Goal: Transaction & Acquisition: Book appointment/travel/reservation

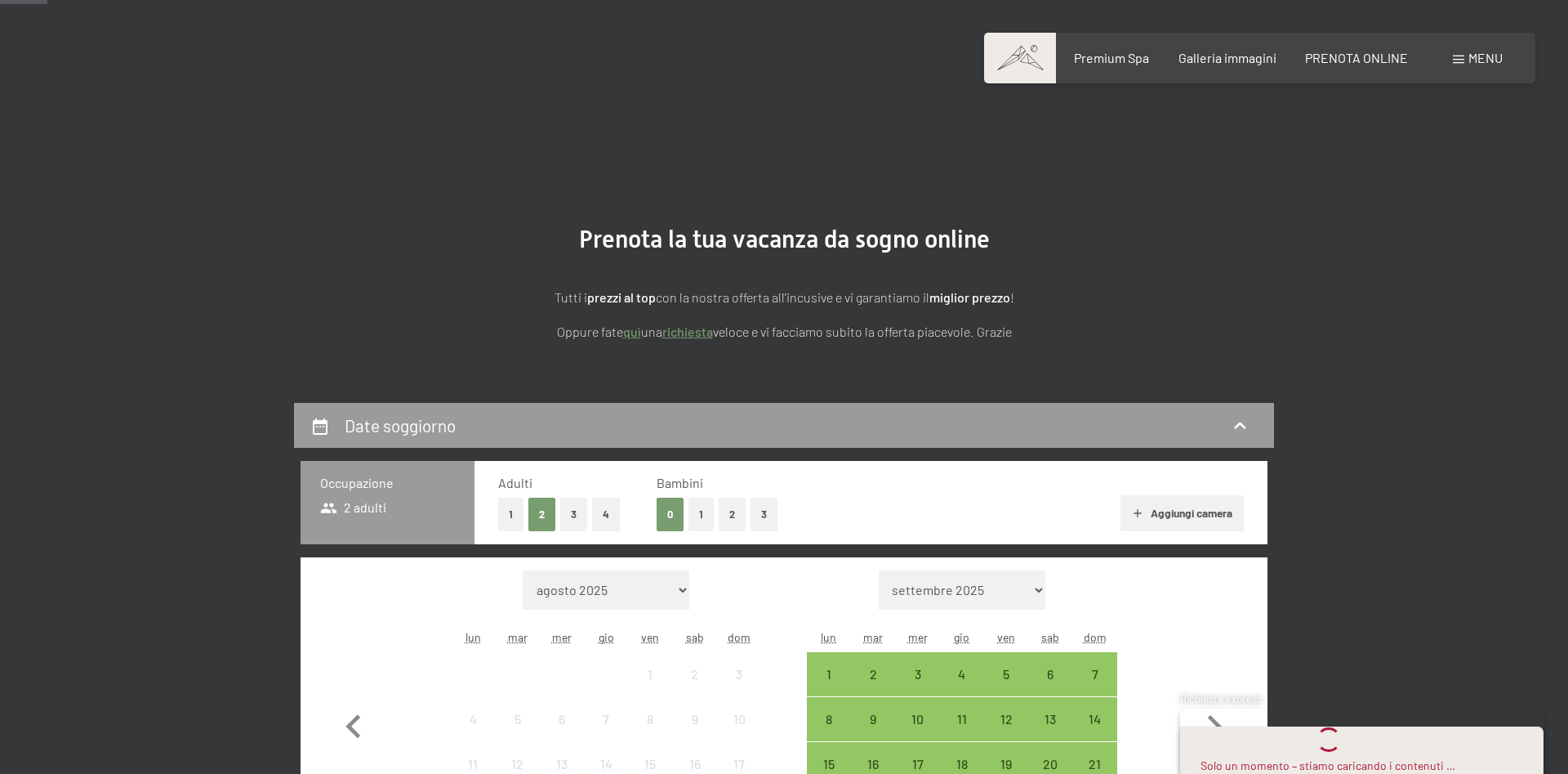
click at [1214, 703] on icon "button" at bounding box center [1214, 727] width 47 height 47
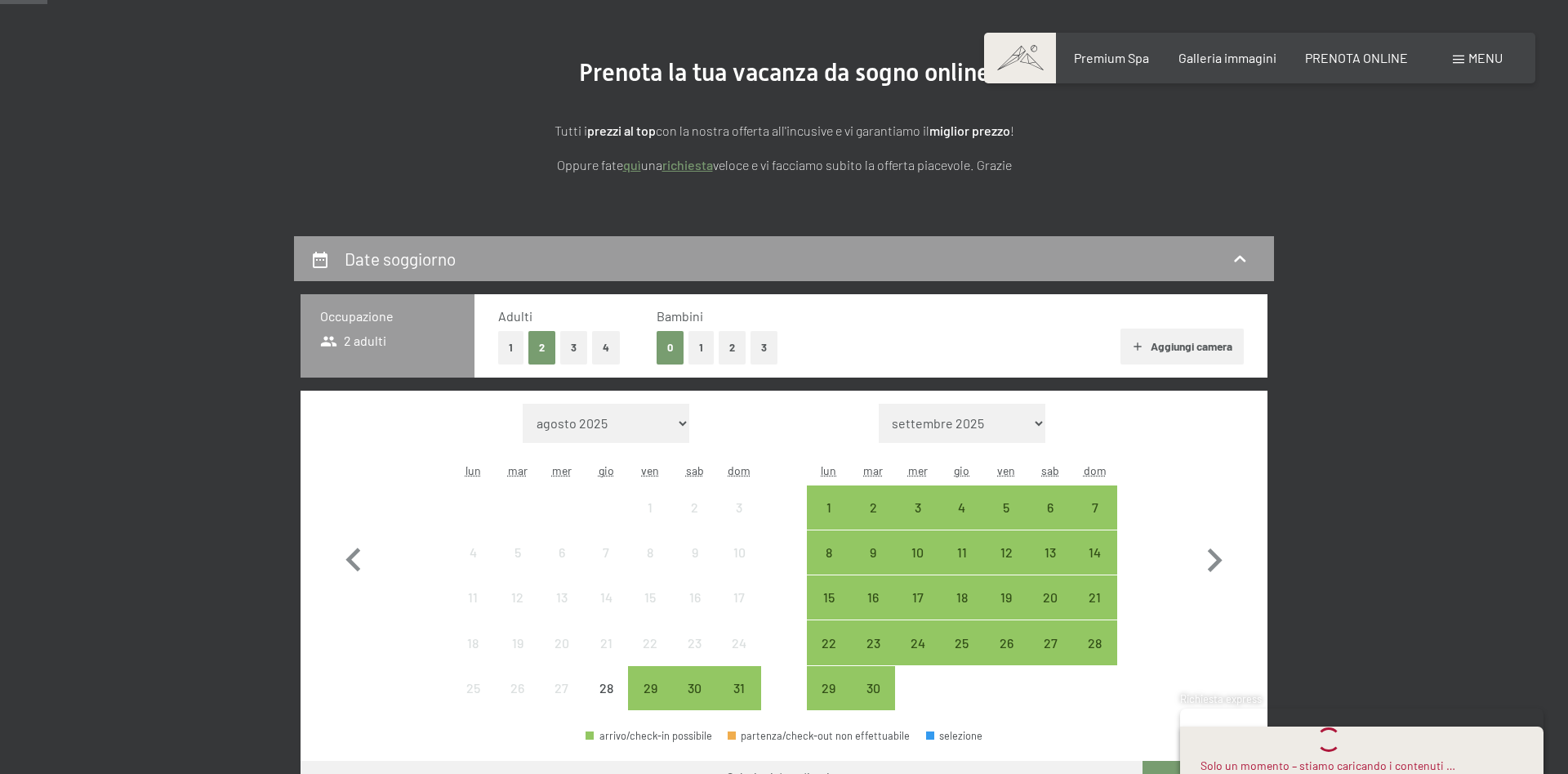
select select "2025-09-01"
select select "2025-10-01"
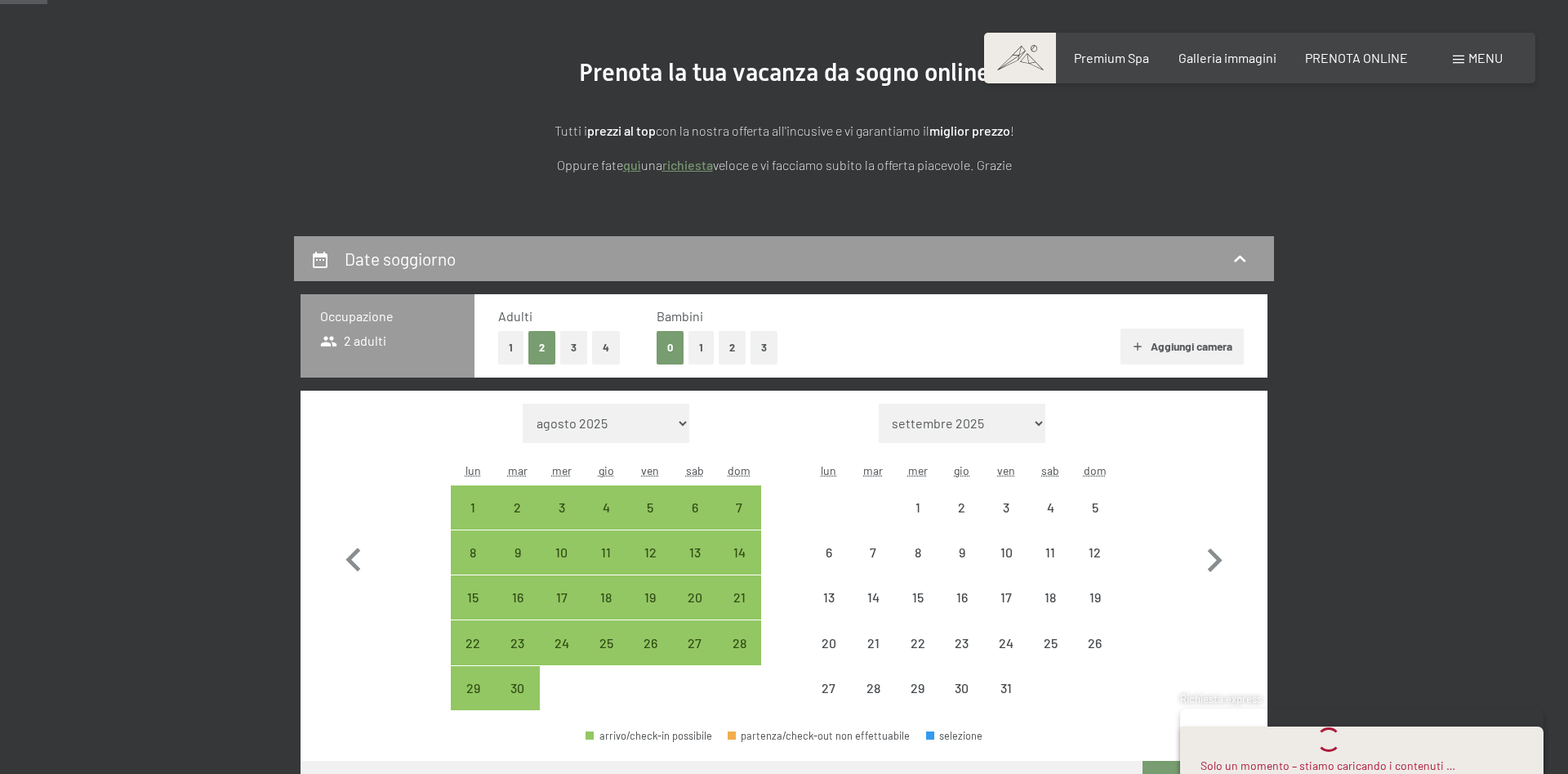
click at [1214, 562] on icon "button" at bounding box center [1214, 561] width 47 height 47
select select "2025-10-01"
select select "2025-11-01"
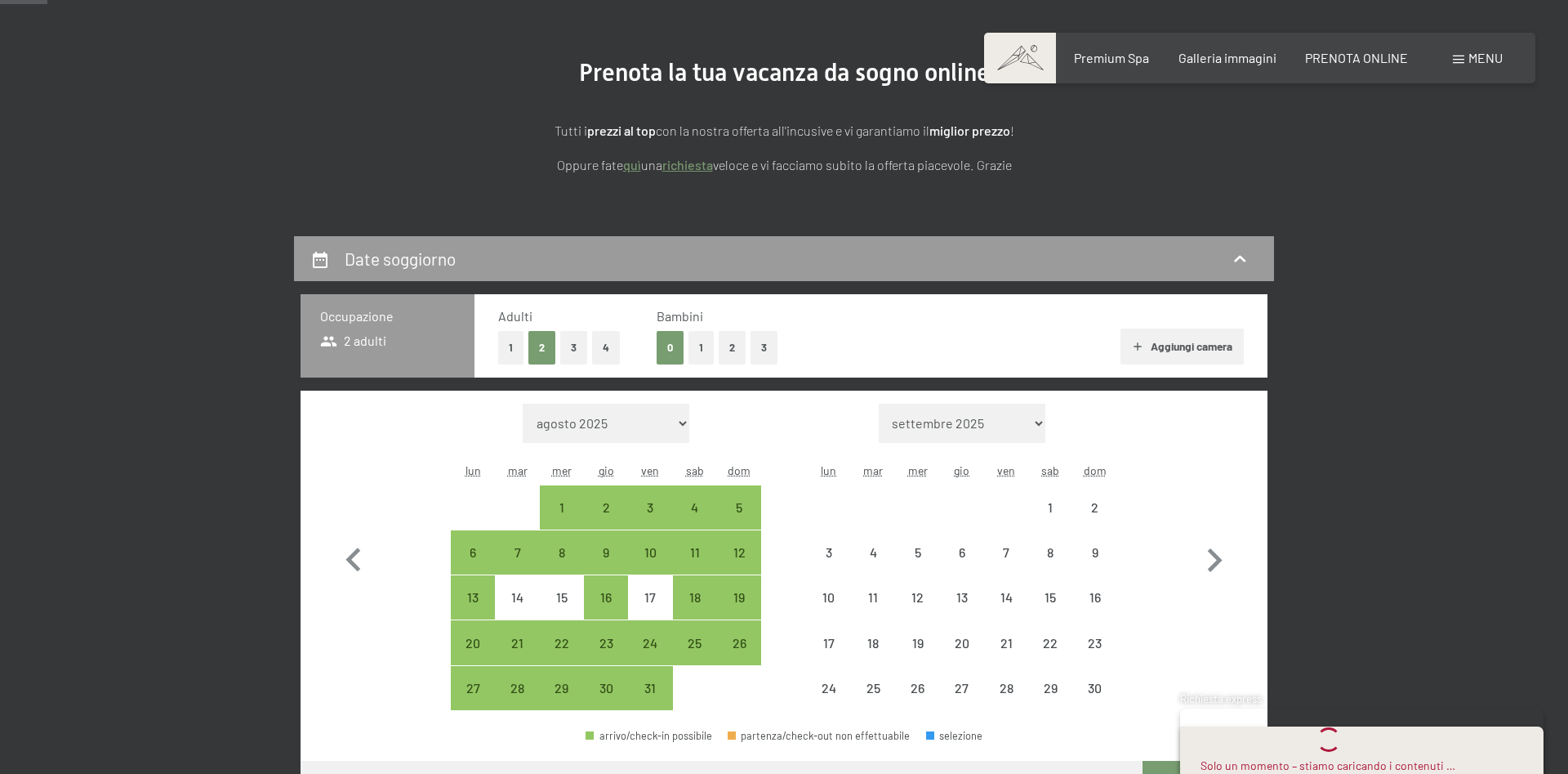
click at [1214, 562] on icon "button" at bounding box center [1214, 561] width 47 height 47
select select "[DATE]"
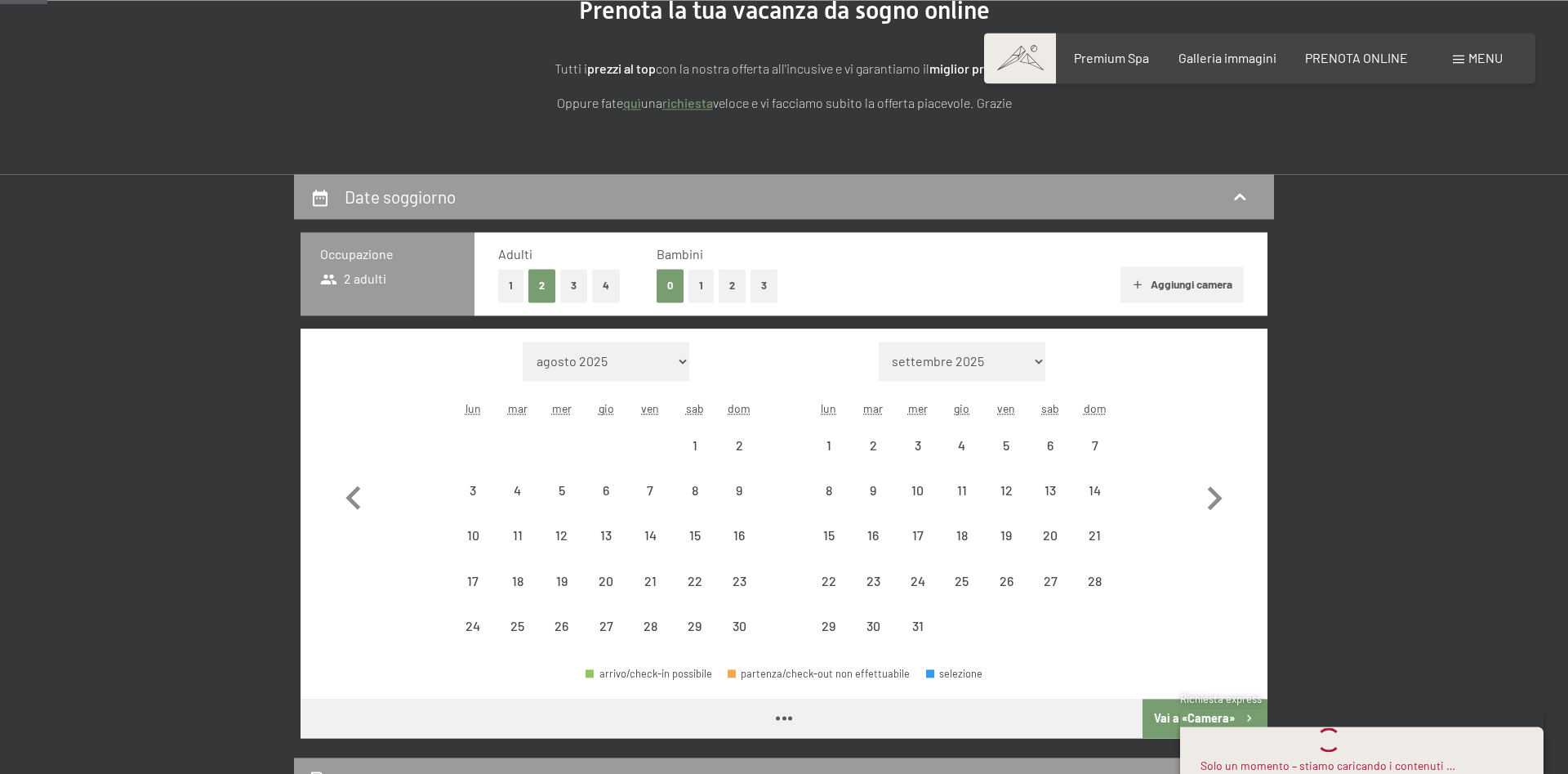
select select "[DATE]"
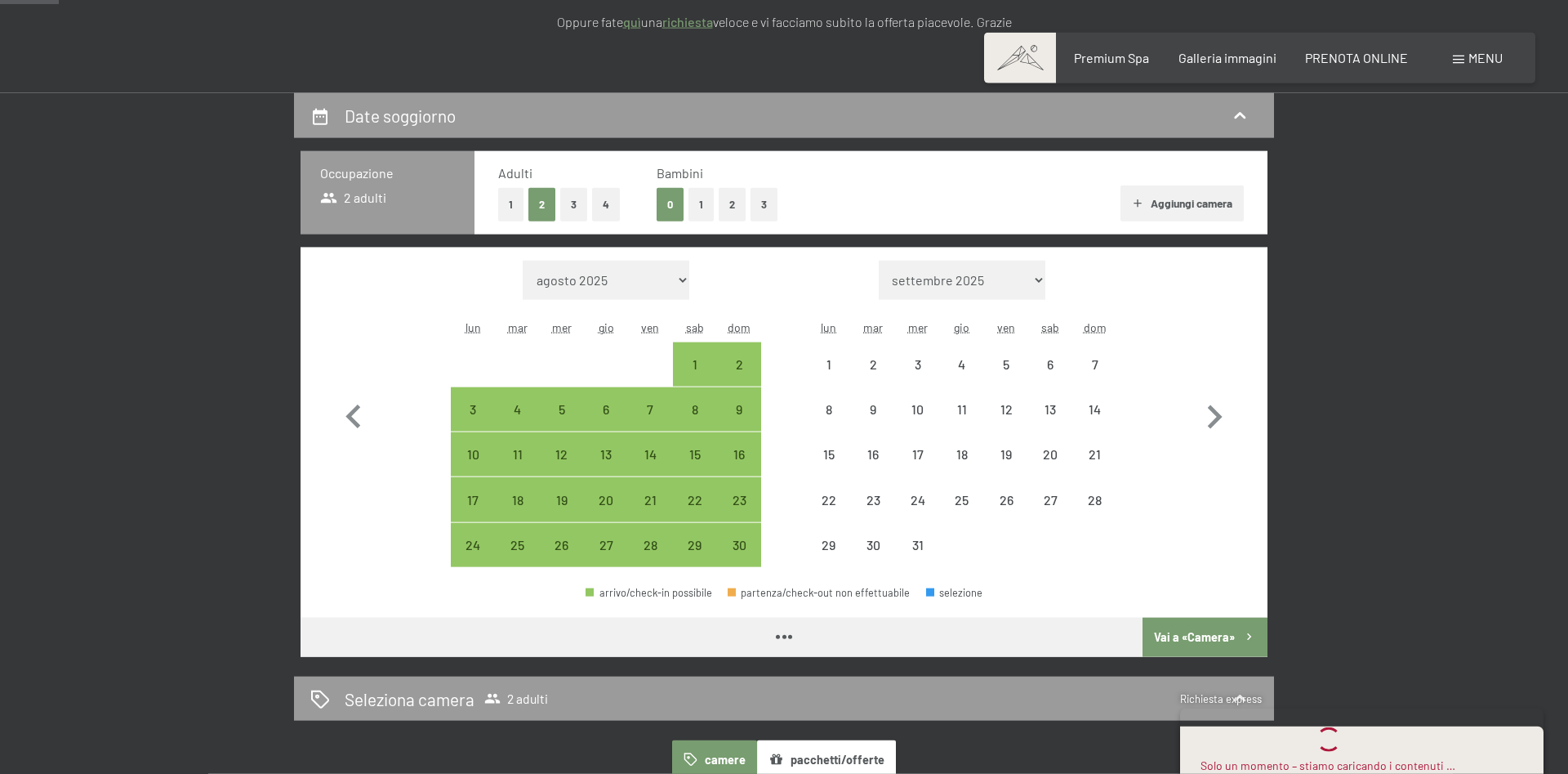
scroll to position [333, 0]
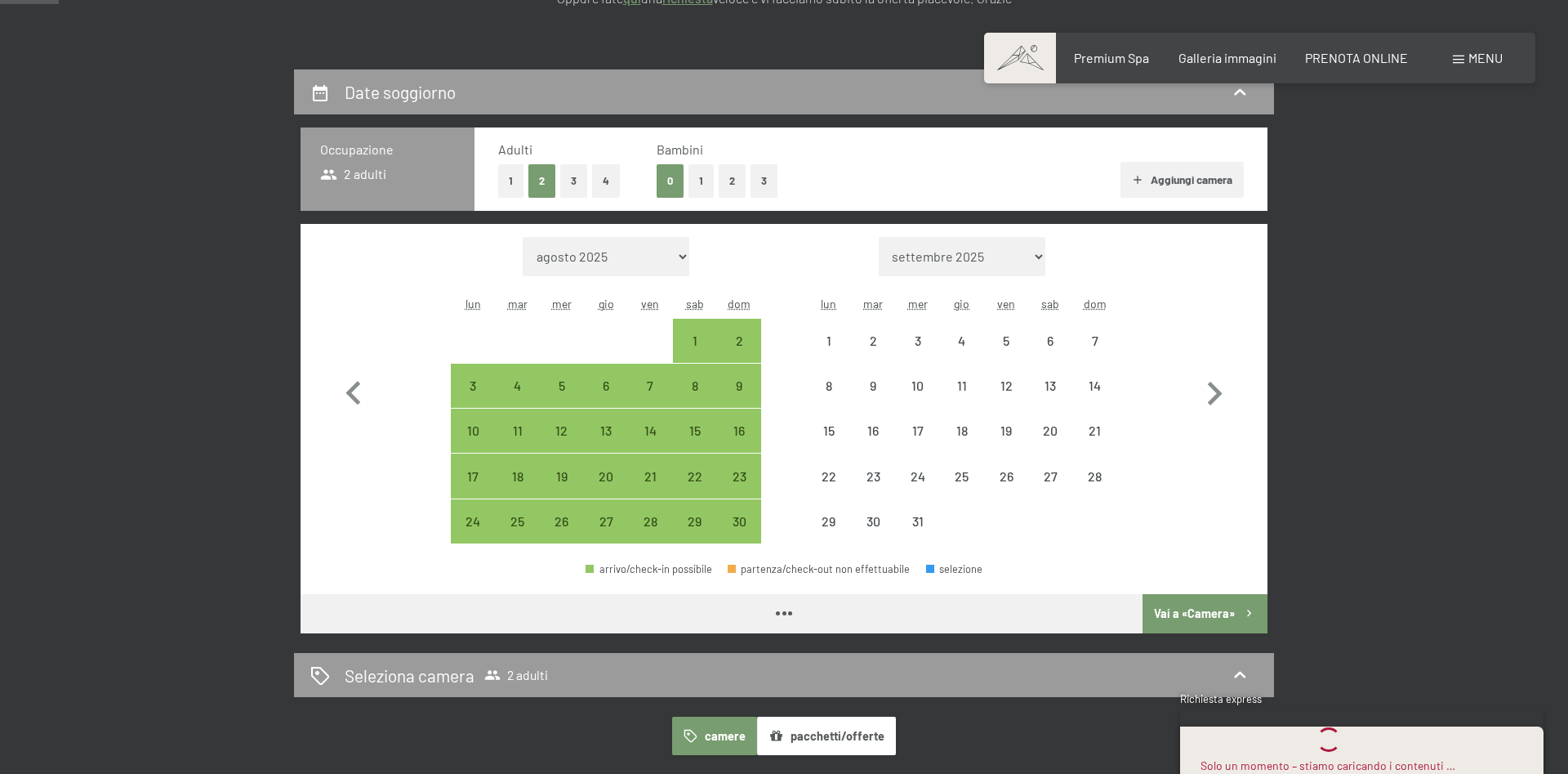
select select "[DATE]"
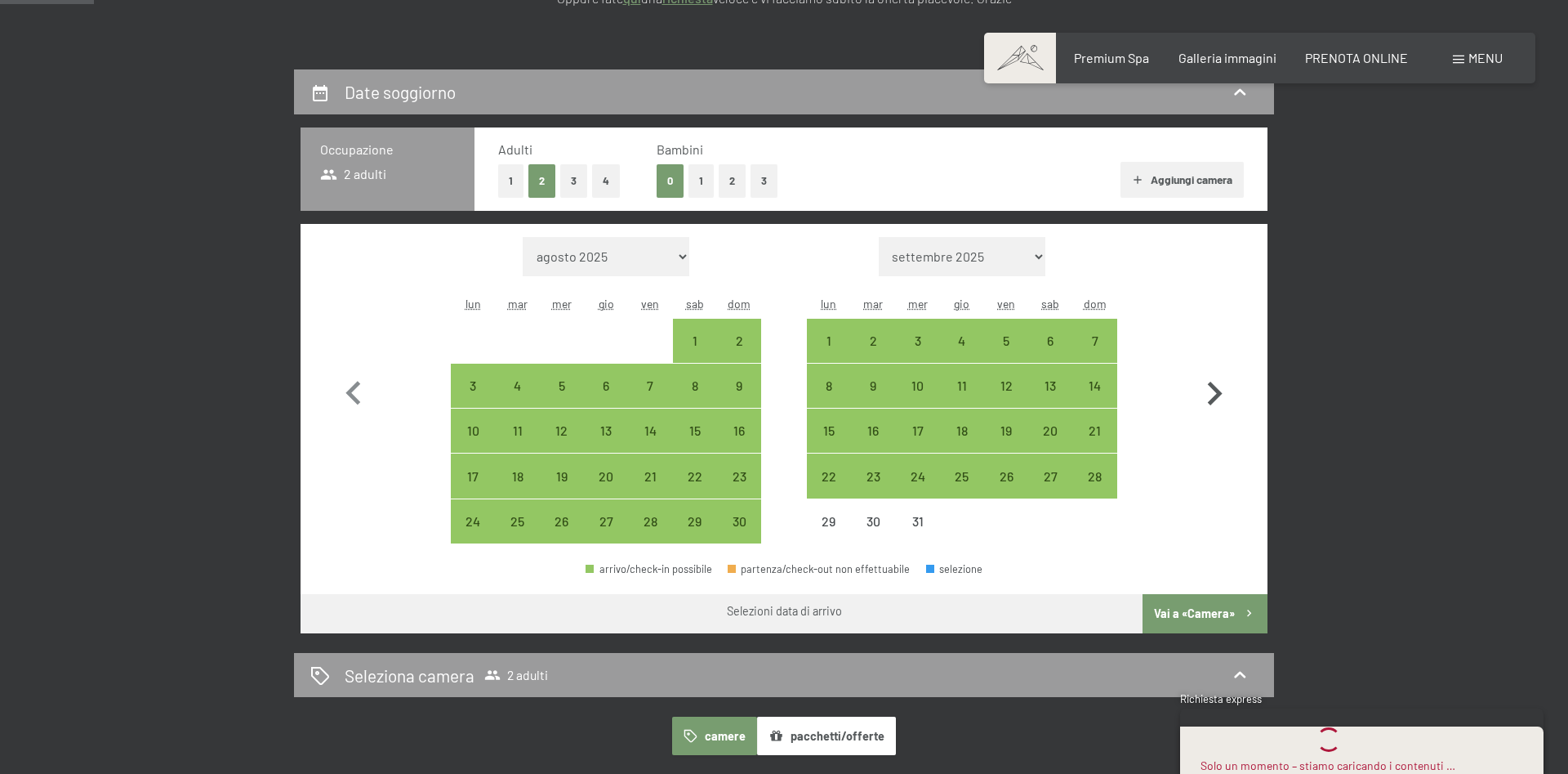
click at [1216, 390] on icon "button" at bounding box center [1215, 393] width 15 height 24
select select "[DATE]"
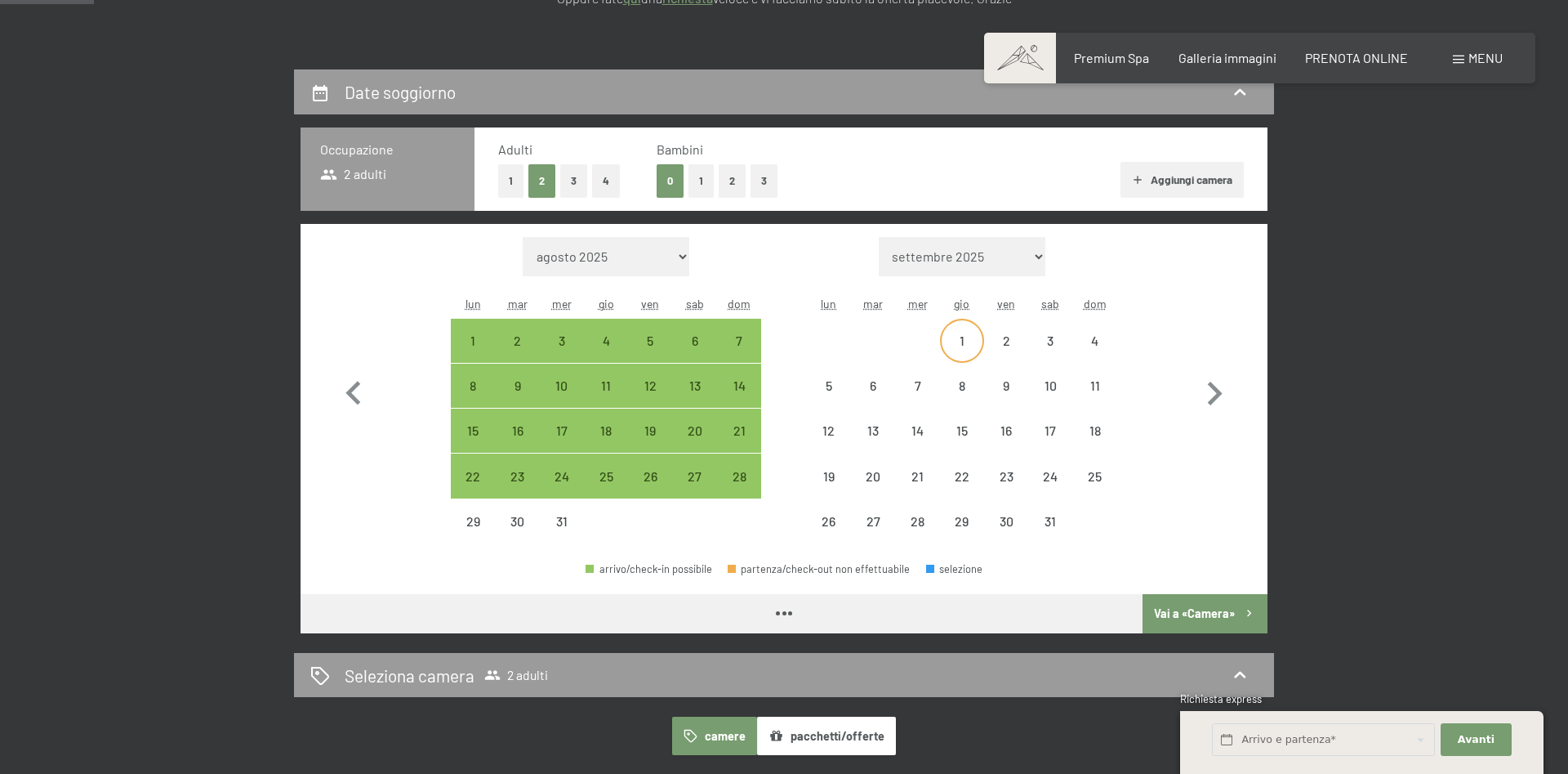
select select "[DATE]"
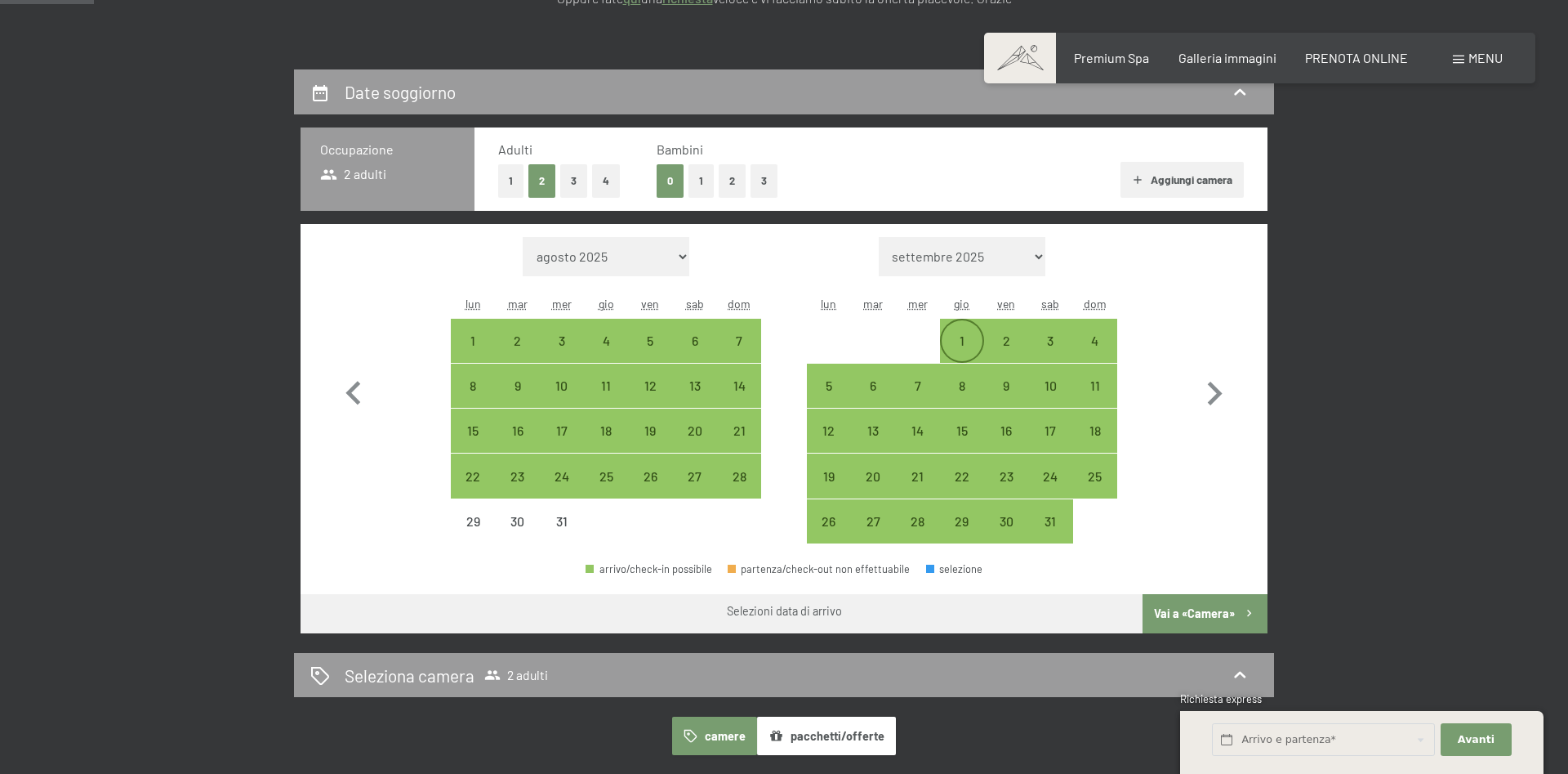
click at [962, 336] on div "1" at bounding box center [961, 354] width 41 height 41
select select "[DATE]"
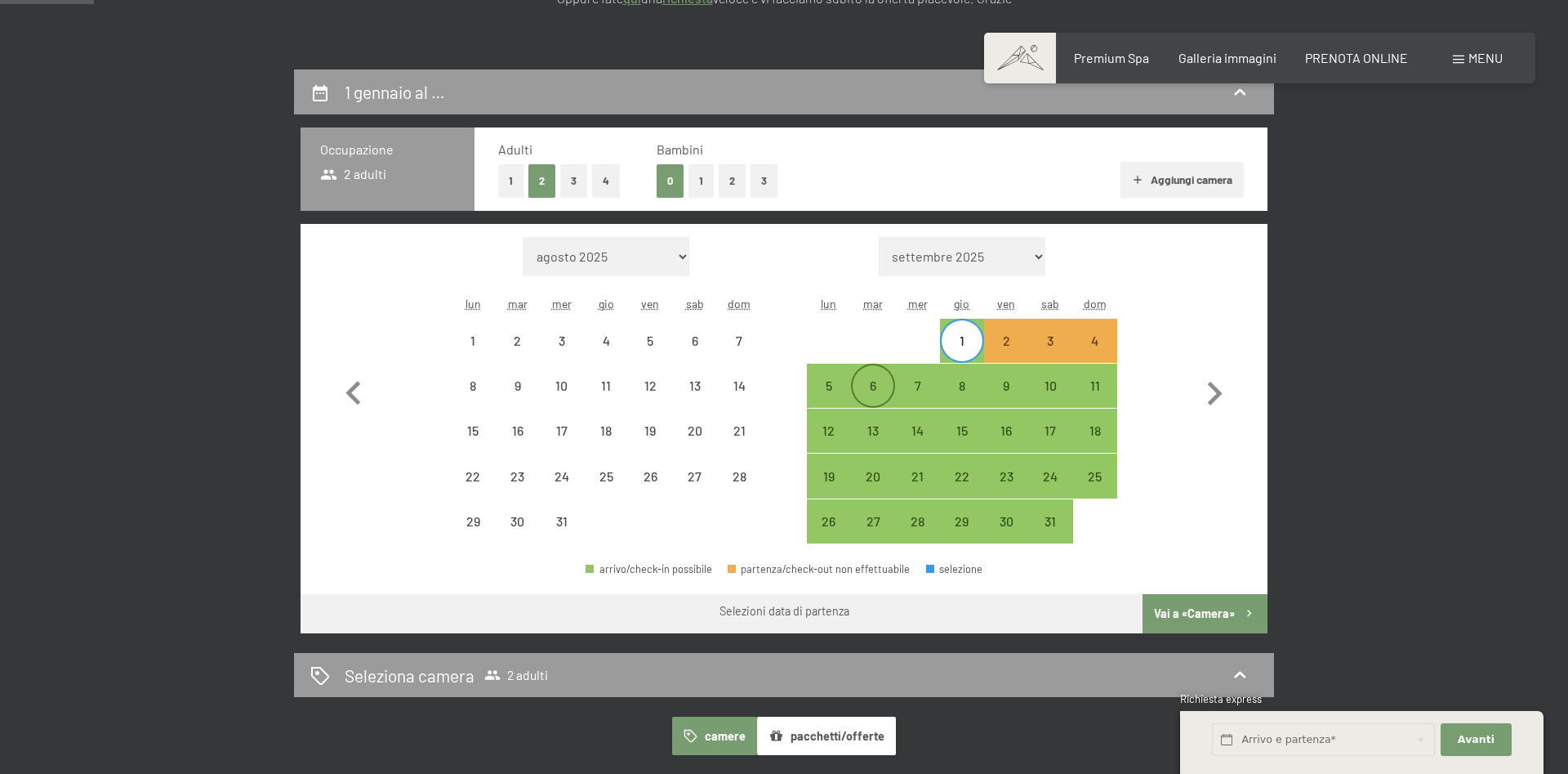
click at [867, 383] on div "6" at bounding box center [873, 399] width 41 height 41
select select "[DATE]"
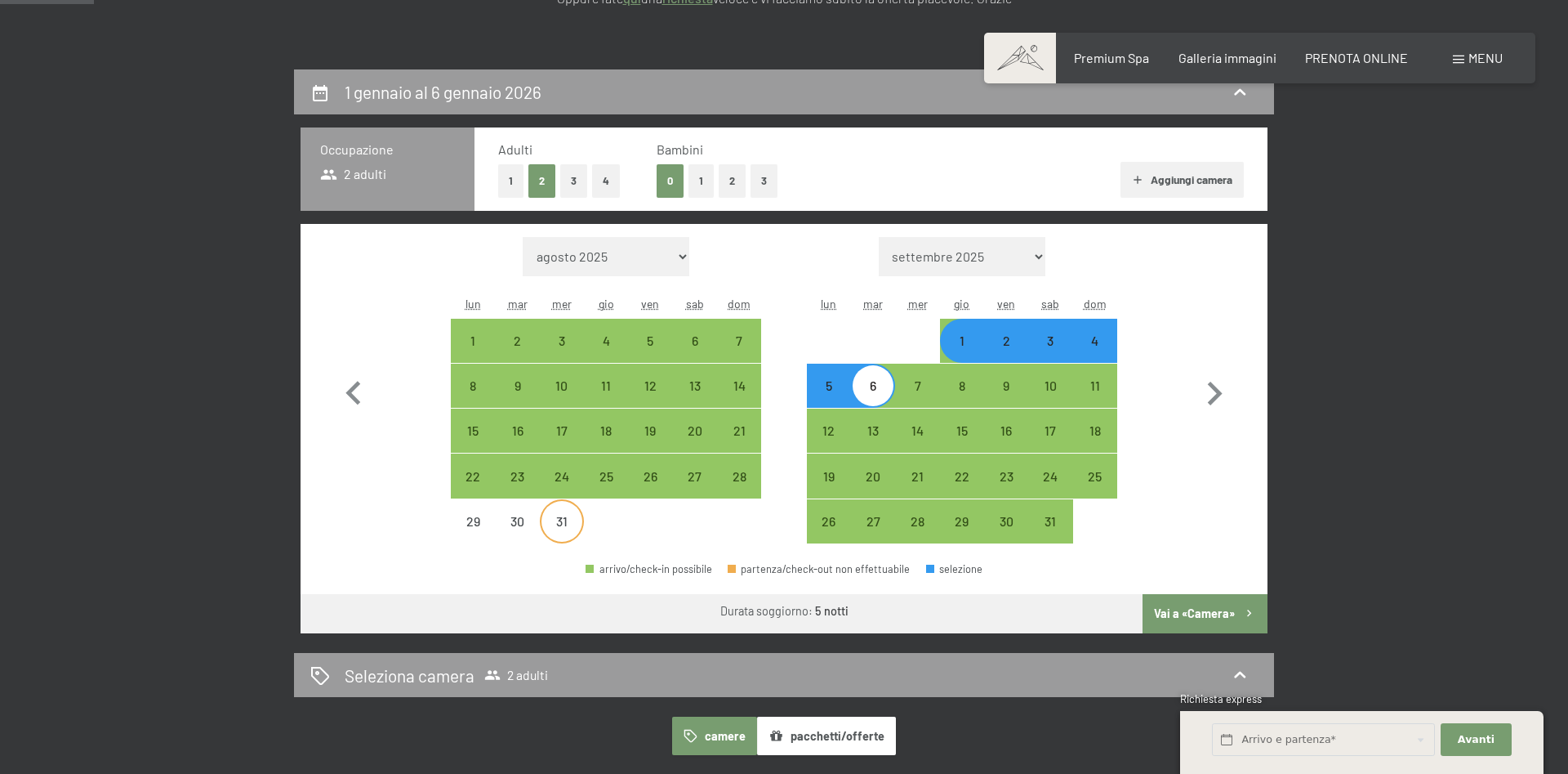
click at [565, 525] on div "31" at bounding box center [561, 534] width 41 height 41
select select "[DATE]"
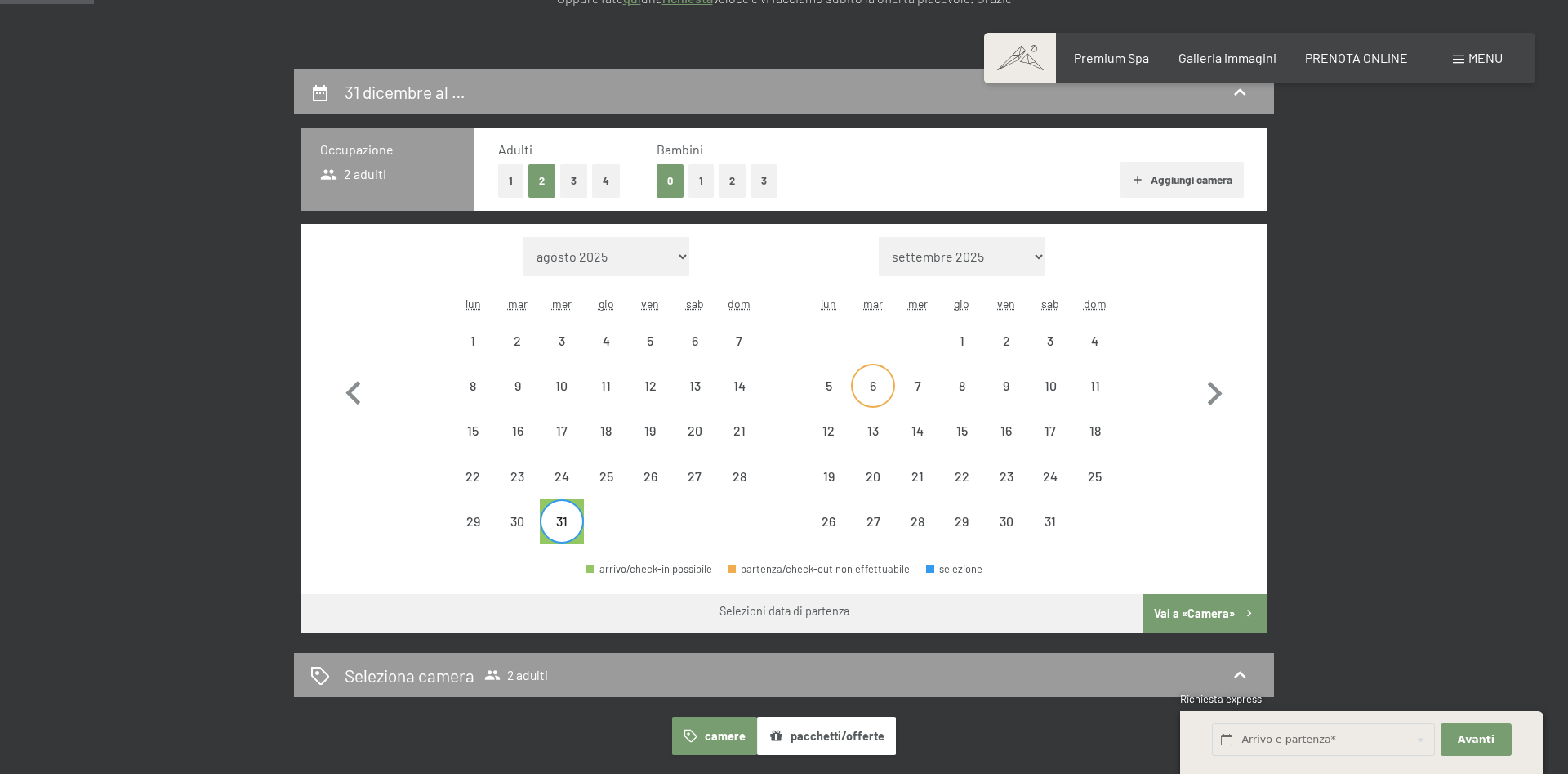
click at [872, 389] on div "6" at bounding box center [873, 399] width 41 height 41
select select "[DATE]"
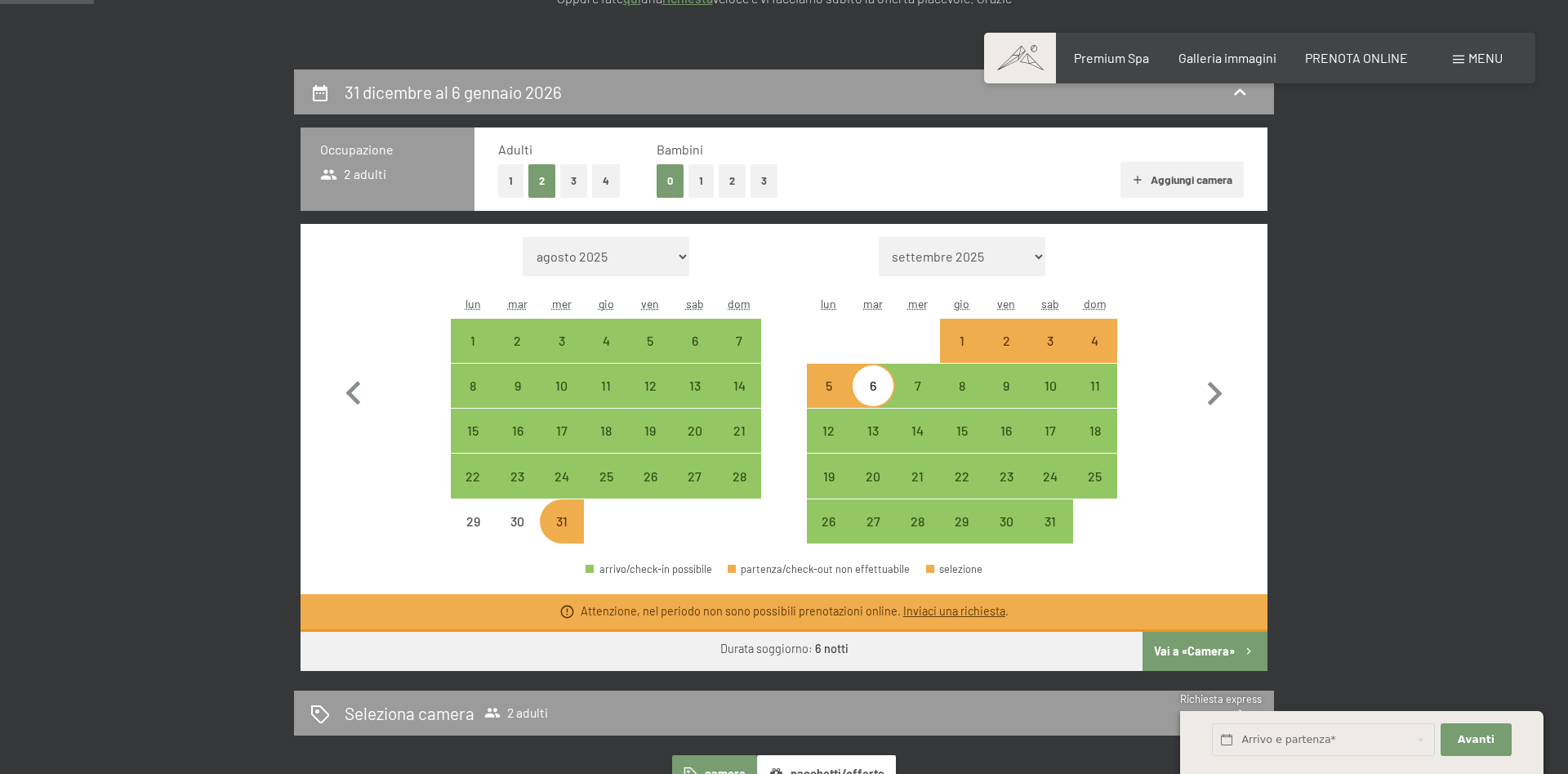
click at [966, 338] on div "1" at bounding box center [961, 354] width 41 height 41
select select "[DATE]"
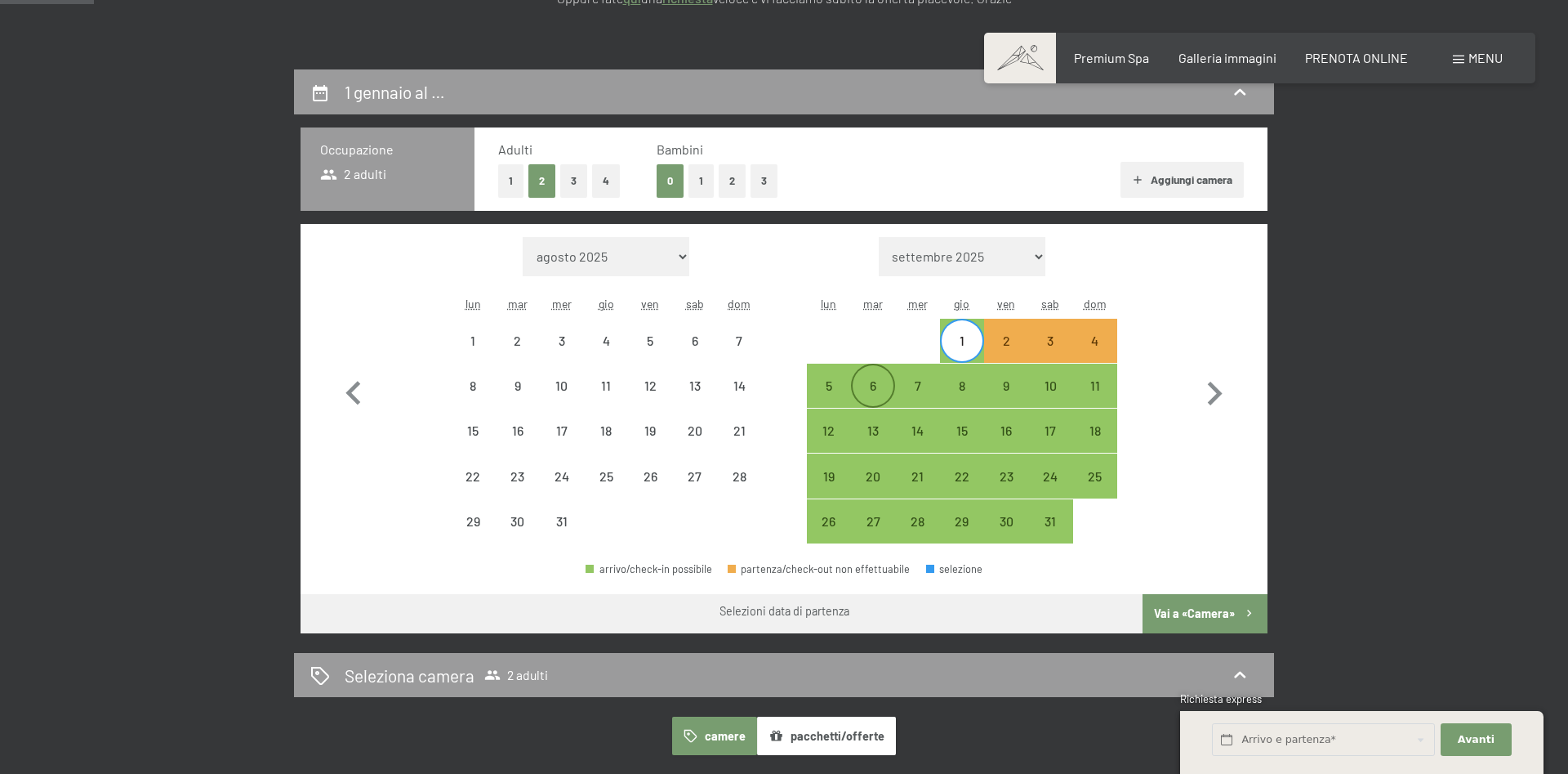
click at [871, 385] on div "6" at bounding box center [873, 399] width 41 height 41
select select "[DATE]"
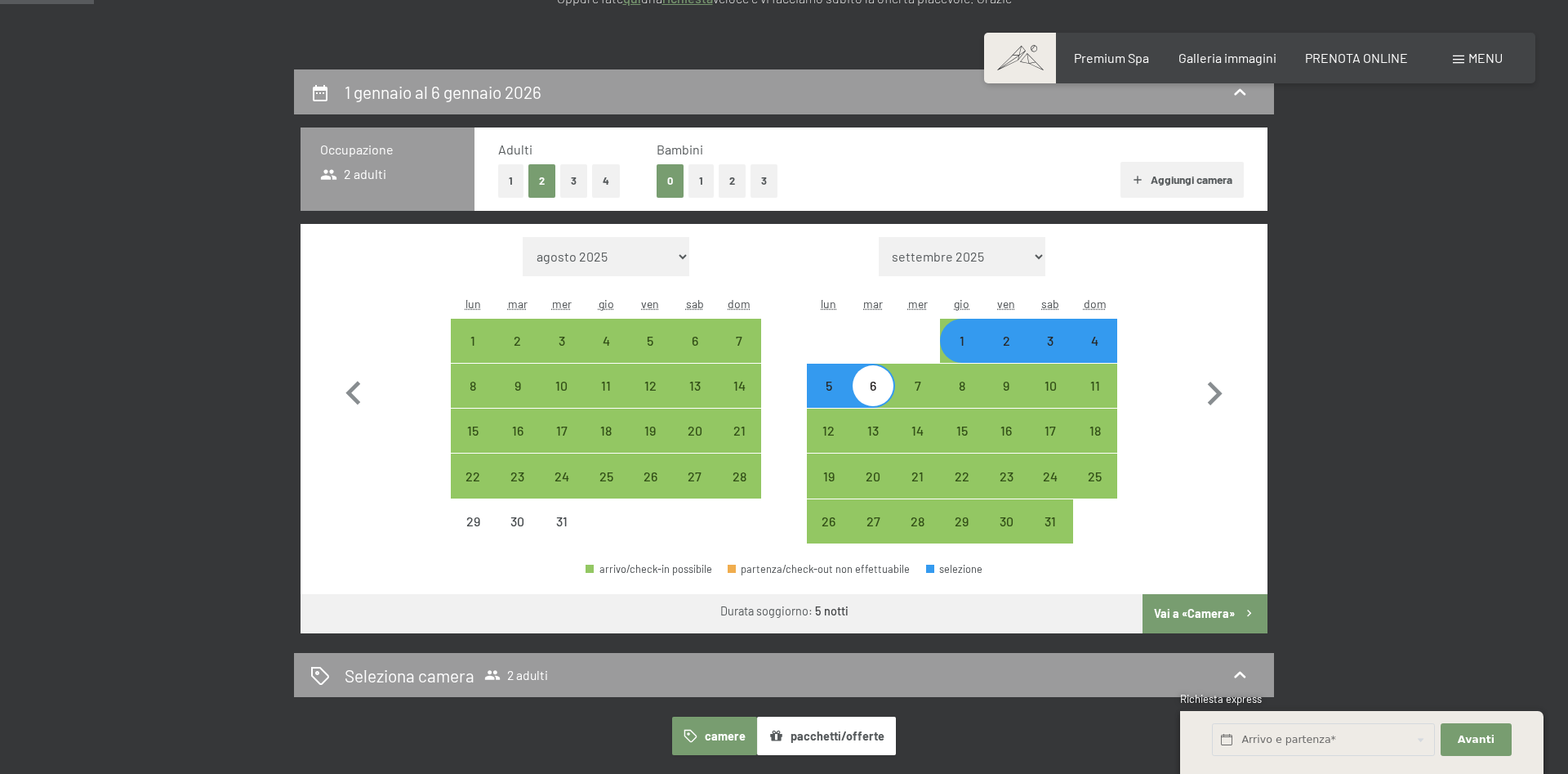
click at [1196, 612] on button "Vai a «Camera»" at bounding box center [1205, 614] width 125 height 40
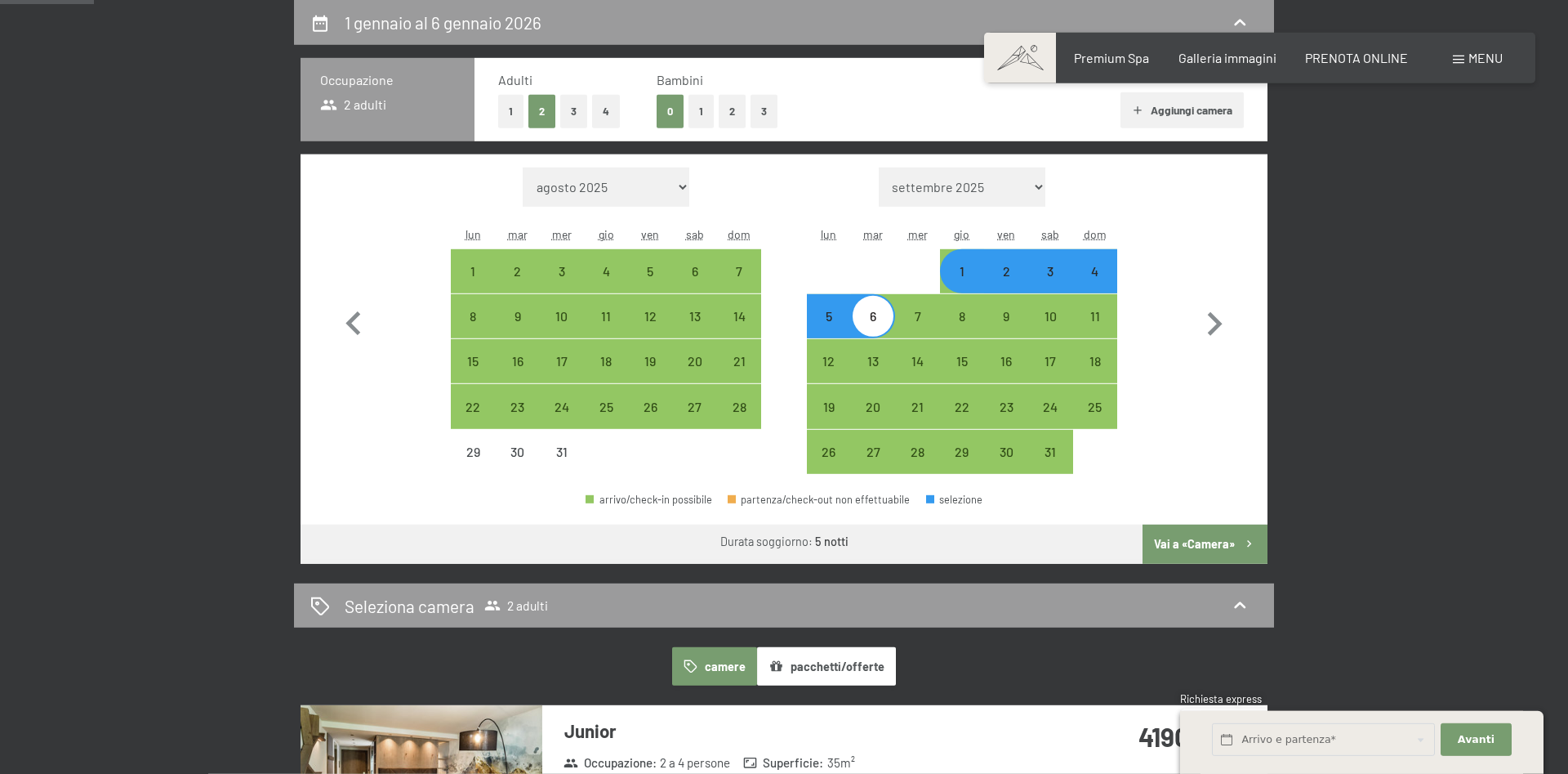
select select "[DATE]"
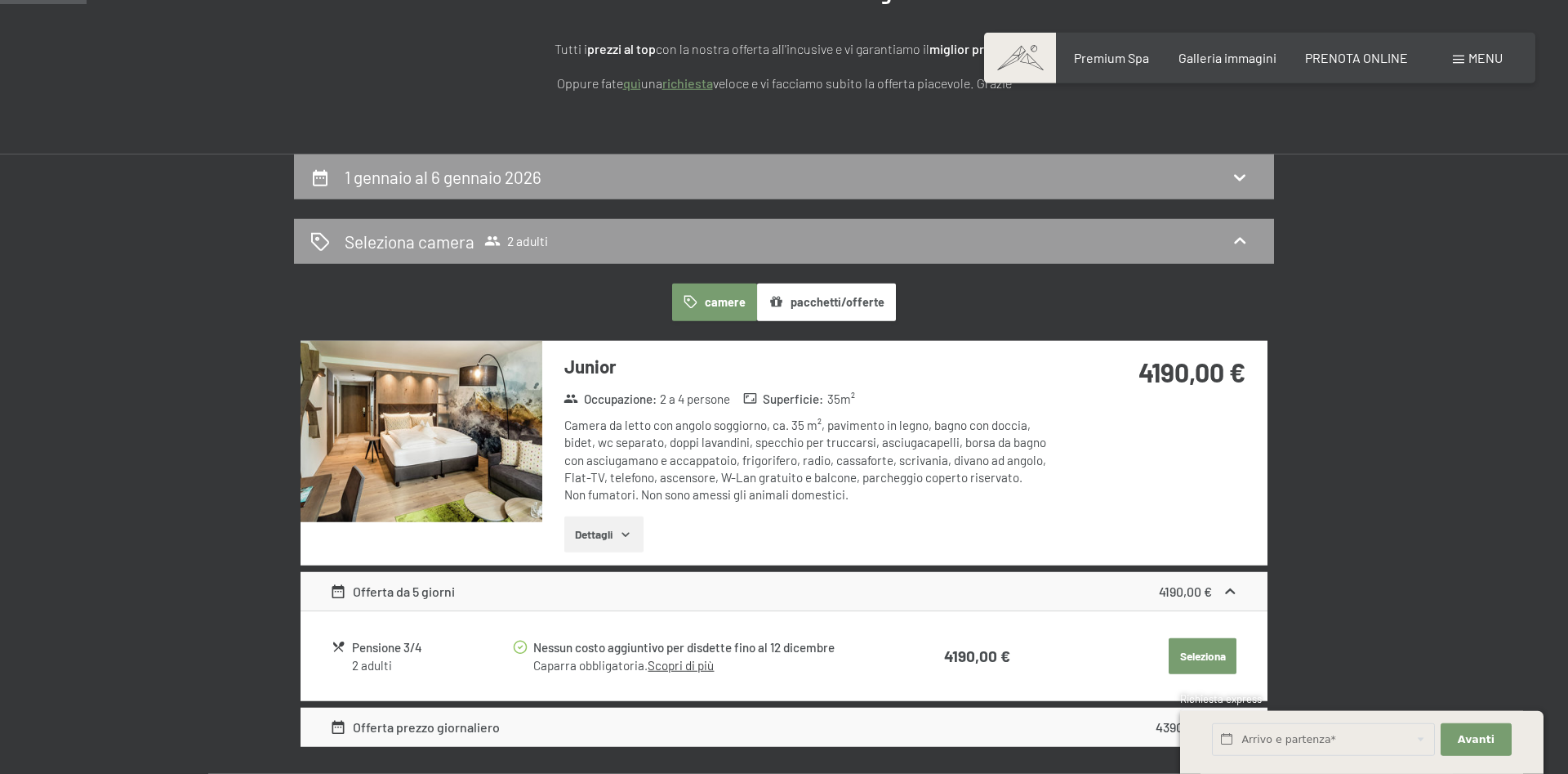
scroll to position [250, 0]
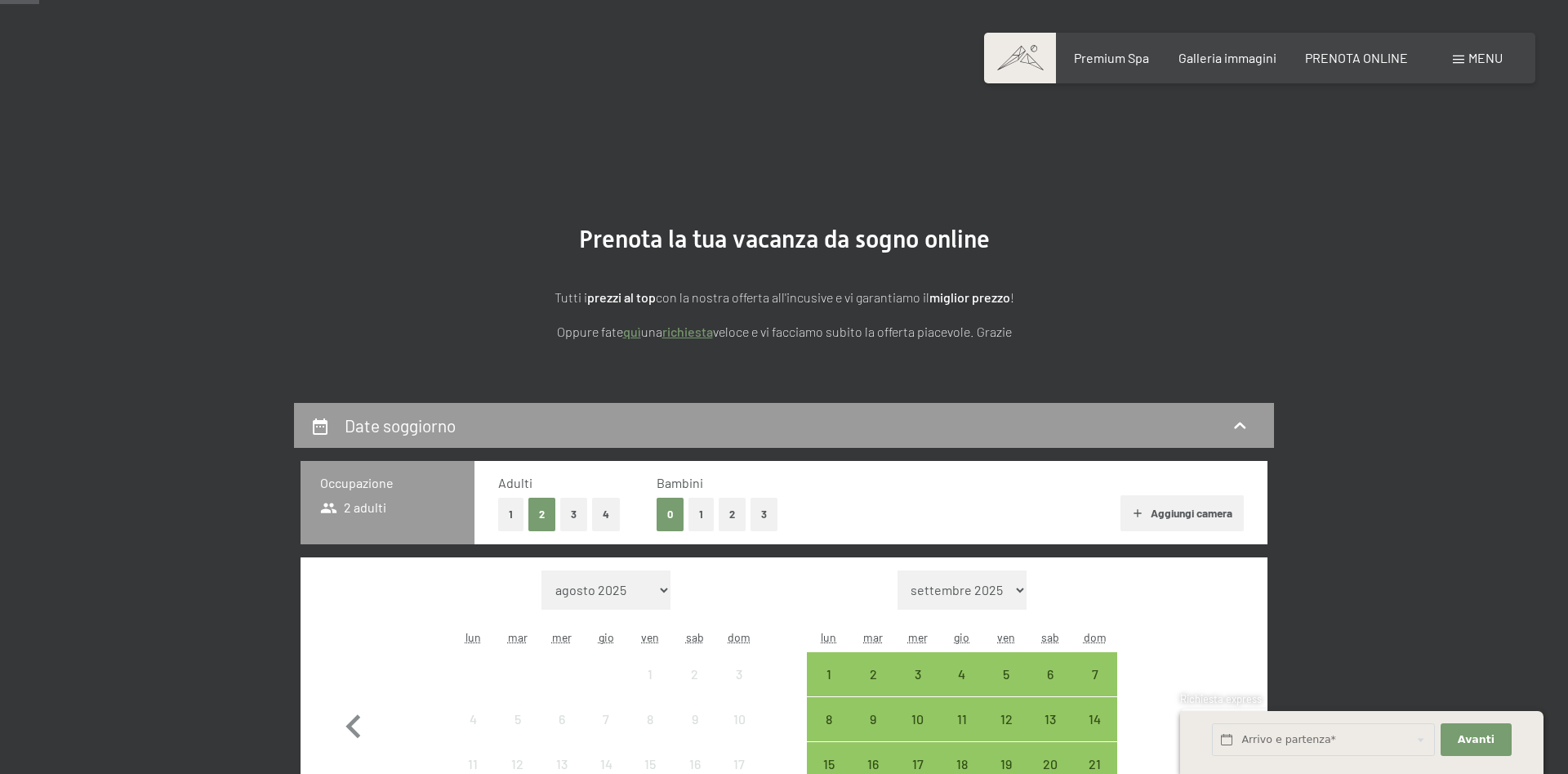
scroll to position [250, 0]
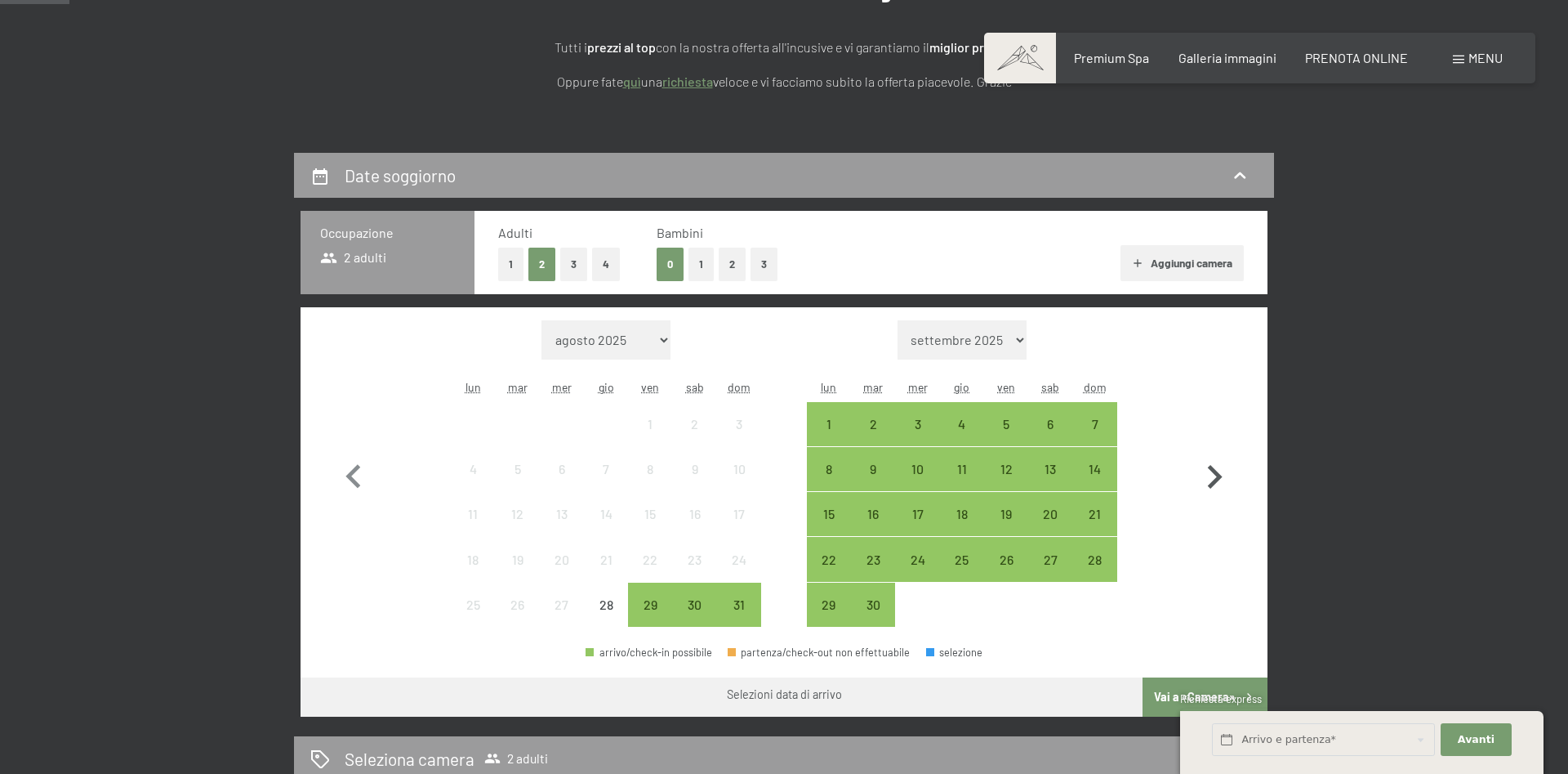
click at [1212, 475] on icon "button" at bounding box center [1214, 477] width 47 height 47
select select "[DATE]"
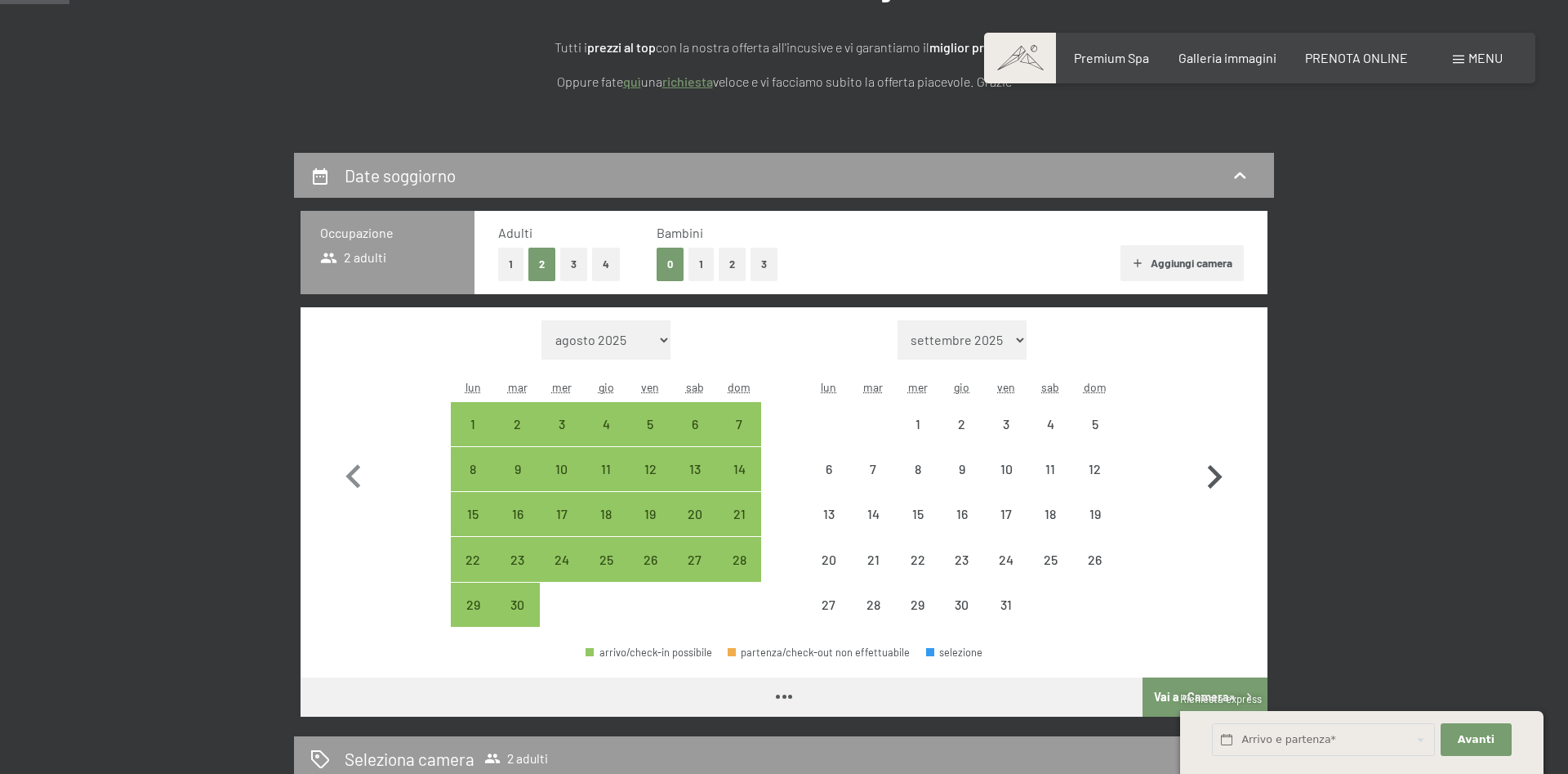
click at [1212, 475] on icon "button" at bounding box center [1214, 477] width 47 height 47
select select "[DATE]"
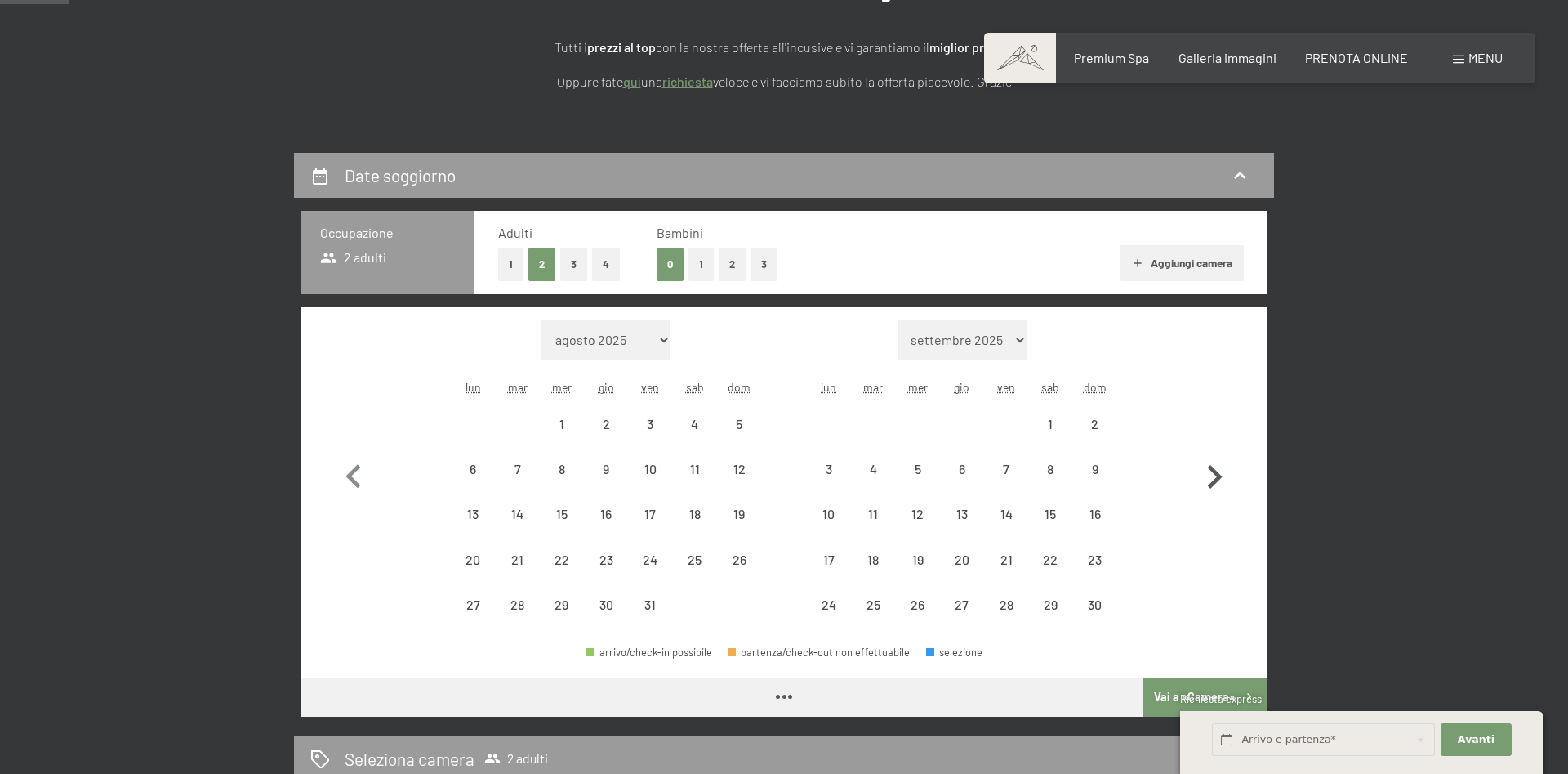
click at [1212, 475] on icon "button" at bounding box center [1214, 477] width 47 height 47
select select "[DATE]"
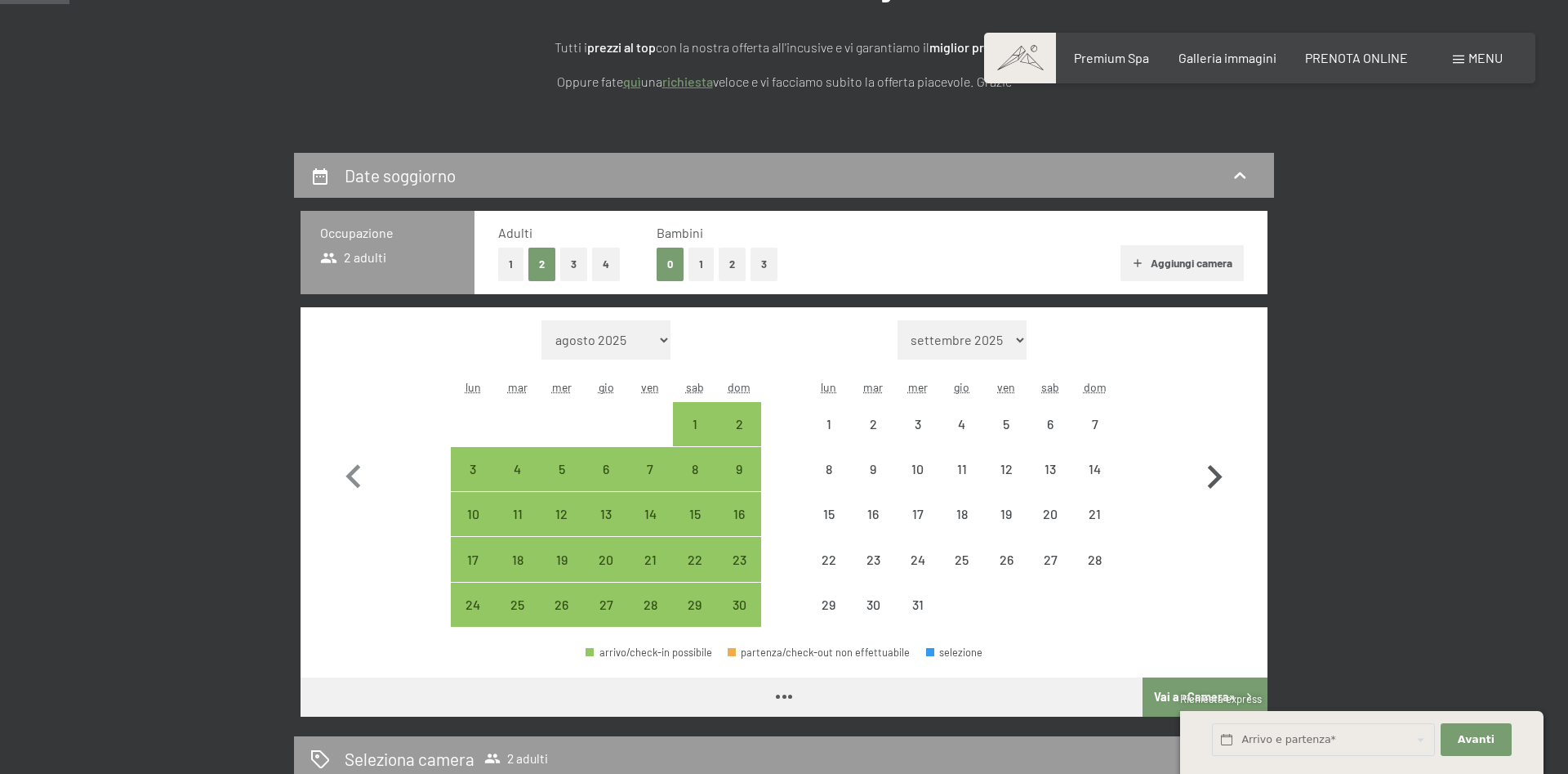
click at [1212, 475] on icon "button" at bounding box center [1214, 477] width 47 height 47
select select "[DATE]"
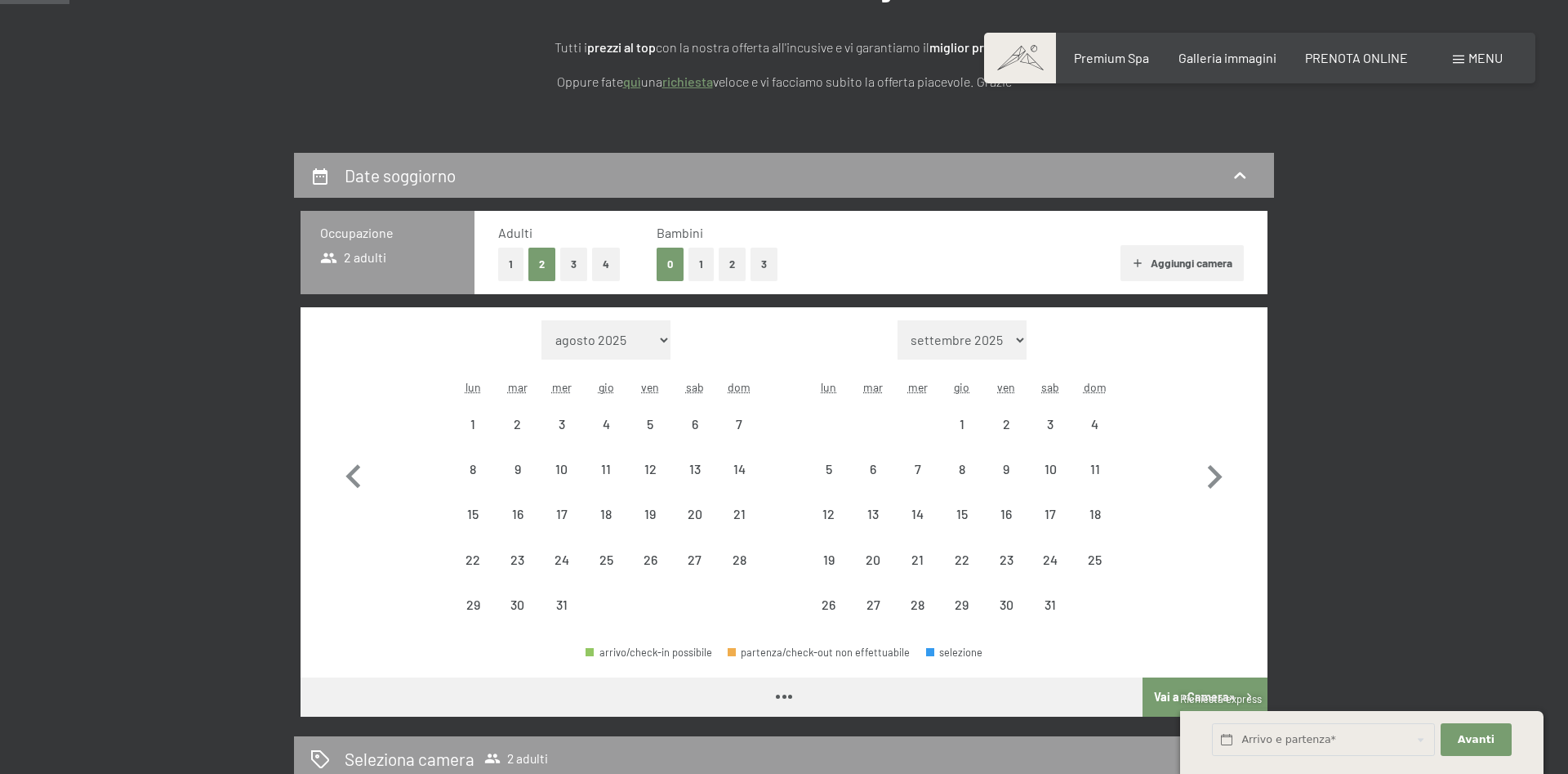
select select "[DATE]"
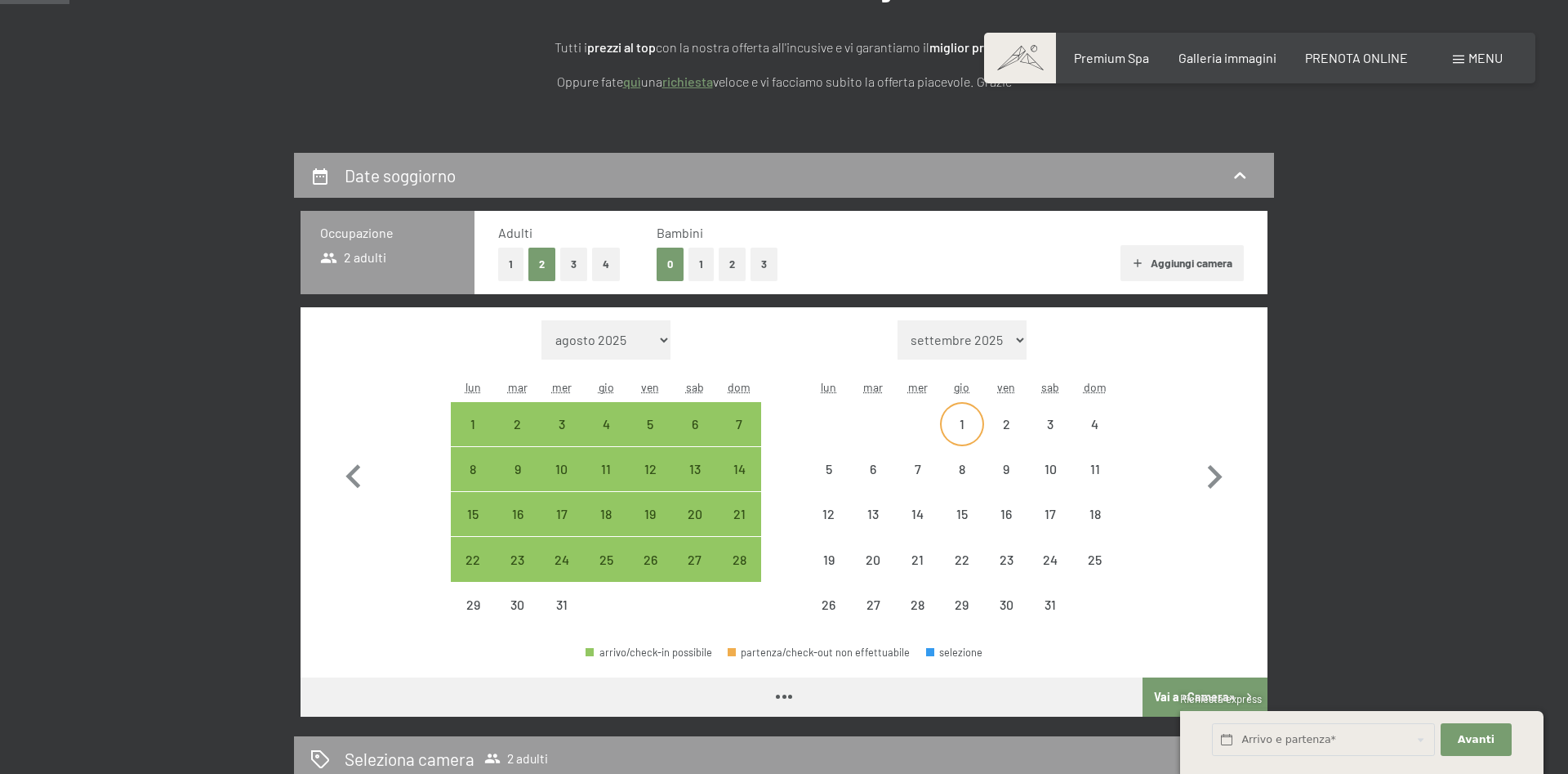
click at [962, 420] on div "1" at bounding box center [961, 437] width 41 height 41
select select "[DATE]"
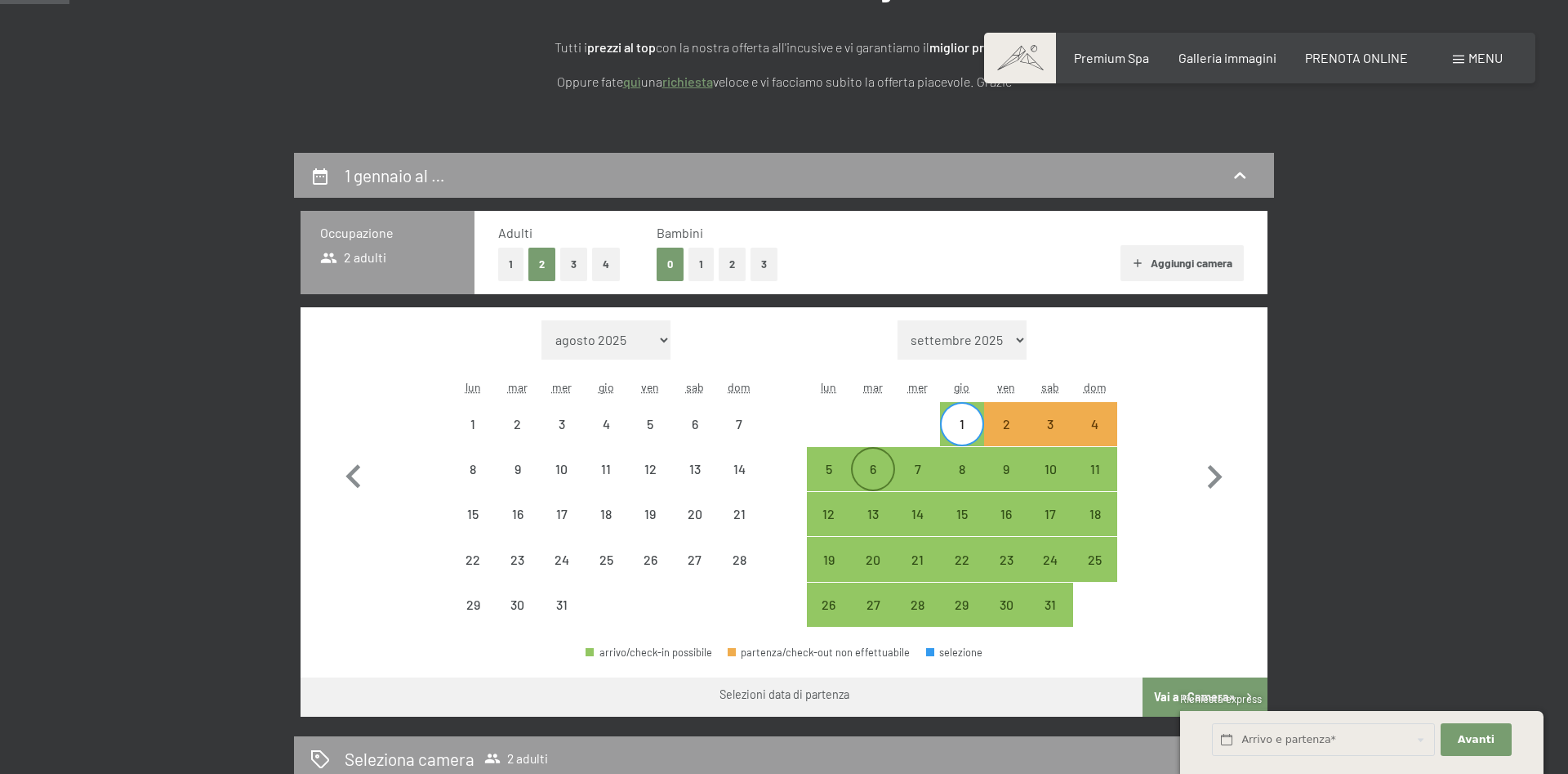
click at [873, 463] on div "6" at bounding box center [873, 482] width 41 height 41
select select "[DATE]"
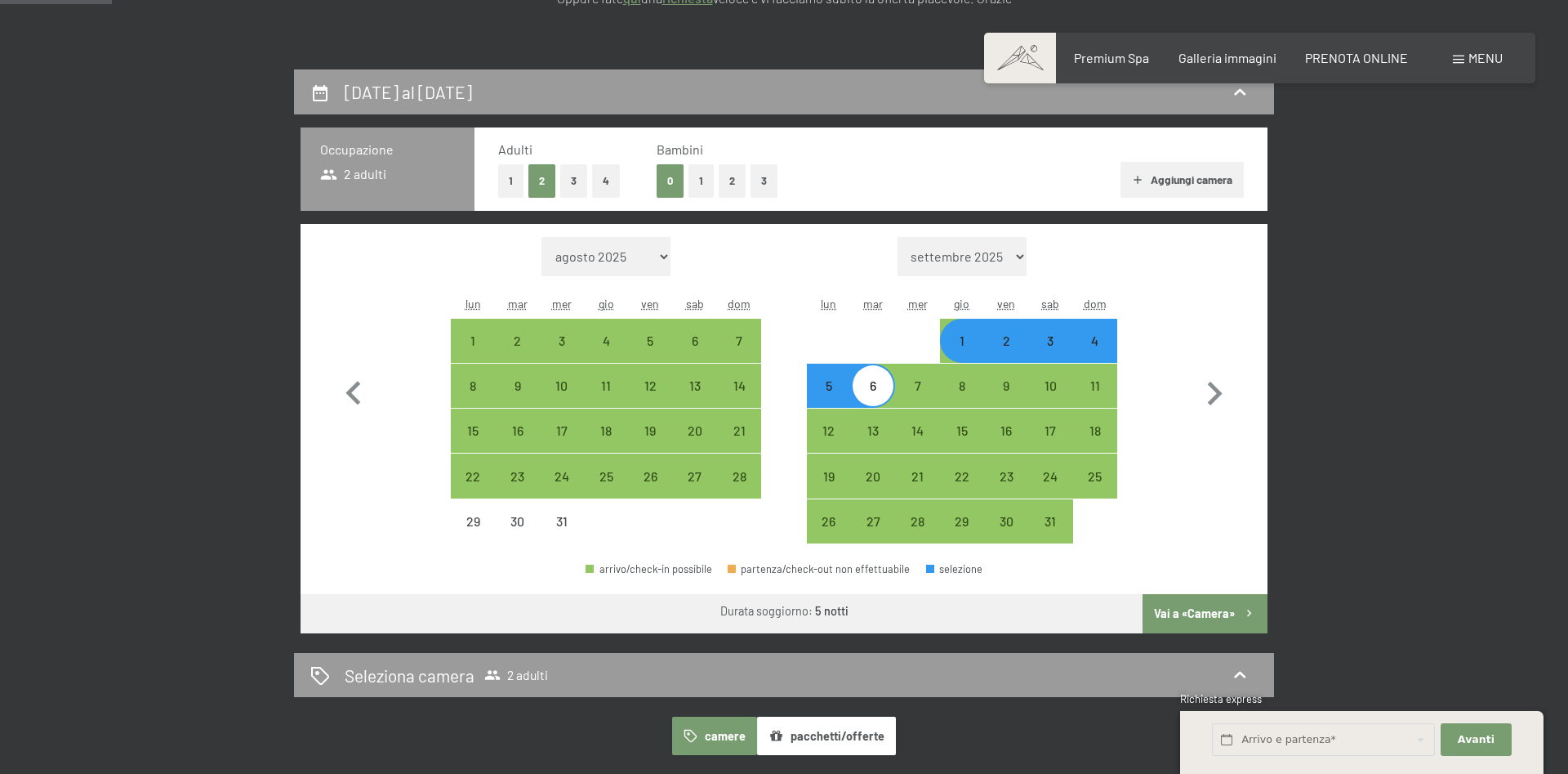
click at [1218, 612] on button "Vai a «Camera»" at bounding box center [1205, 614] width 125 height 40
select select "[DATE]"
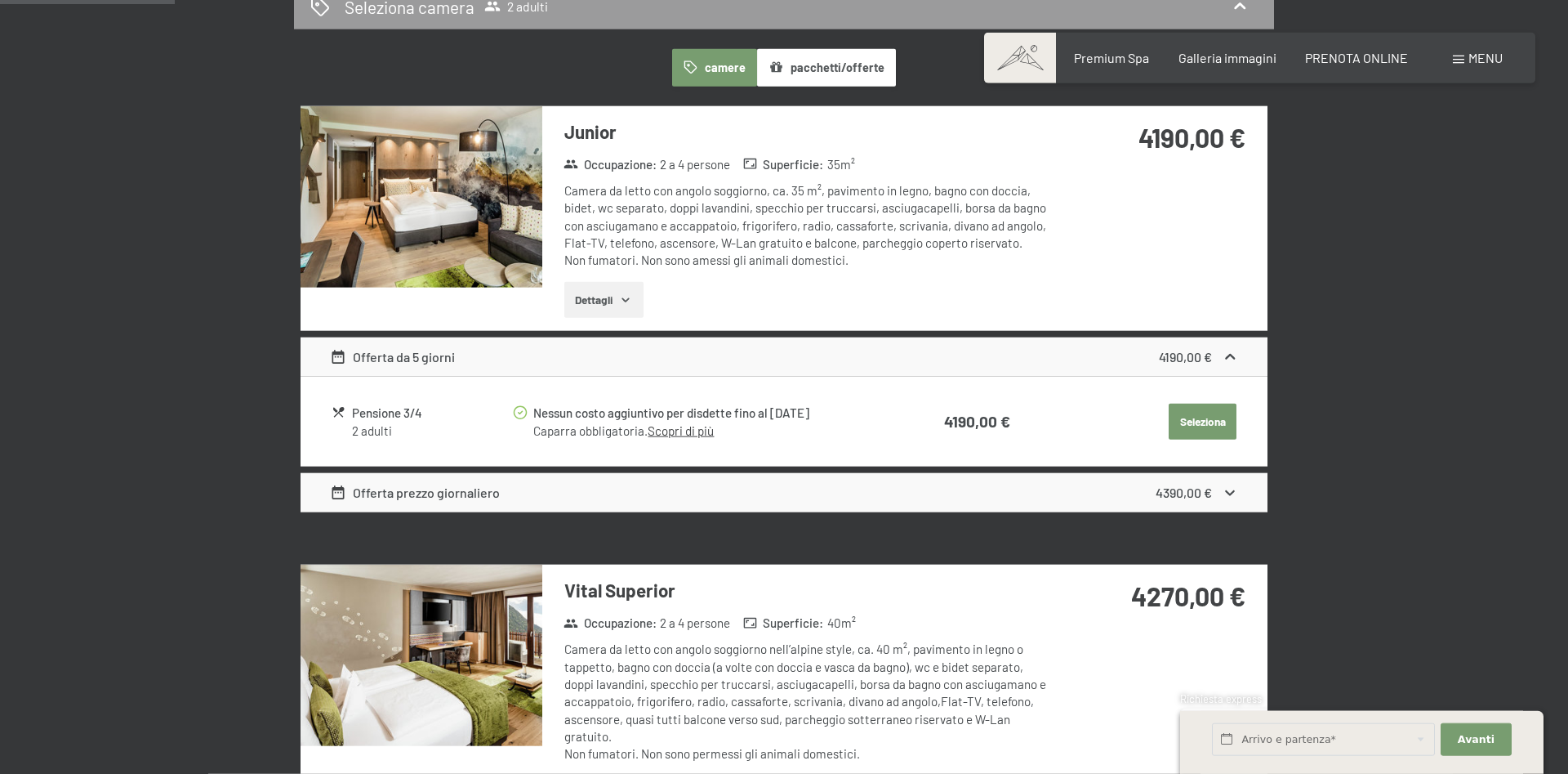
scroll to position [486, 0]
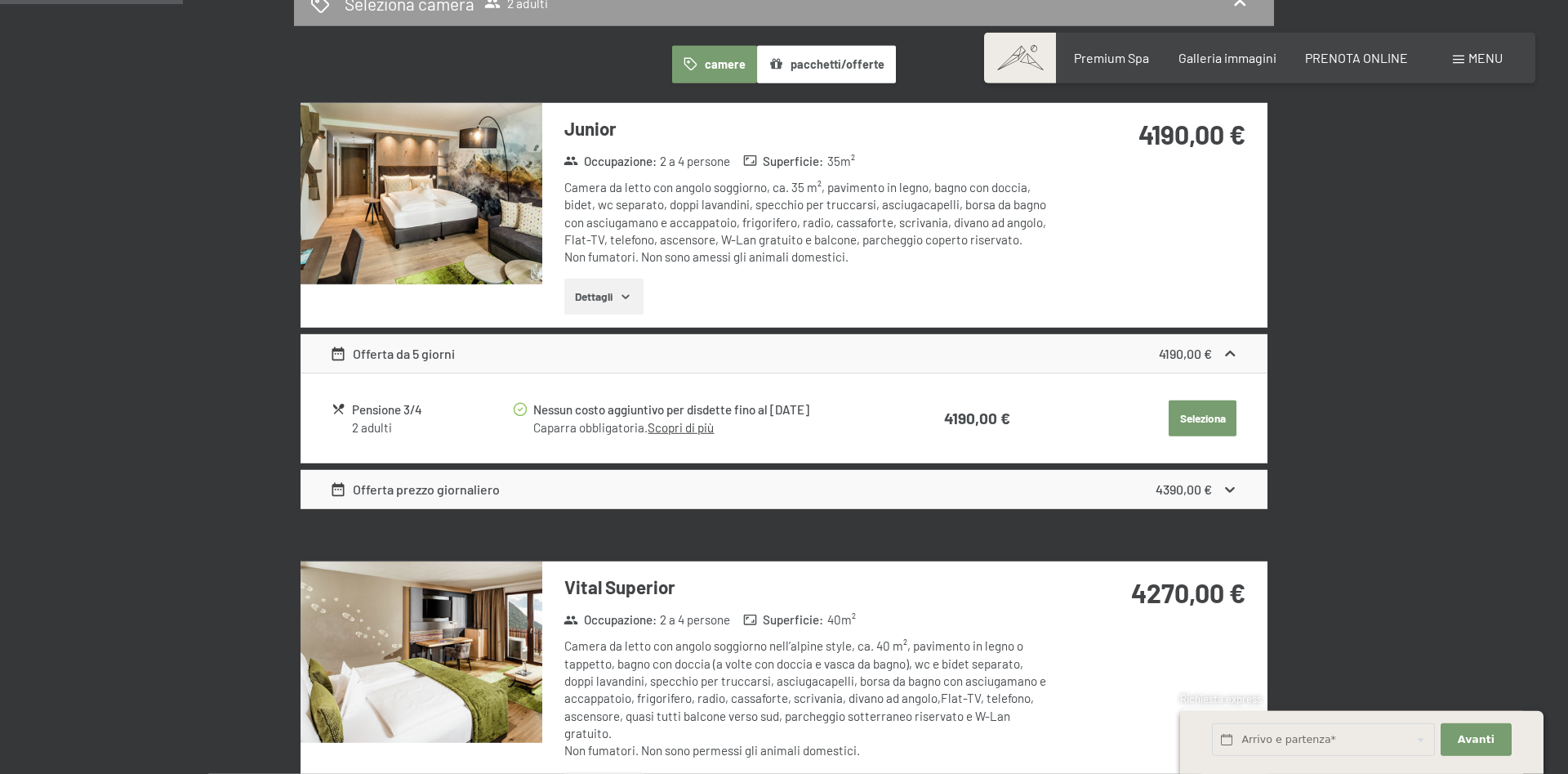
click at [613, 290] on button "Dettagli" at bounding box center [604, 296] width 79 height 36
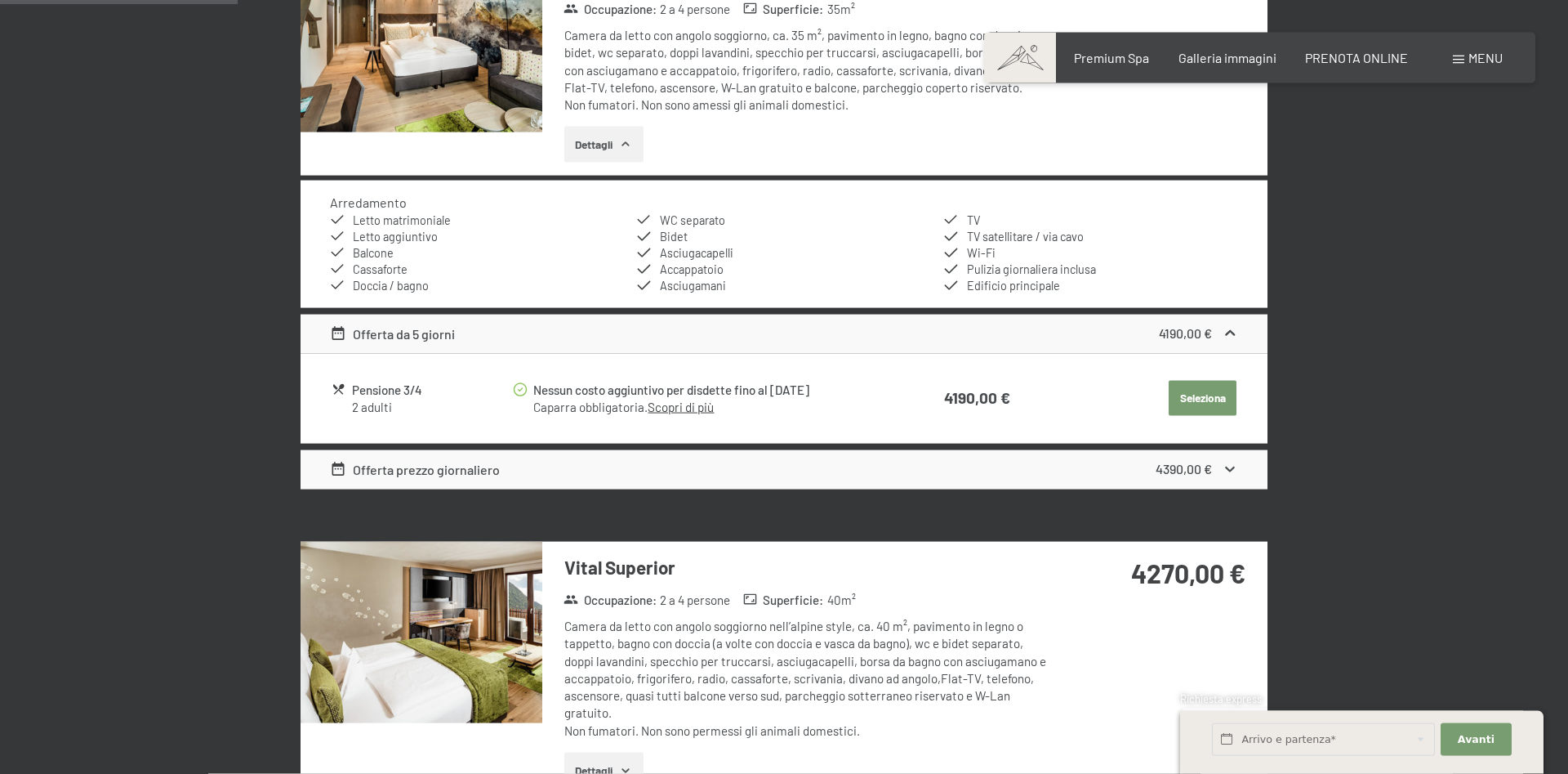
scroll to position [653, 0]
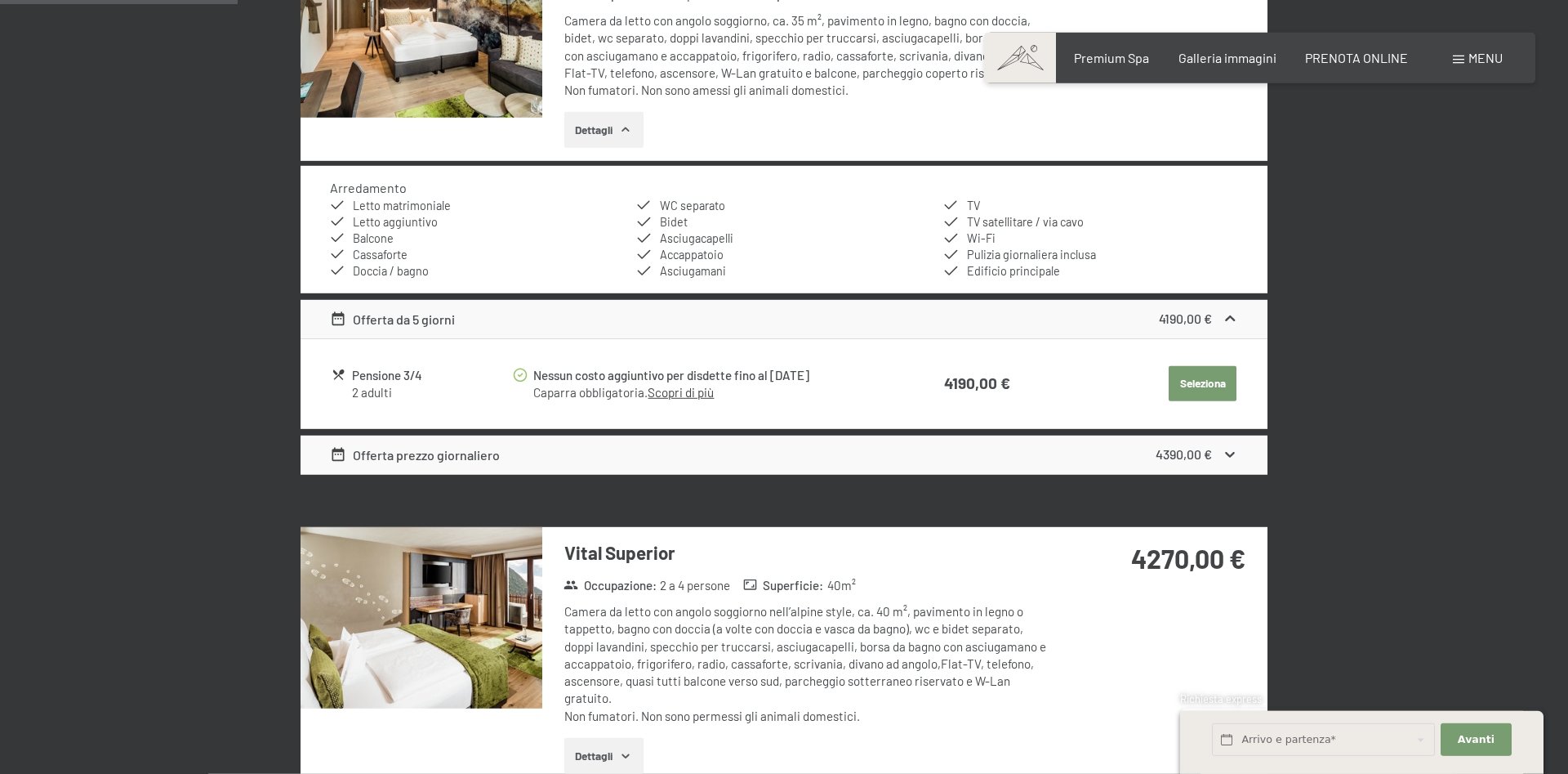
click at [624, 126] on icon "button" at bounding box center [626, 130] width 13 height 13
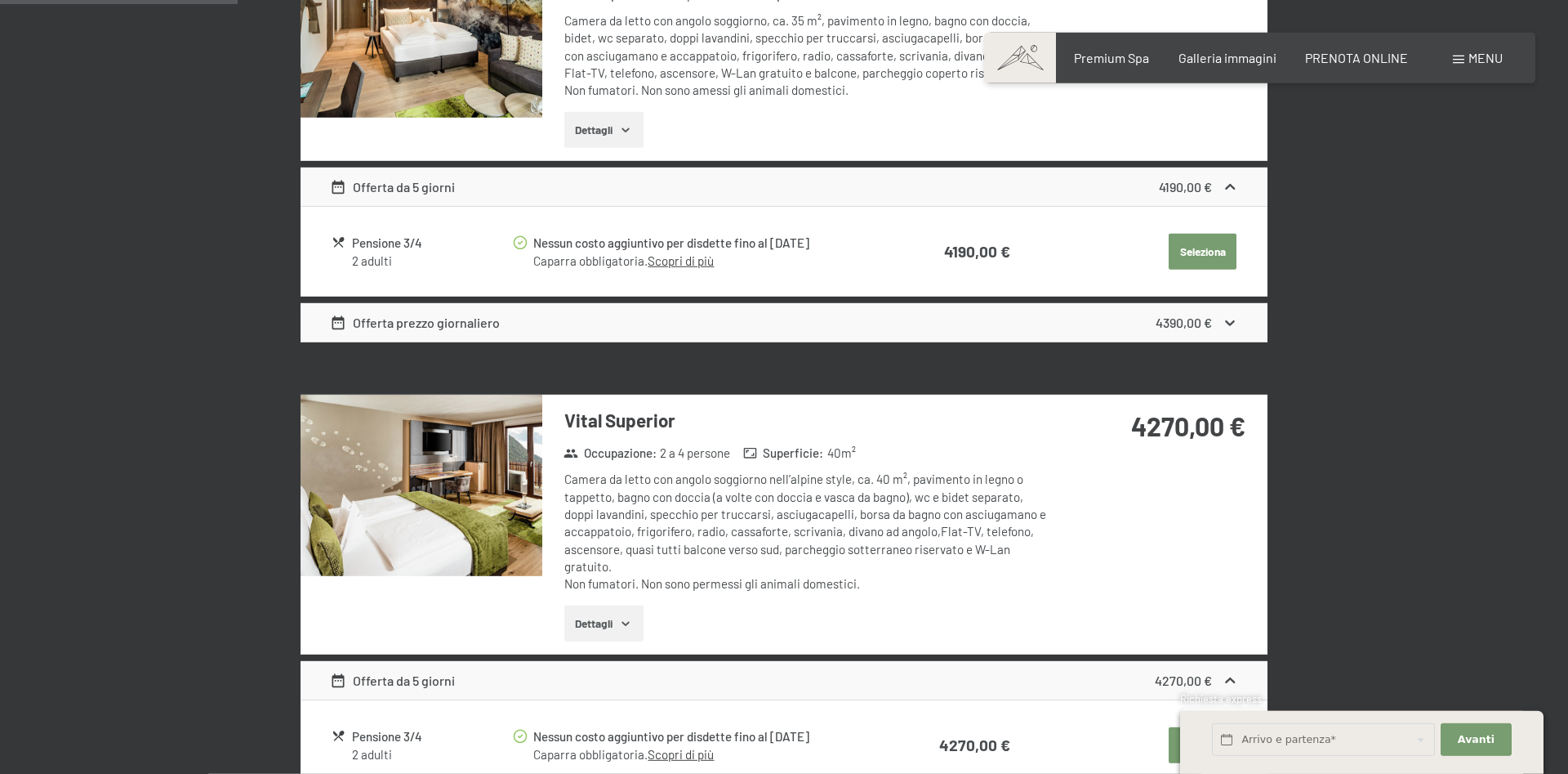
click at [623, 622] on icon "button" at bounding box center [626, 624] width 13 height 13
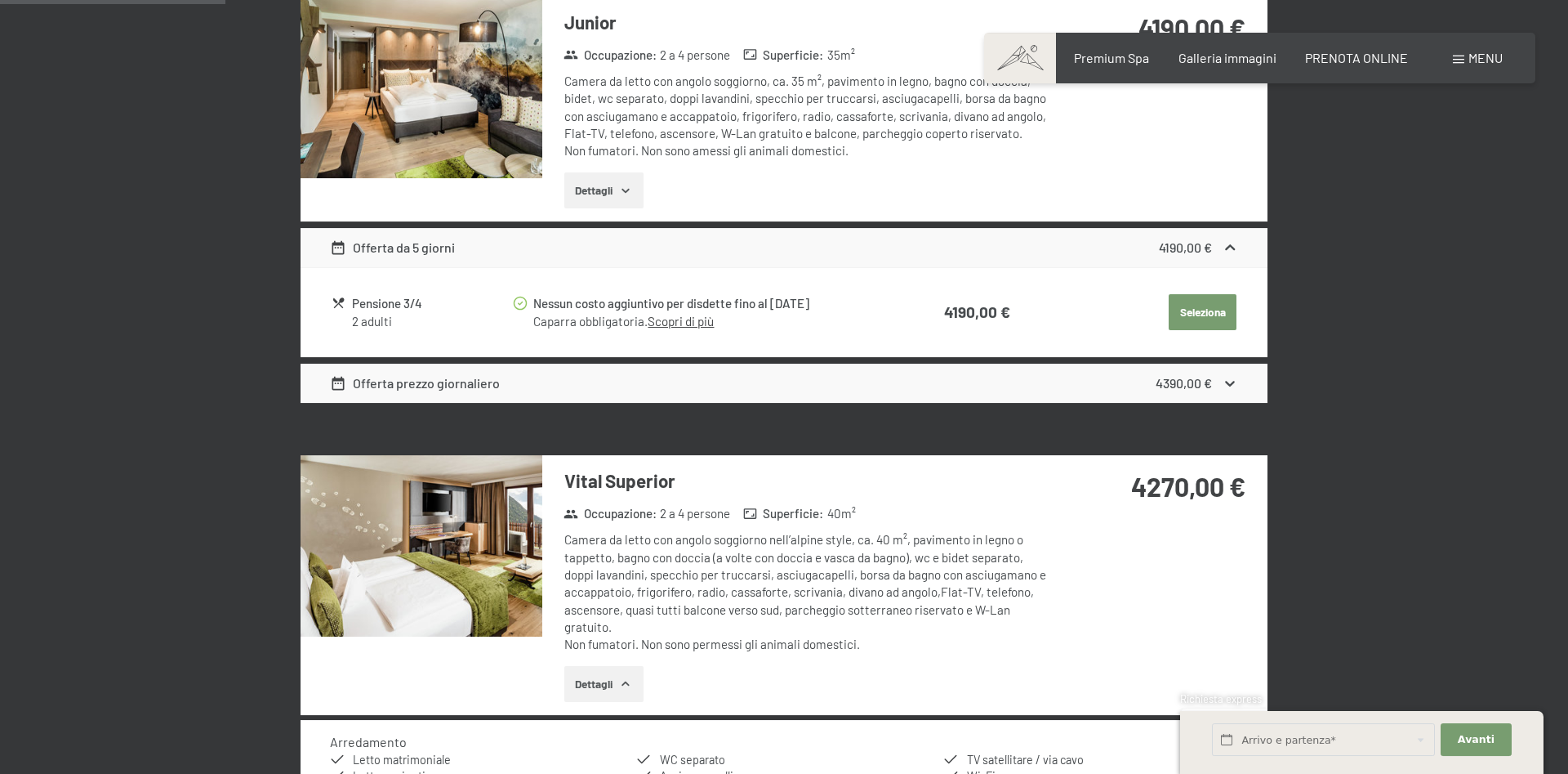
scroll to position [569, 0]
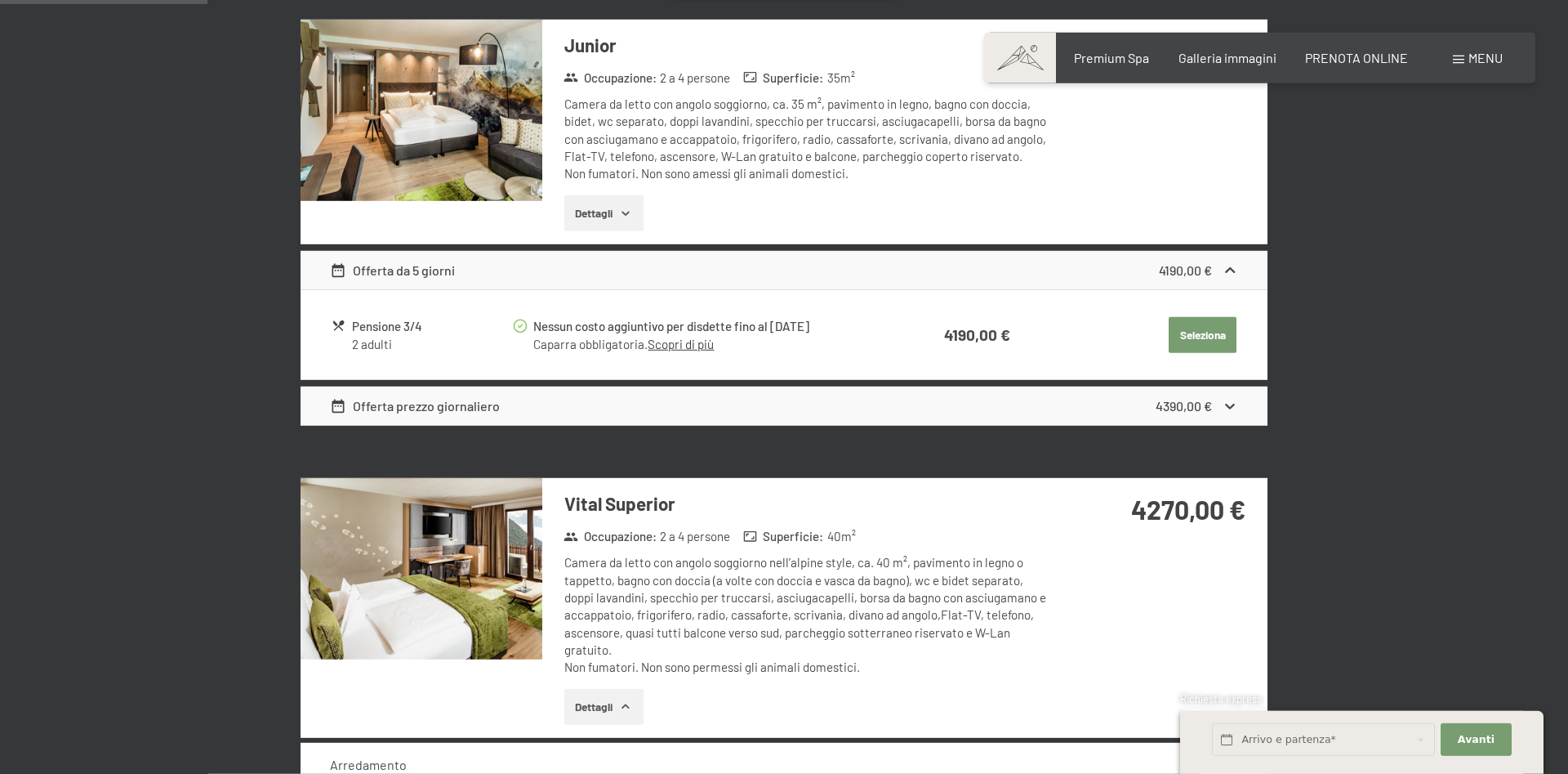
click at [594, 698] on button "Dettagli" at bounding box center [604, 707] width 79 height 36
click at [606, 214] on button "Dettagli" at bounding box center [604, 213] width 79 height 36
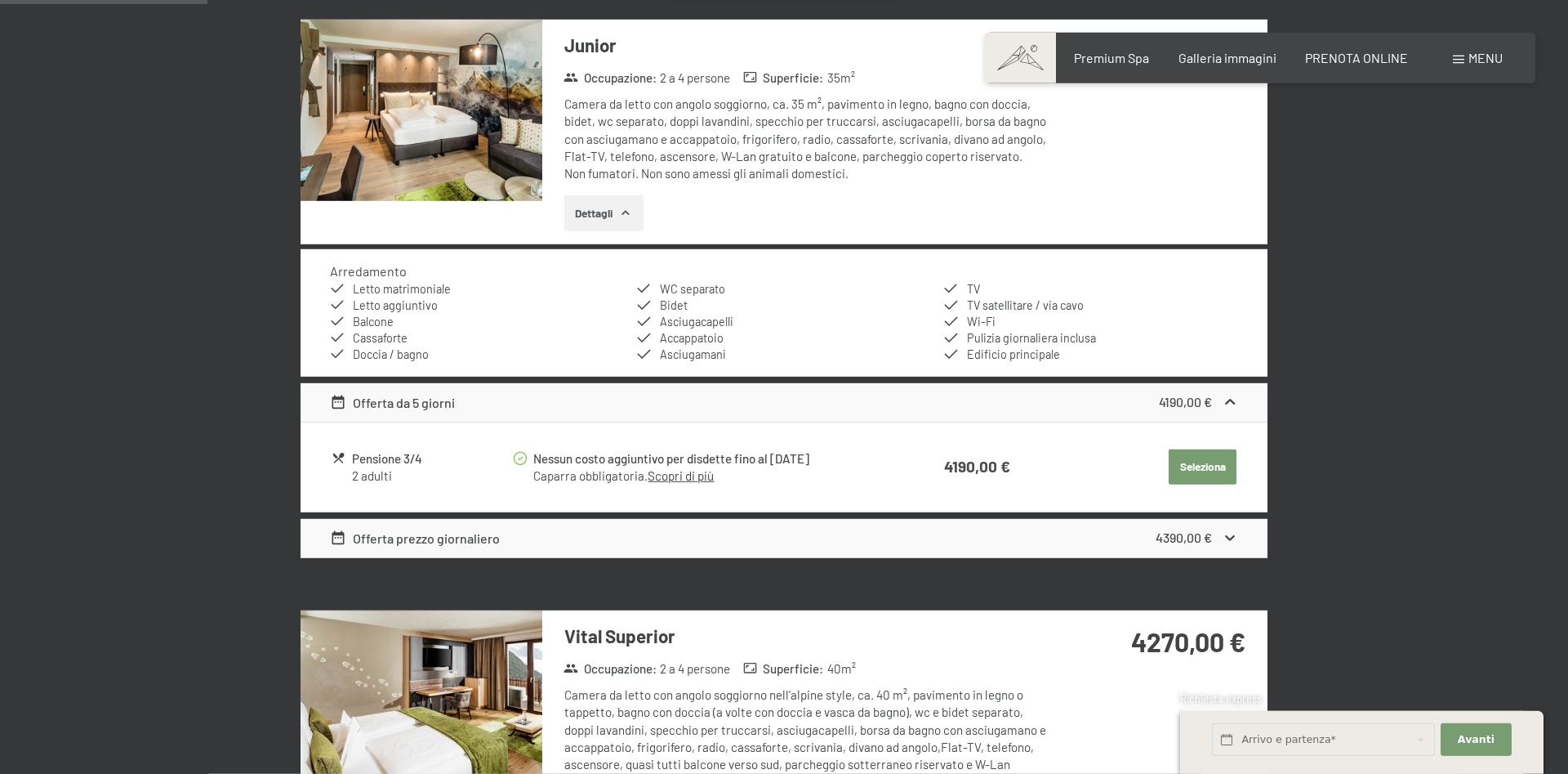
click at [606, 214] on button "Dettagli" at bounding box center [604, 213] width 79 height 36
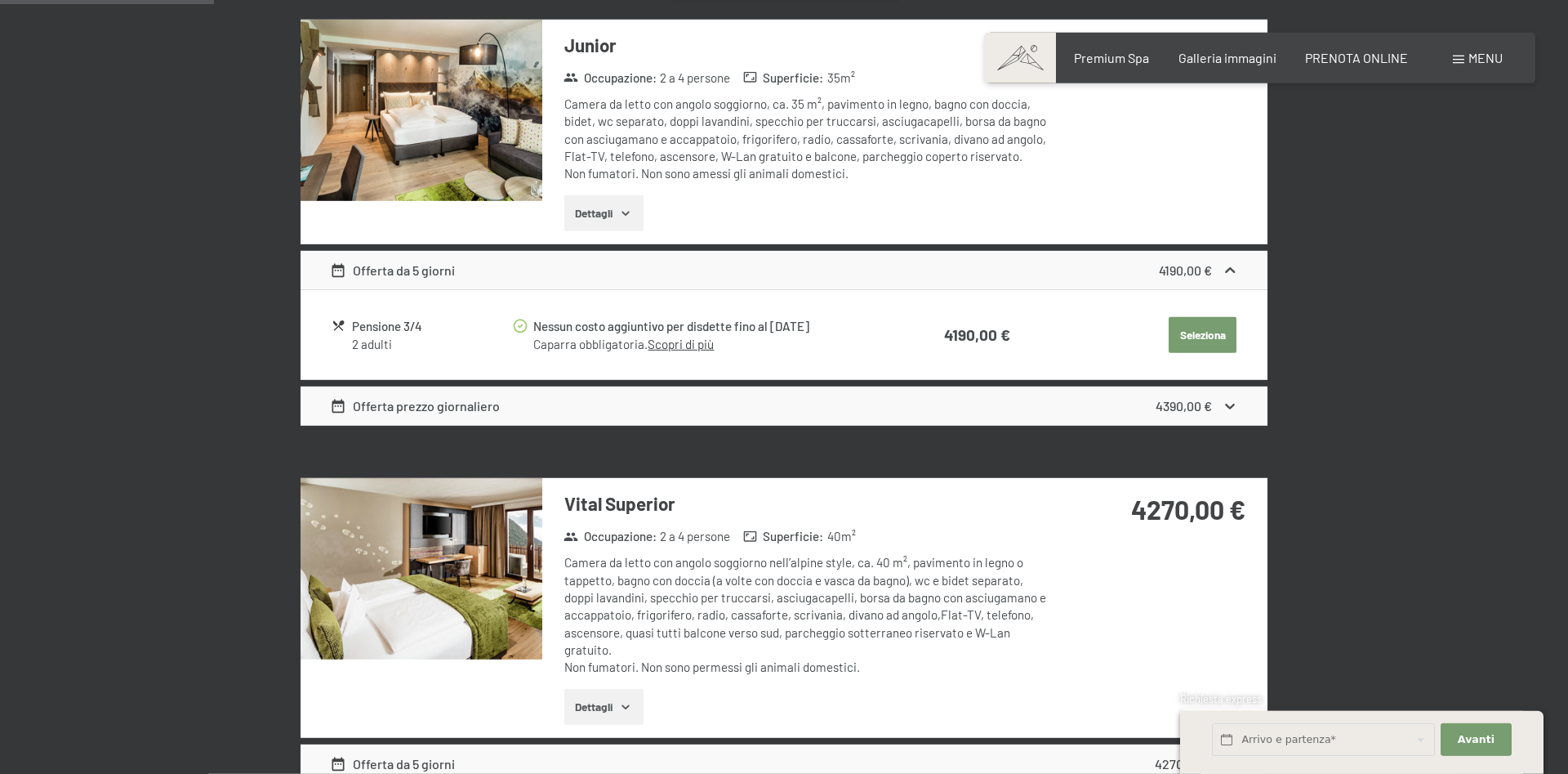
click at [446, 570] on img at bounding box center [422, 568] width 242 height 181
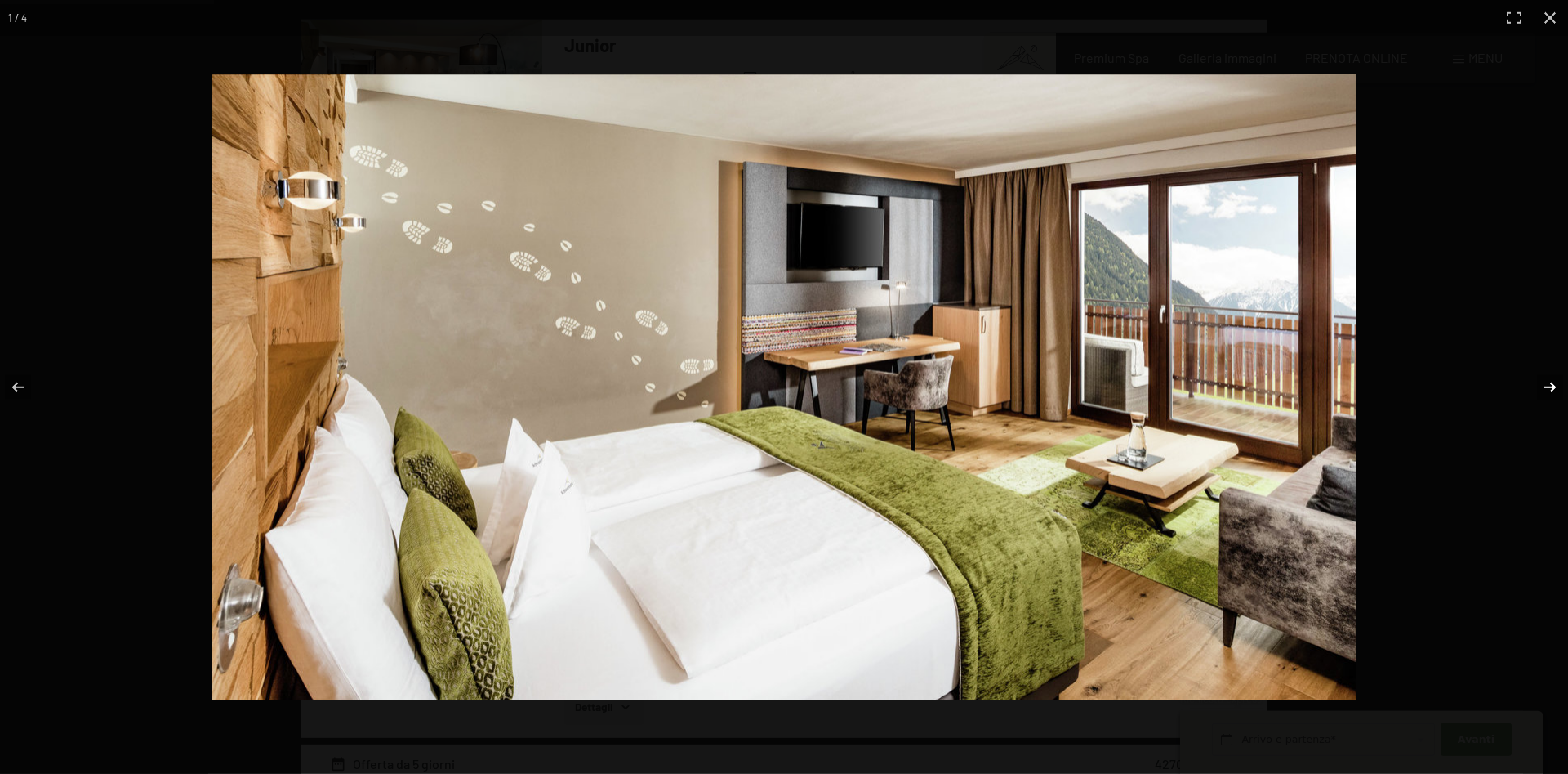
click at [1549, 383] on button "button" at bounding box center [1540, 387] width 58 height 82
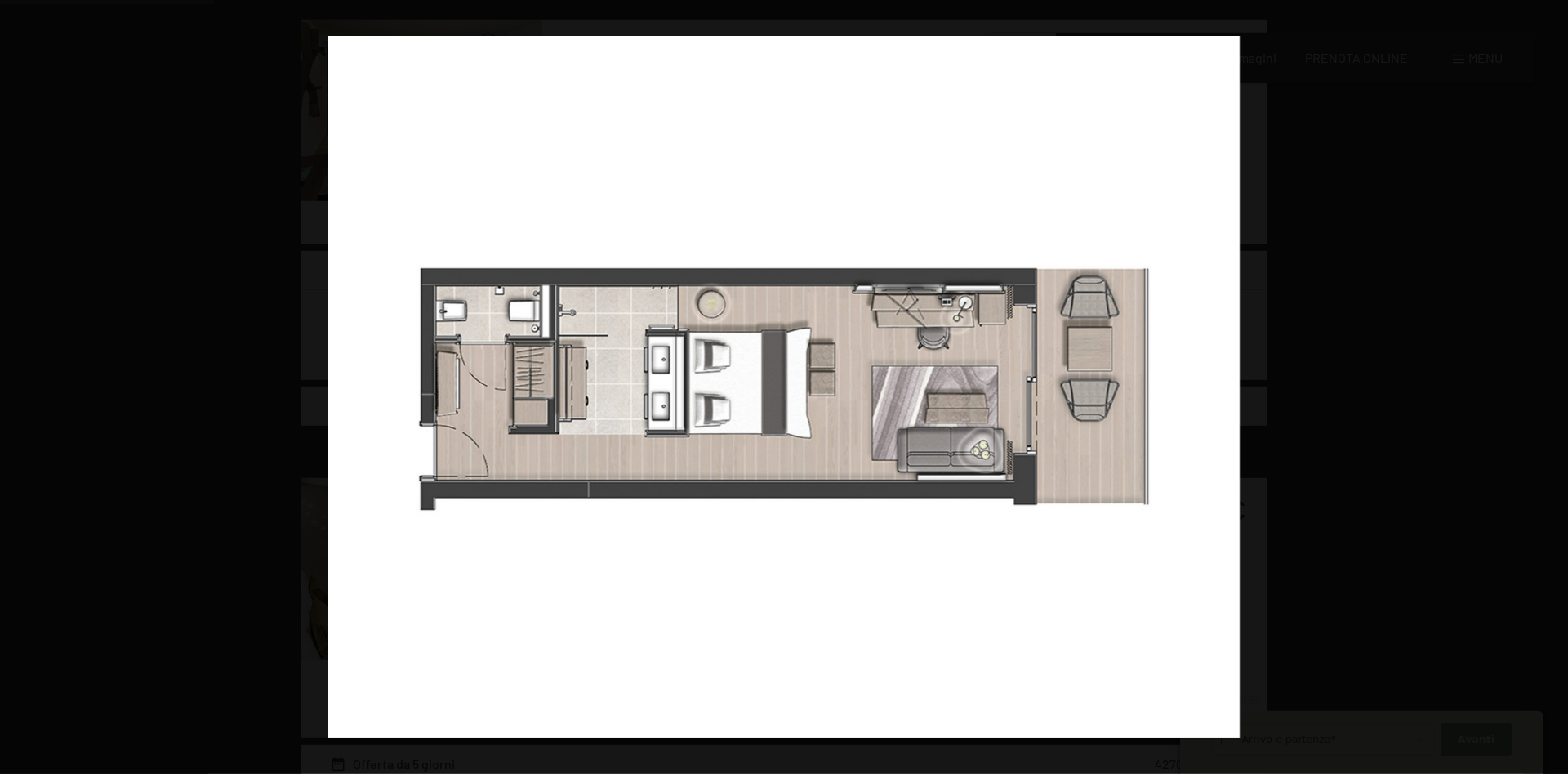
click at [1549, 383] on button "button" at bounding box center [1540, 387] width 58 height 82
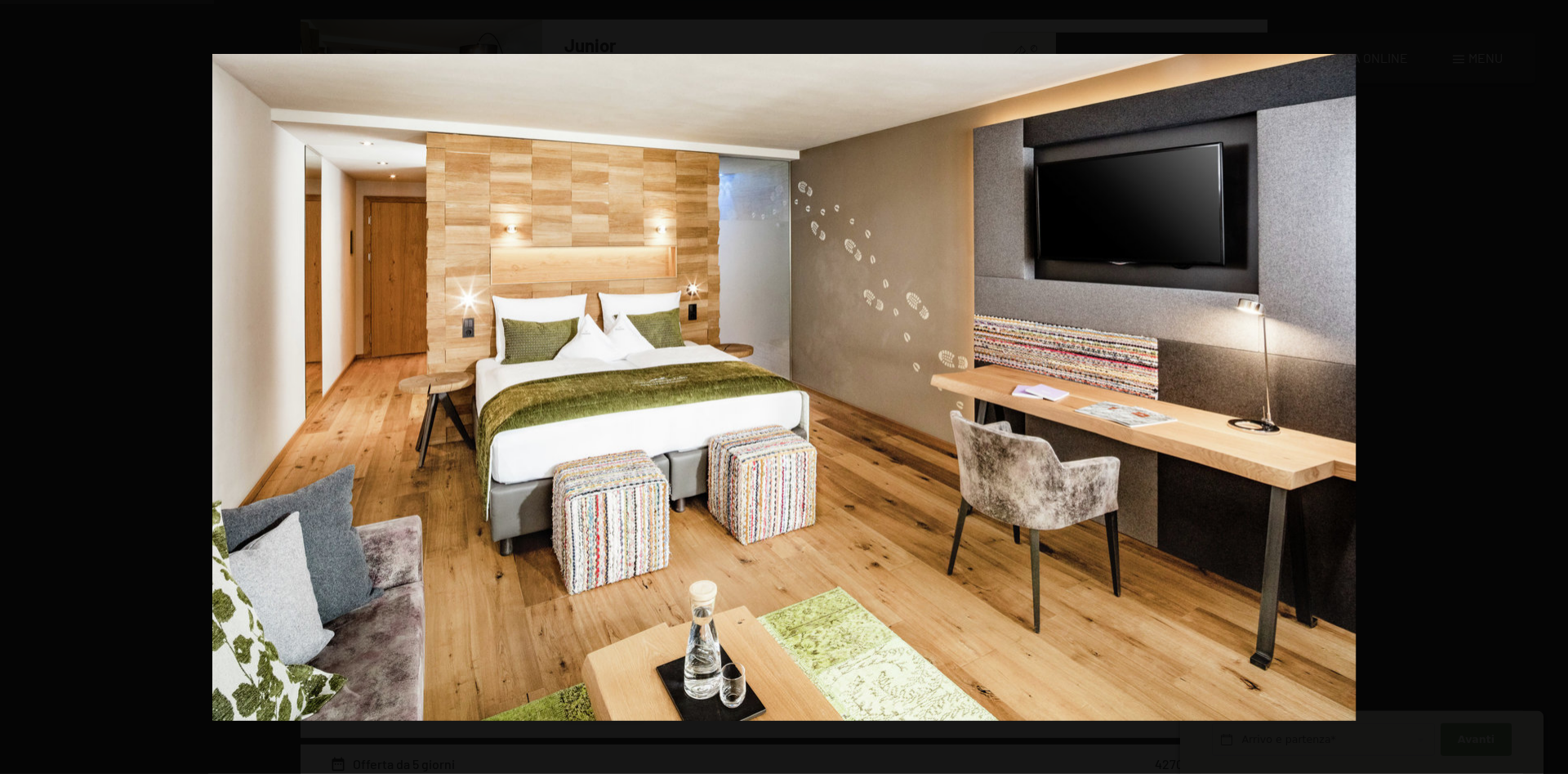
click at [1549, 383] on button "button" at bounding box center [1540, 387] width 58 height 82
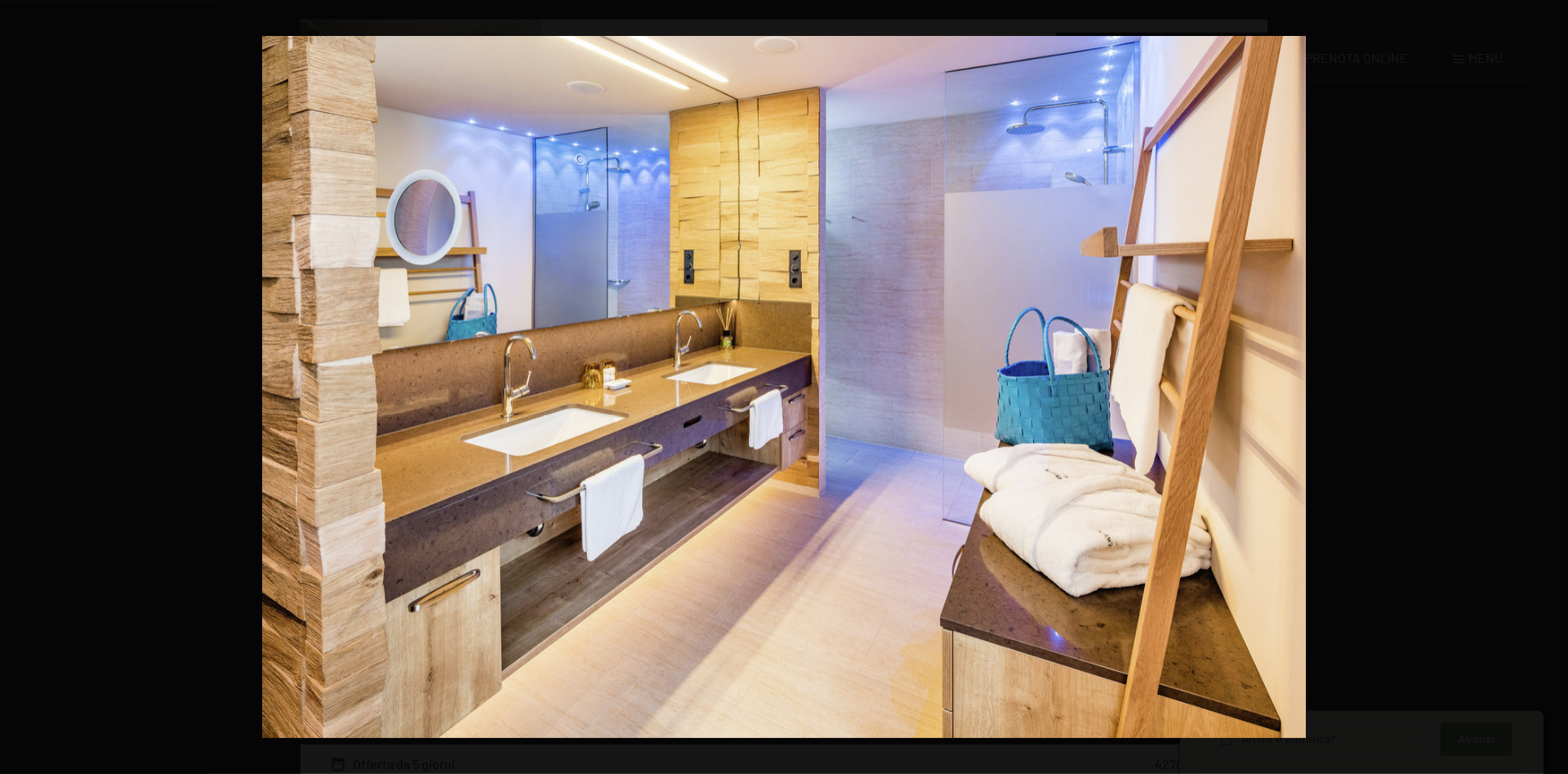
click at [1549, 383] on button "button" at bounding box center [1540, 387] width 58 height 82
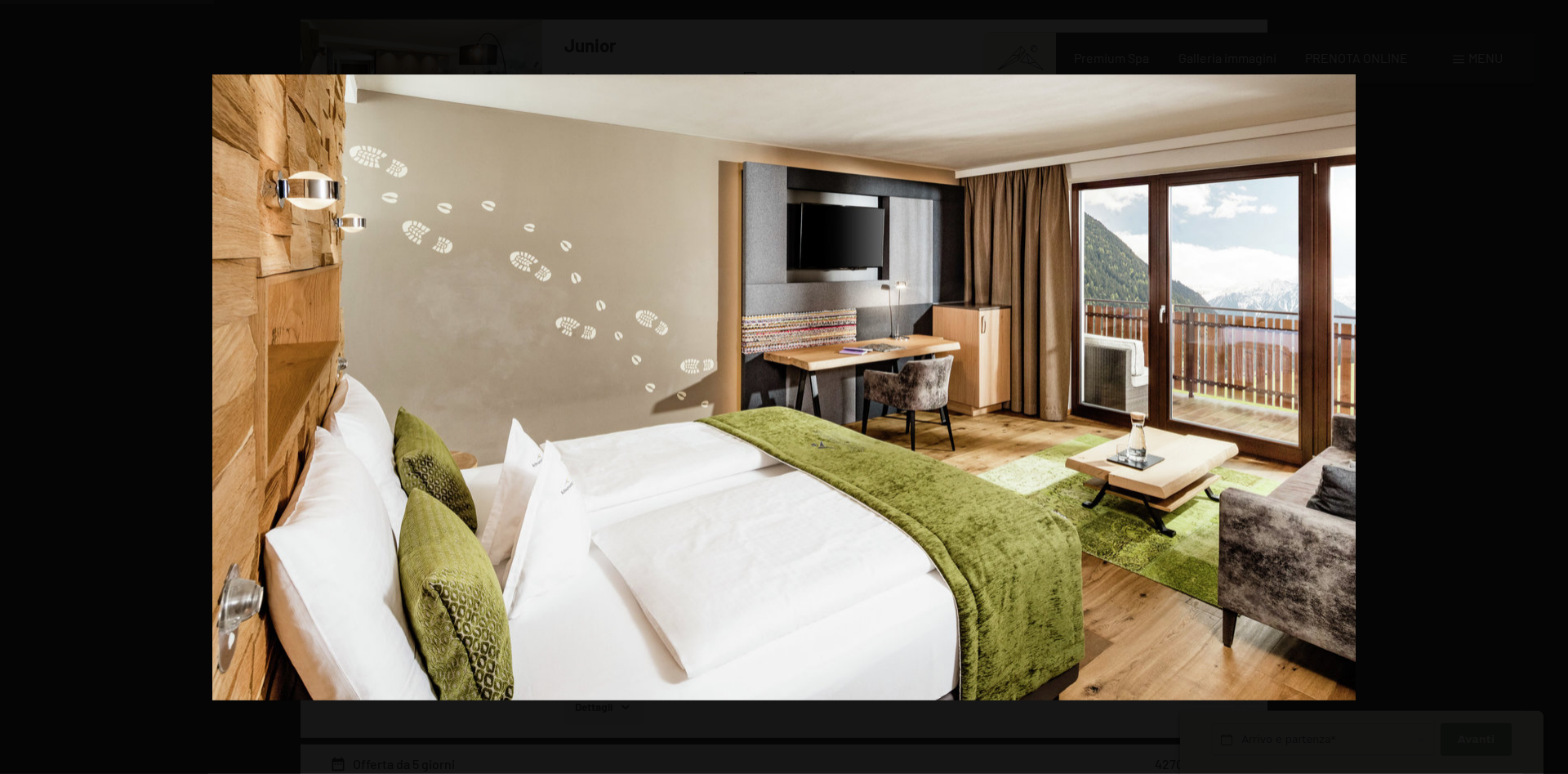
click at [1549, 383] on button "button" at bounding box center [1540, 387] width 58 height 82
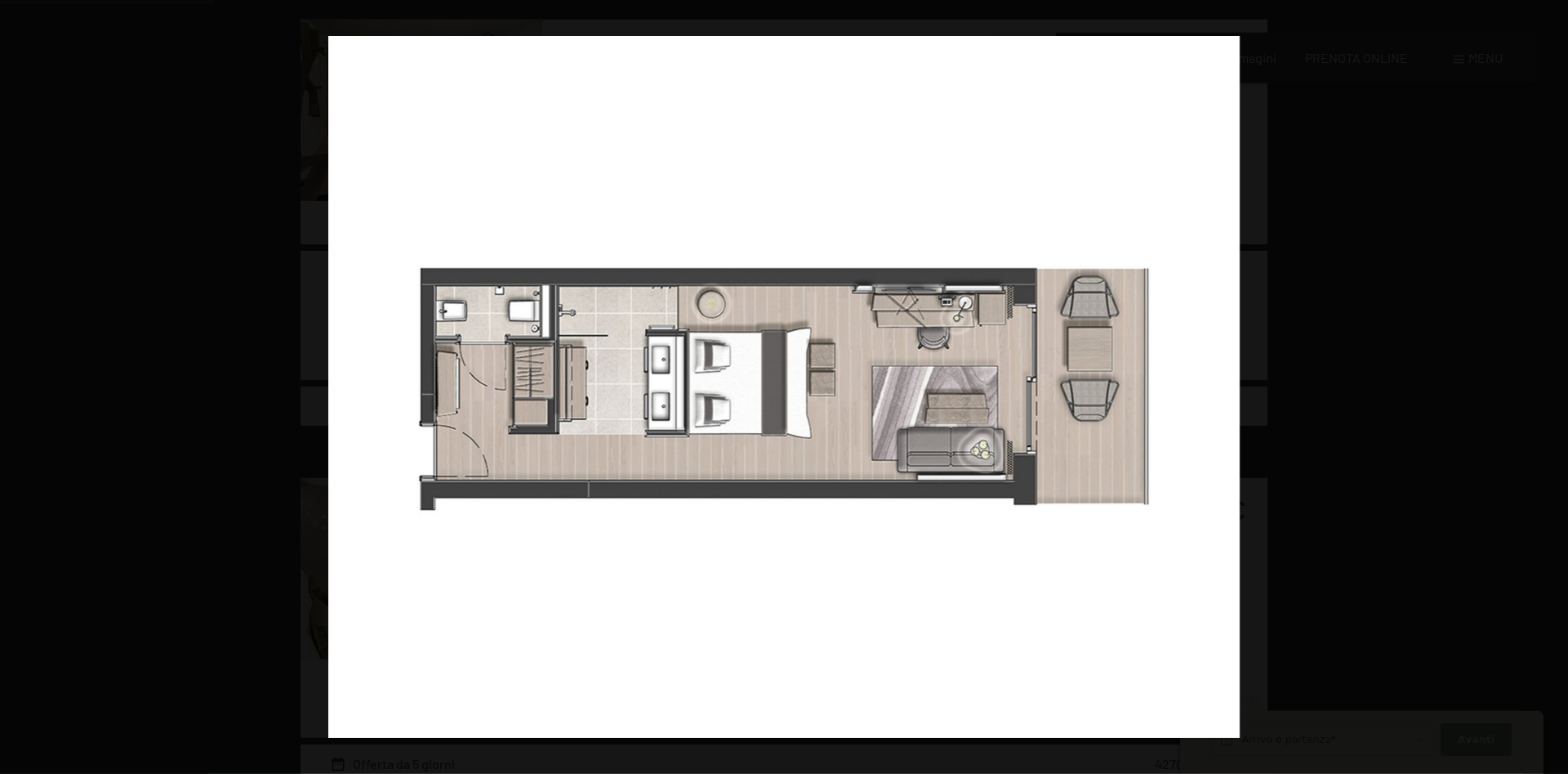
click at [1549, 383] on button "button" at bounding box center [1540, 387] width 58 height 82
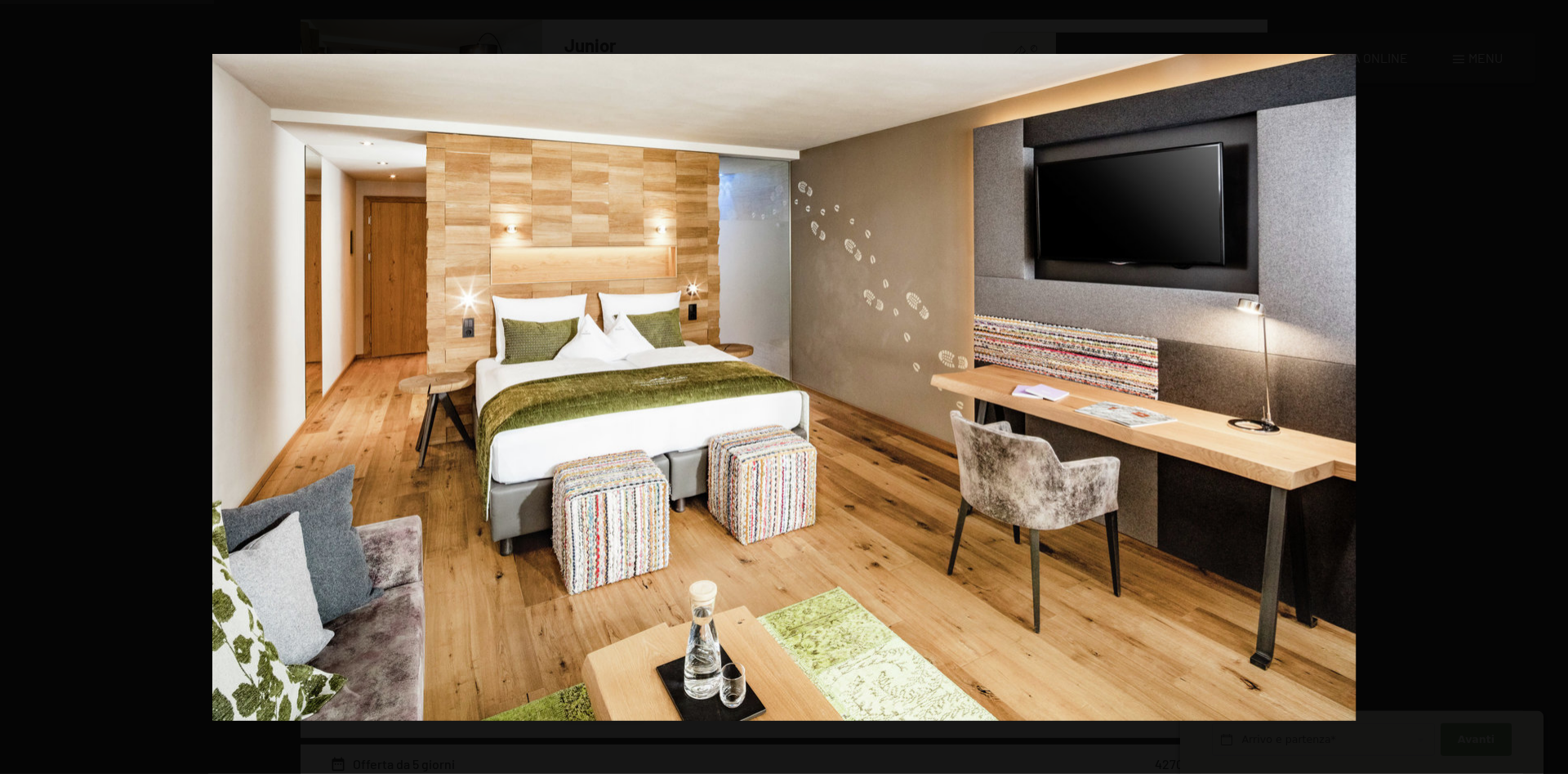
click at [1549, 383] on button "button" at bounding box center [1540, 387] width 58 height 82
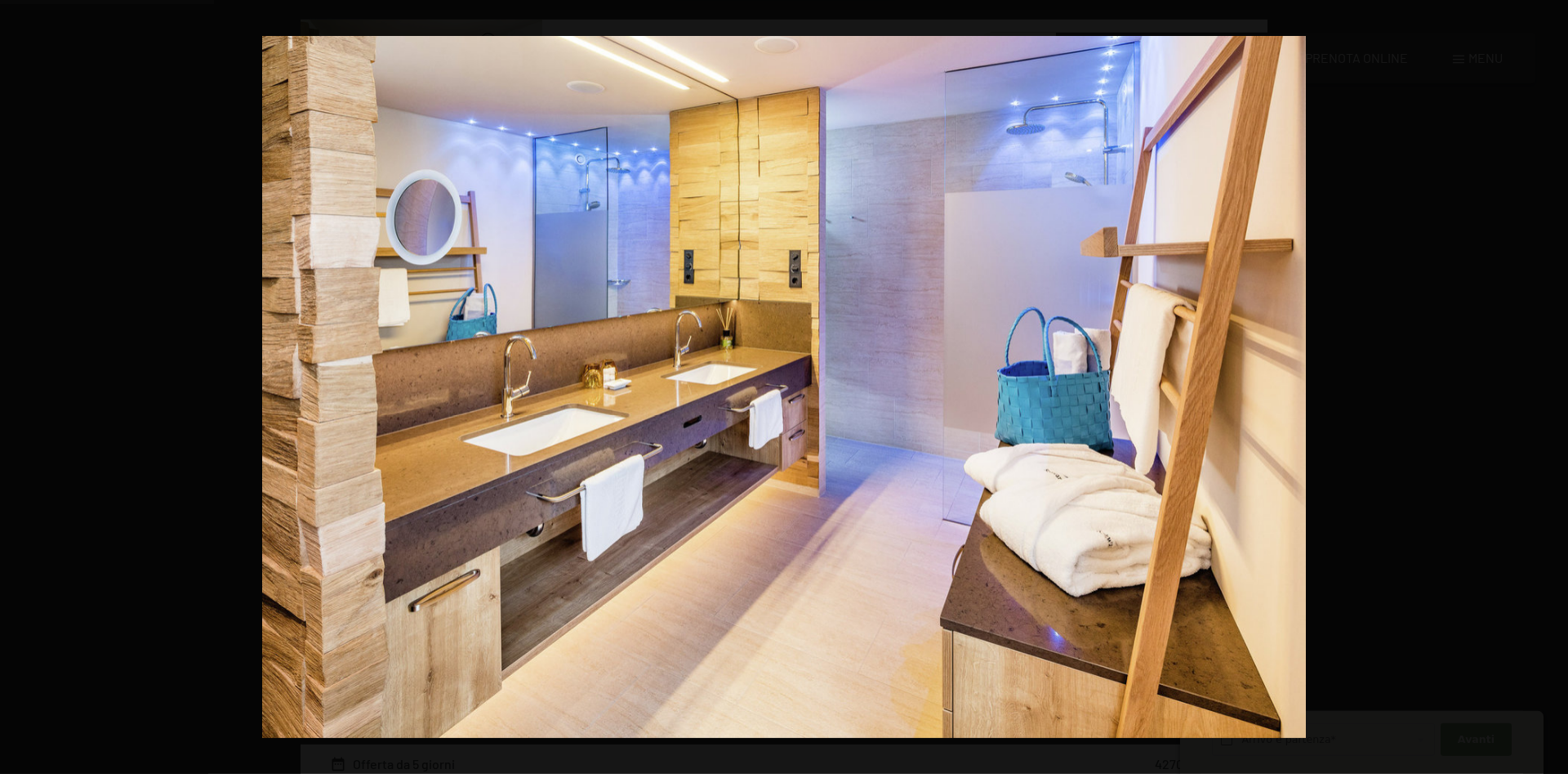
click at [1549, 383] on button "button" at bounding box center [1540, 387] width 58 height 82
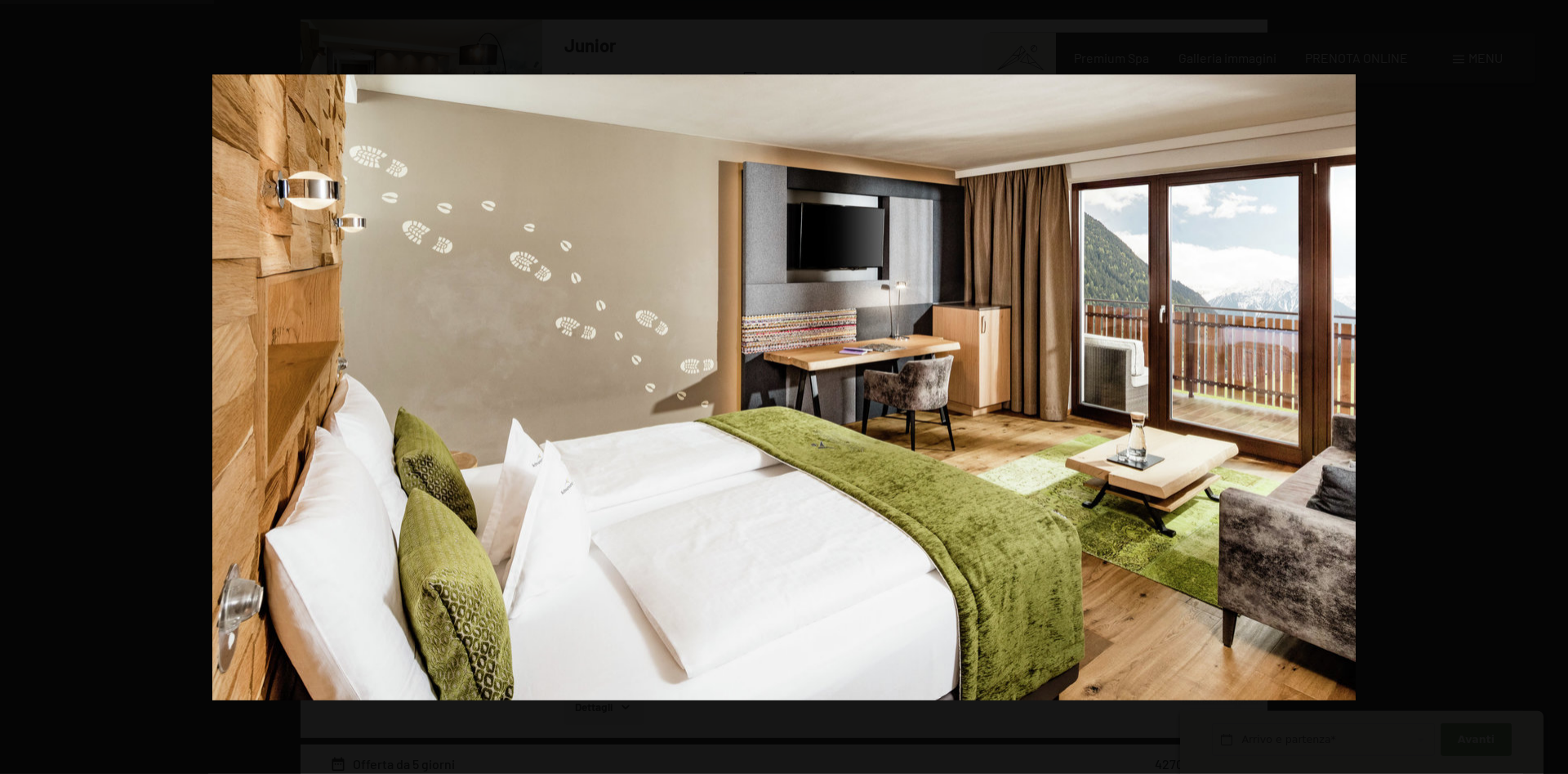
click at [1549, 383] on button "button" at bounding box center [1540, 387] width 58 height 82
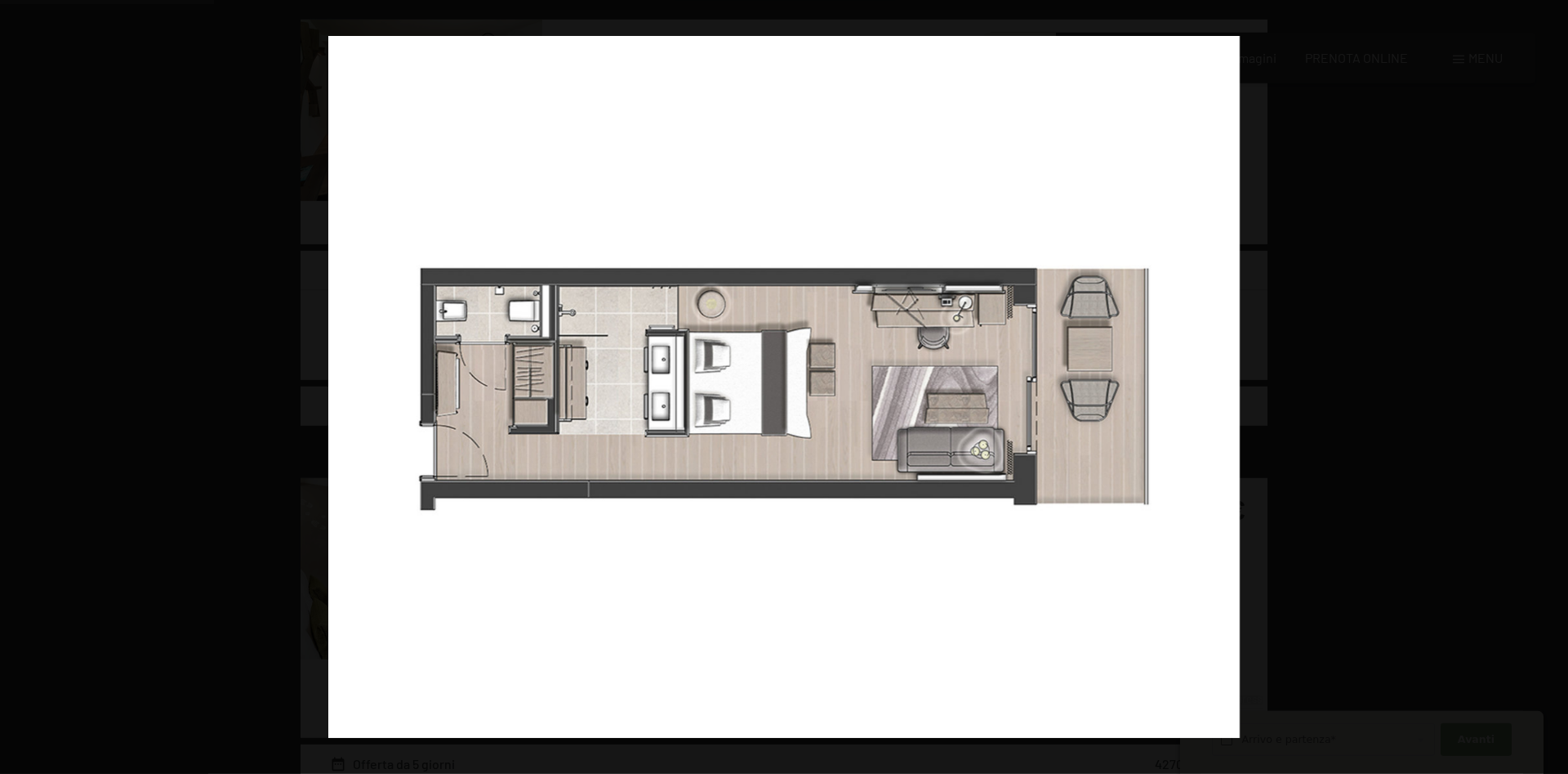
click at [1549, 383] on button "button" at bounding box center [1540, 387] width 58 height 82
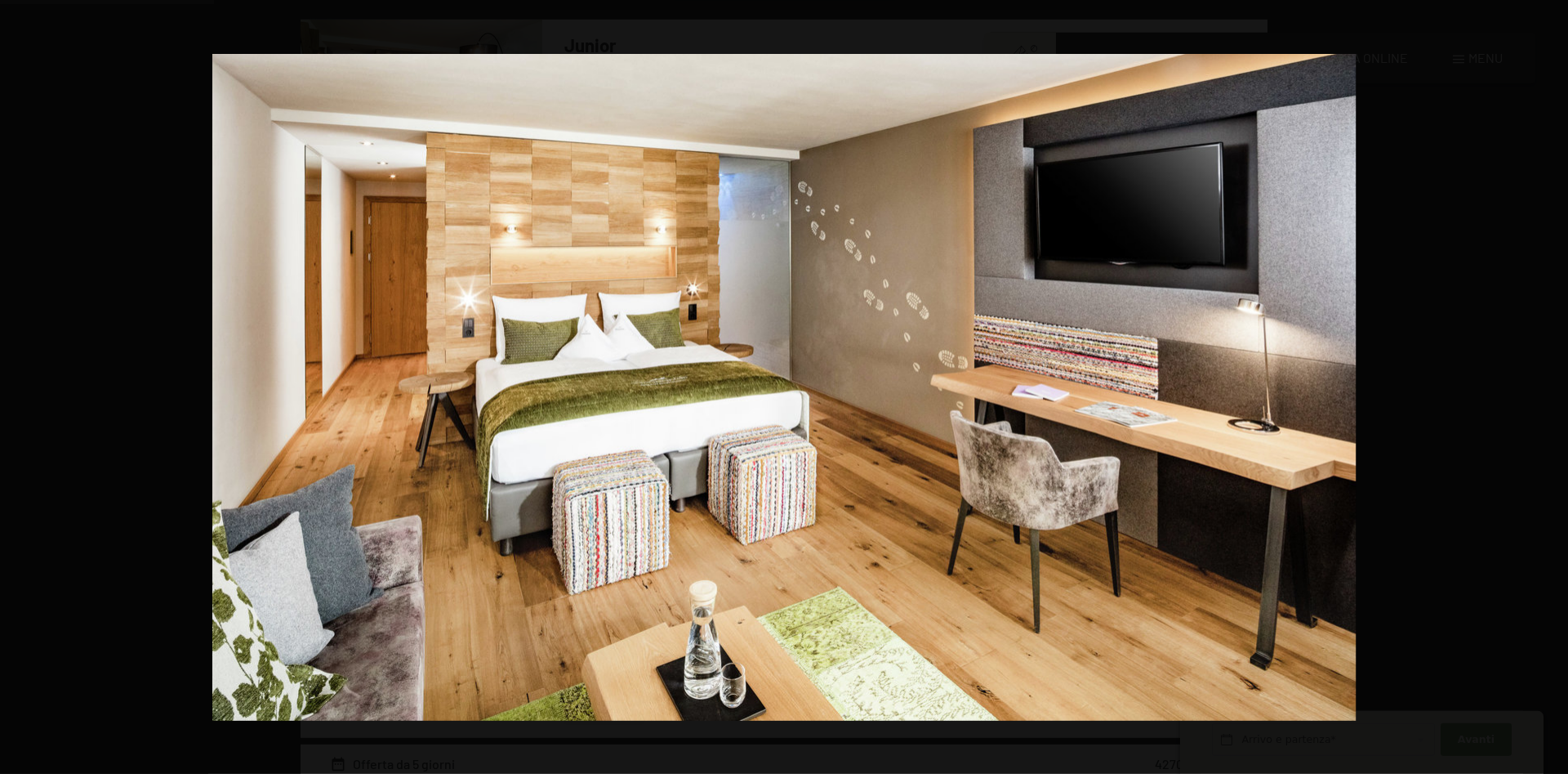
click at [1549, 383] on button "button" at bounding box center [1540, 387] width 58 height 82
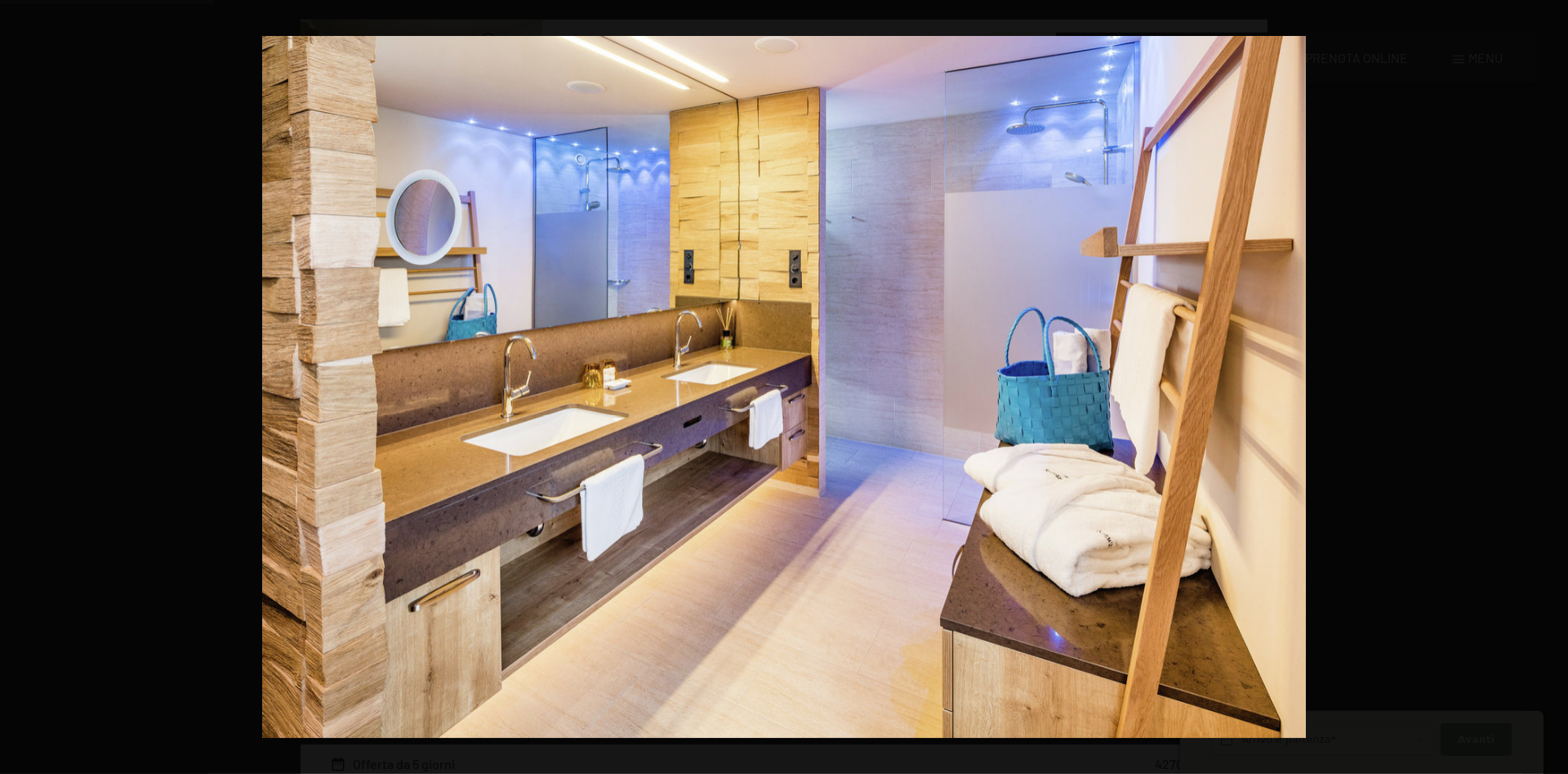
click at [1549, 383] on button "button" at bounding box center [1540, 387] width 58 height 82
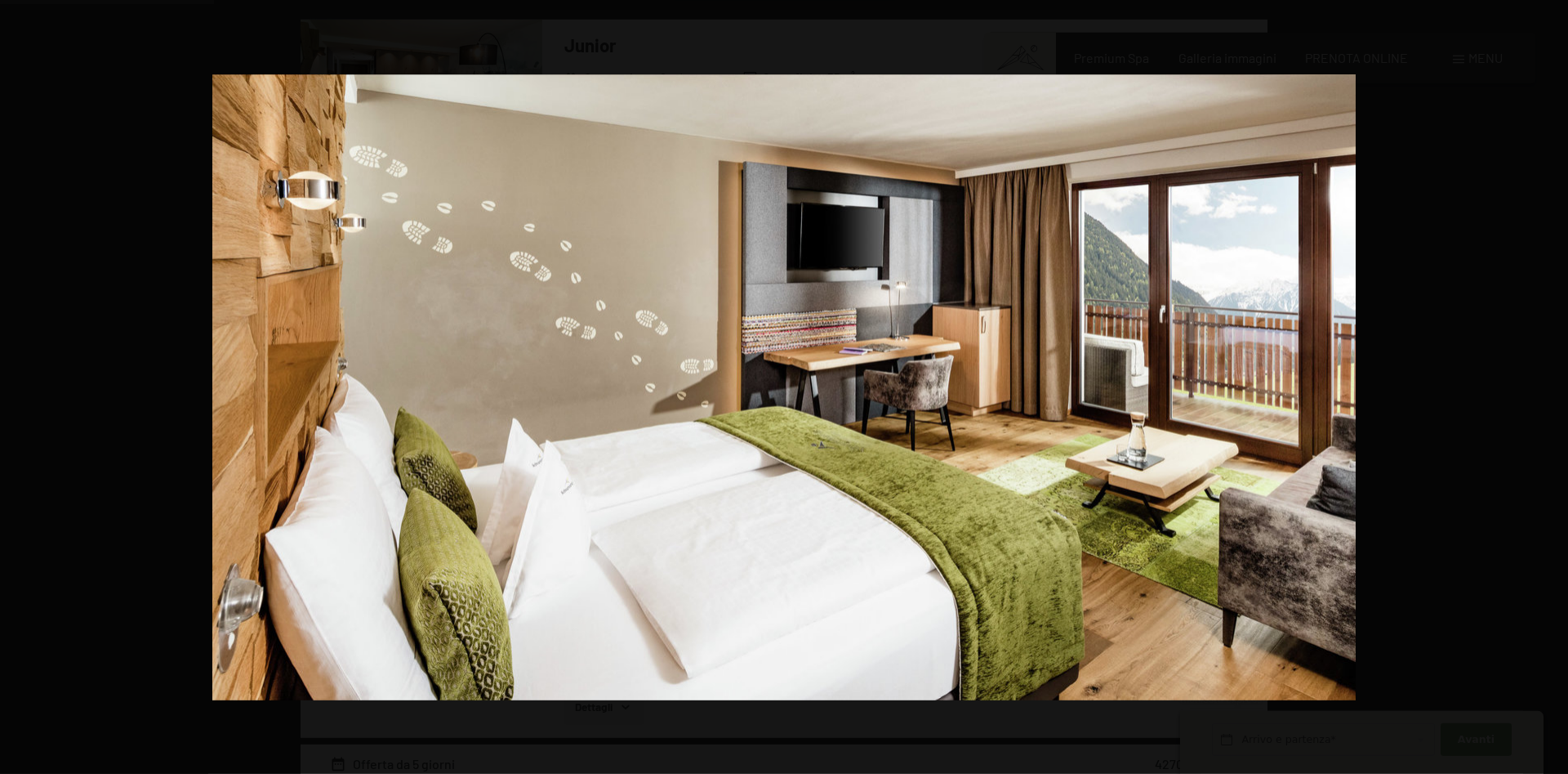
click at [1549, 383] on button "button" at bounding box center [1540, 387] width 58 height 82
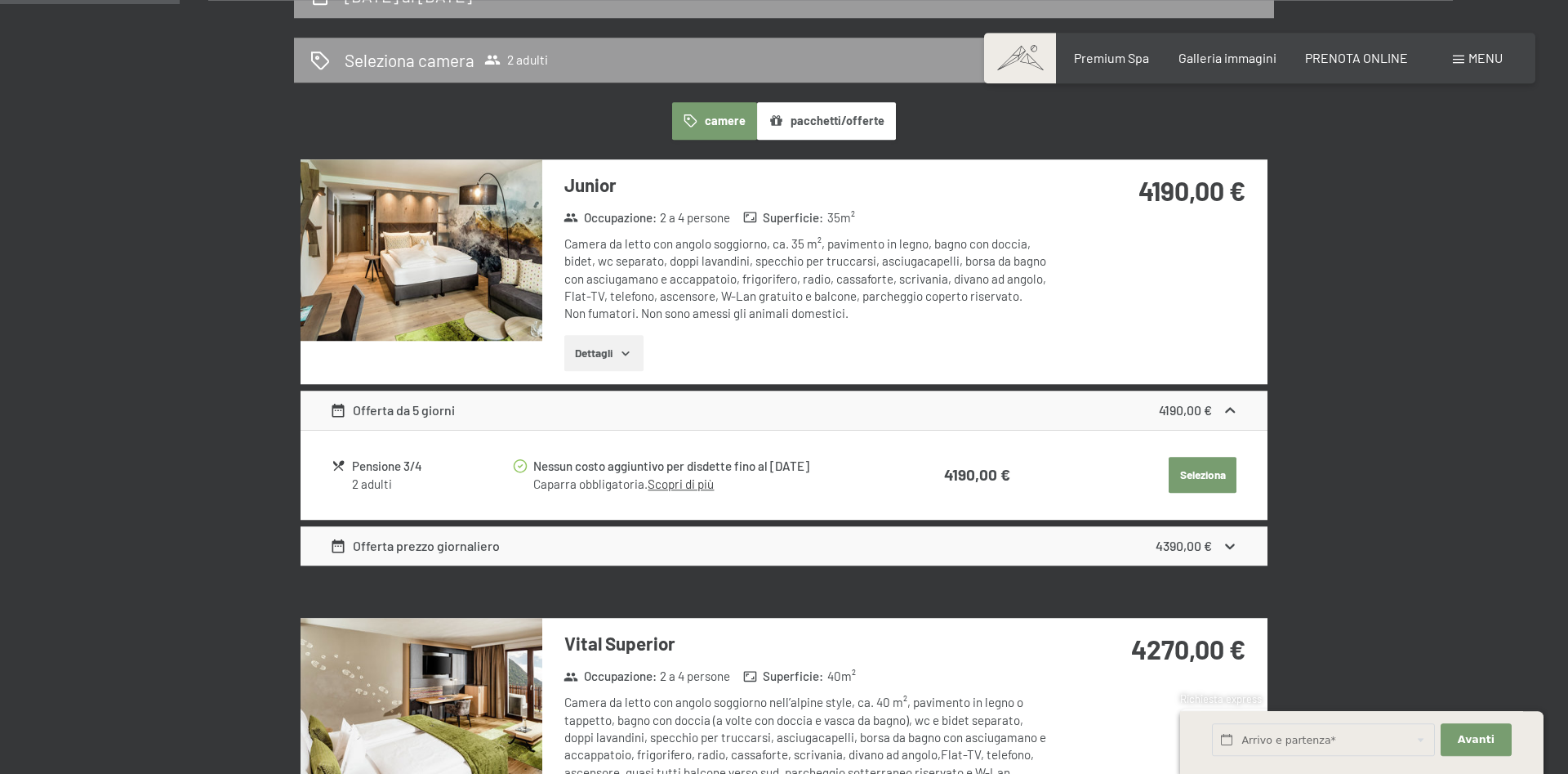
scroll to position [403, 0]
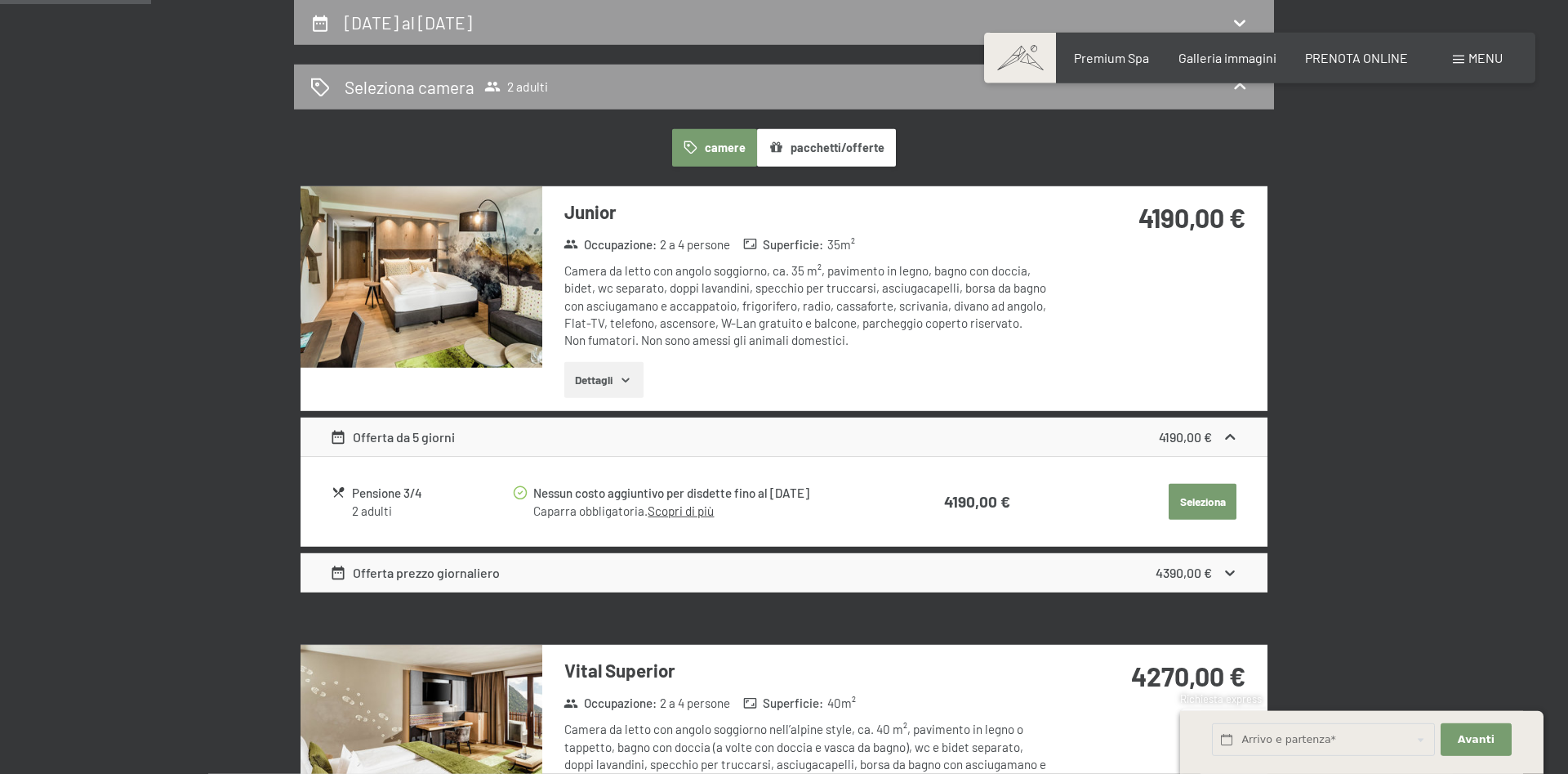
click at [417, 286] on img at bounding box center [422, 277] width 242 height 181
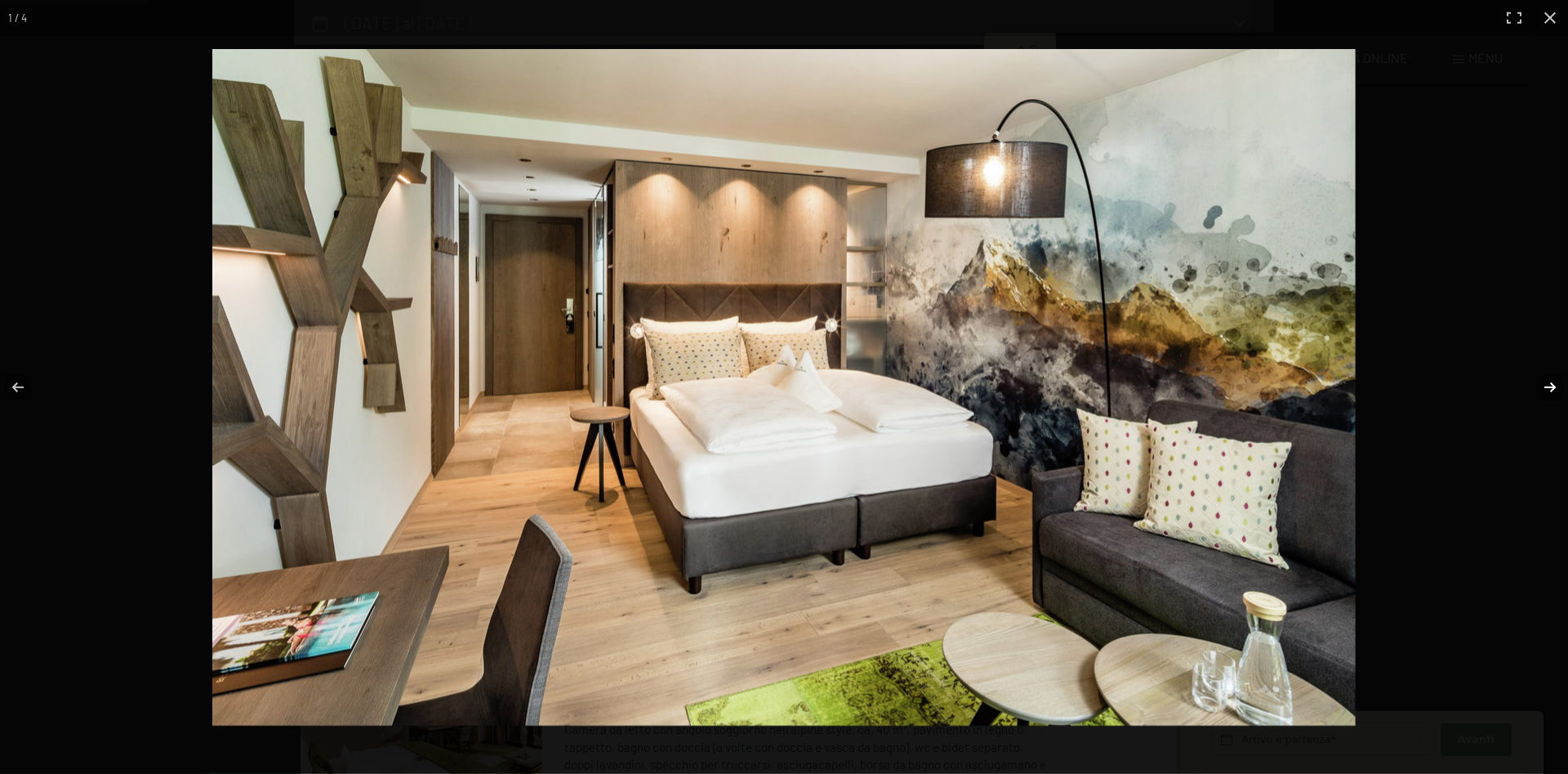
click at [1543, 386] on button "button" at bounding box center [1540, 387] width 58 height 82
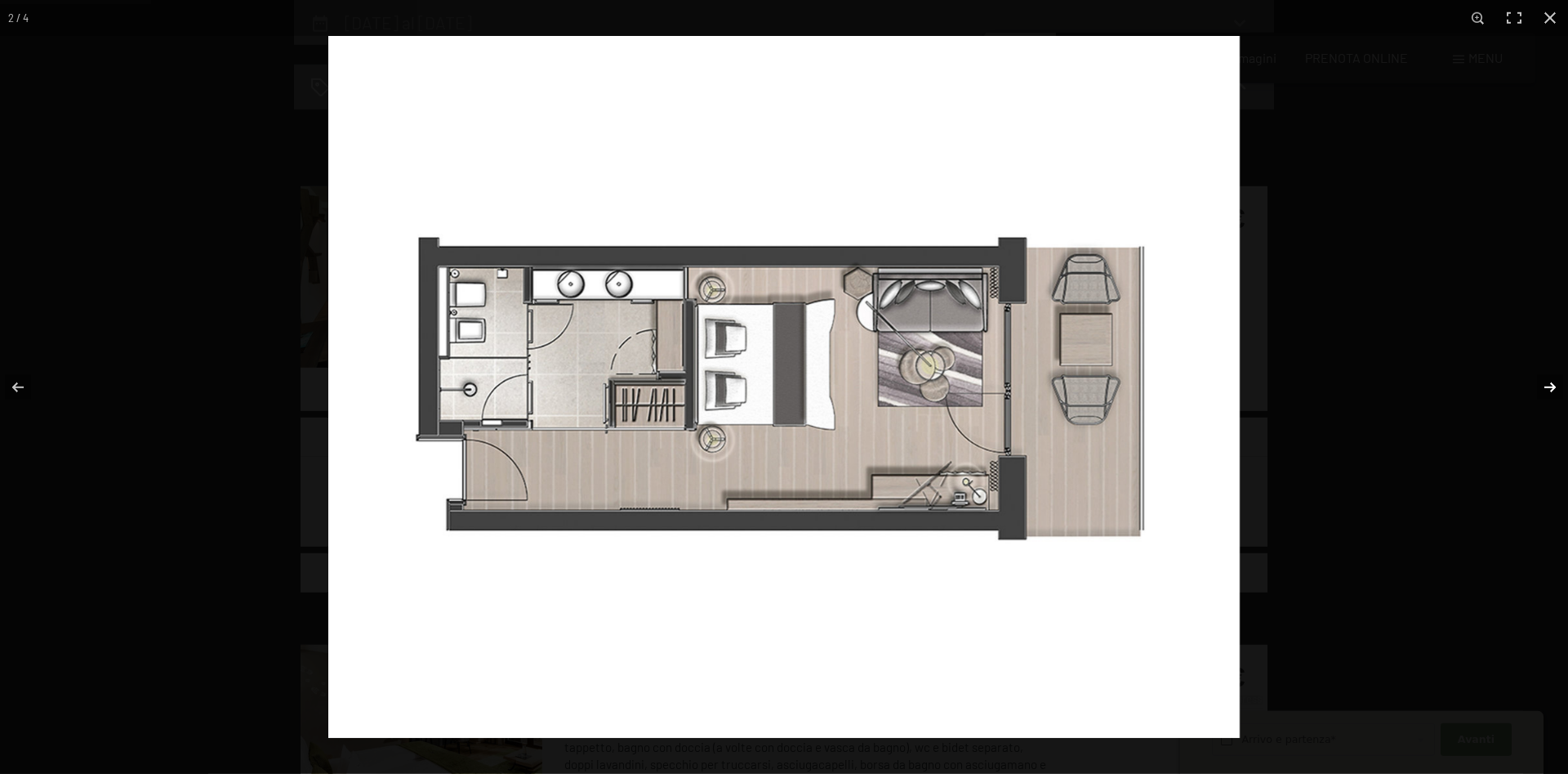
click at [1543, 386] on button "button" at bounding box center [1540, 387] width 58 height 82
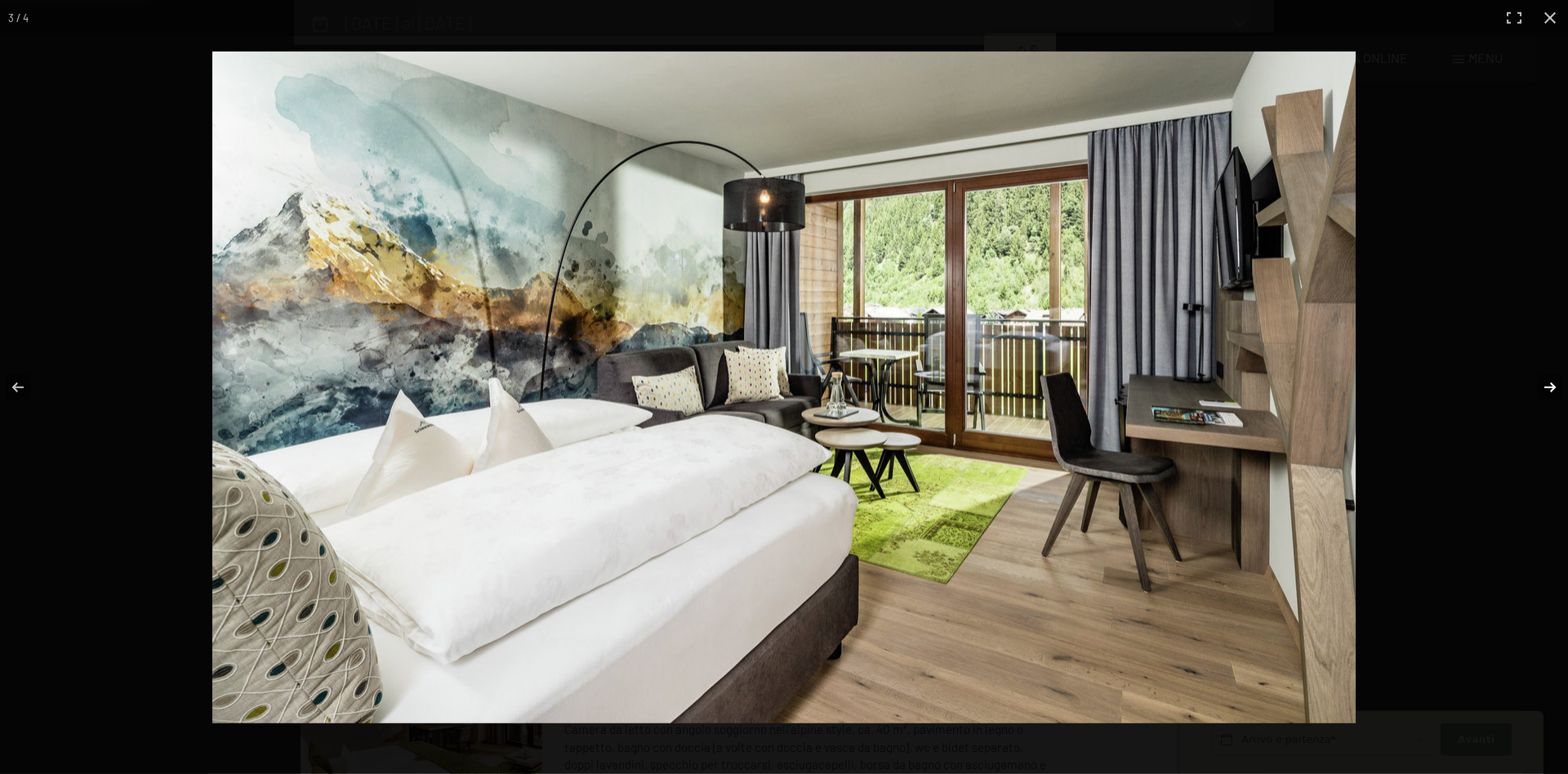
click at [1543, 386] on button "button" at bounding box center [1540, 387] width 58 height 82
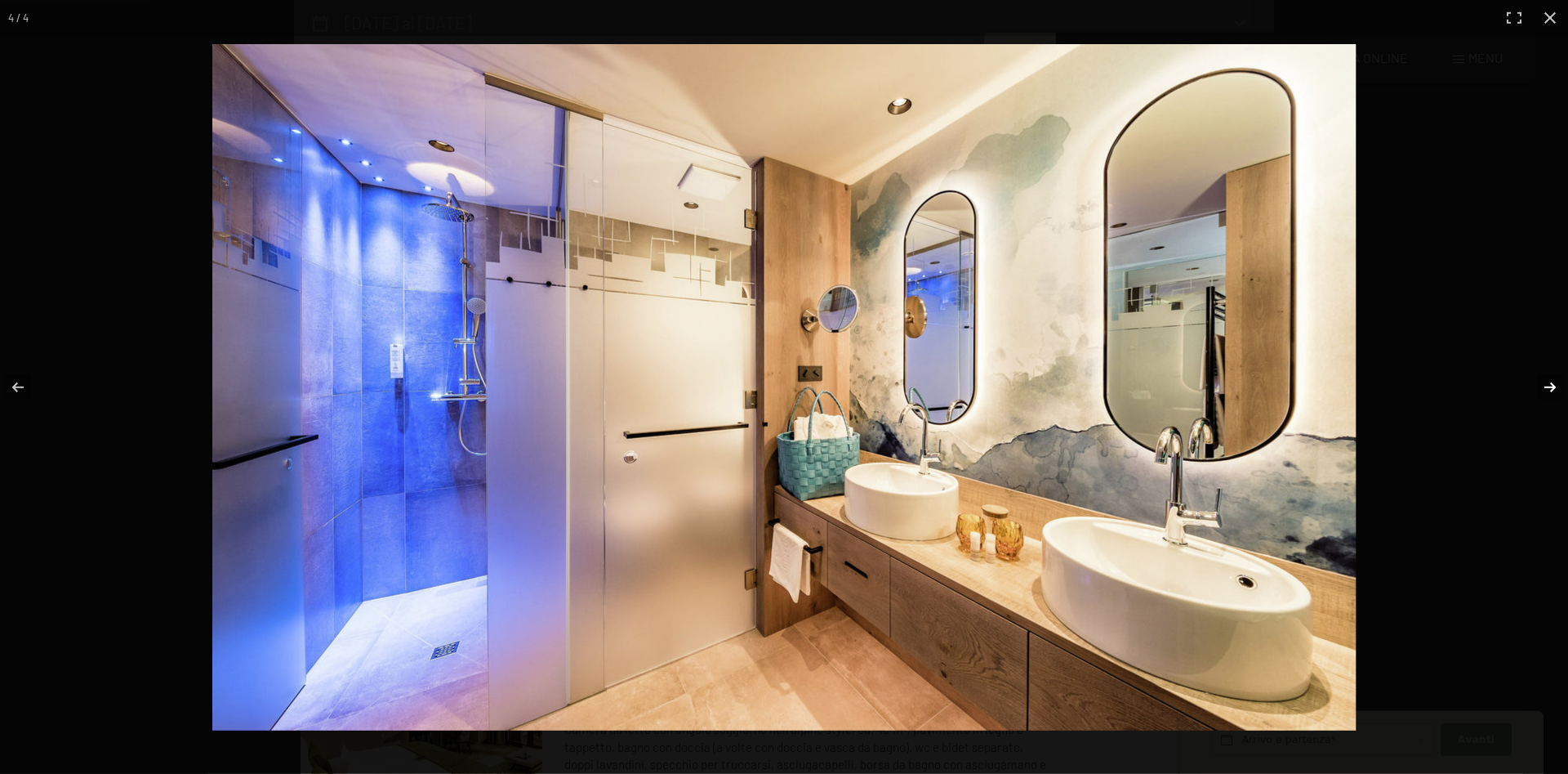
click at [1543, 386] on button "button" at bounding box center [1540, 387] width 58 height 82
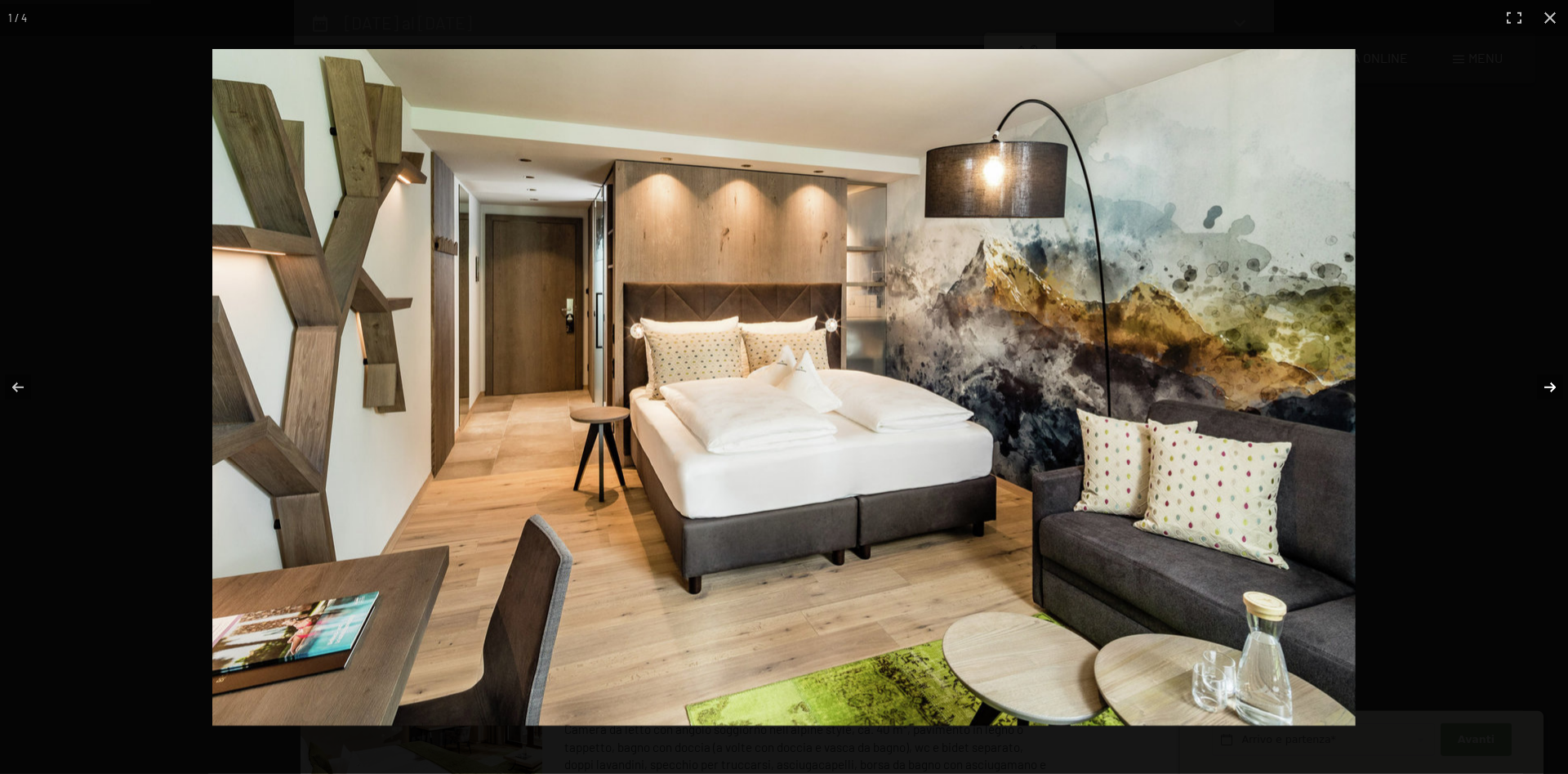
click at [1543, 386] on button "button" at bounding box center [1540, 387] width 58 height 82
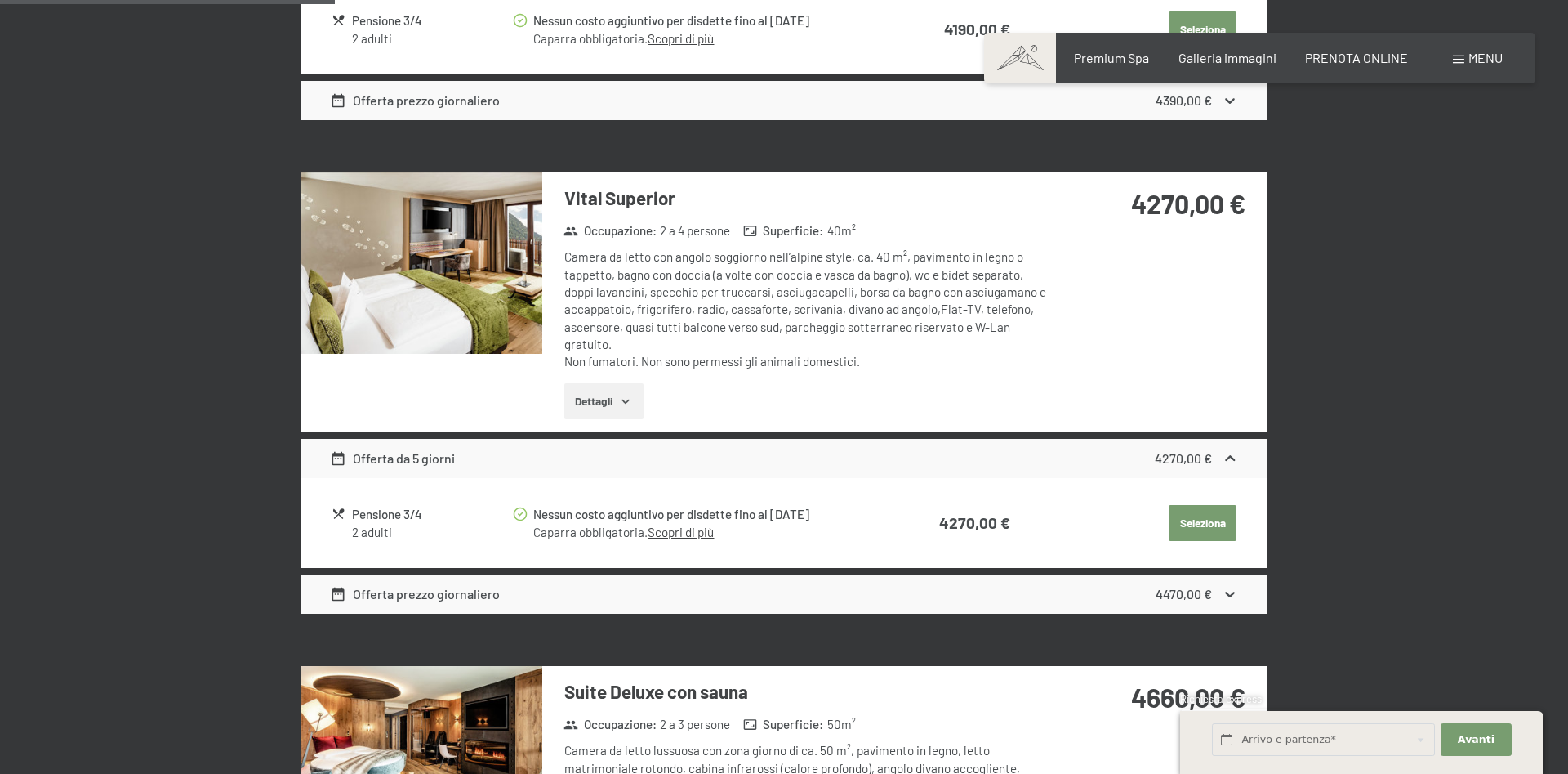
scroll to position [903, 0]
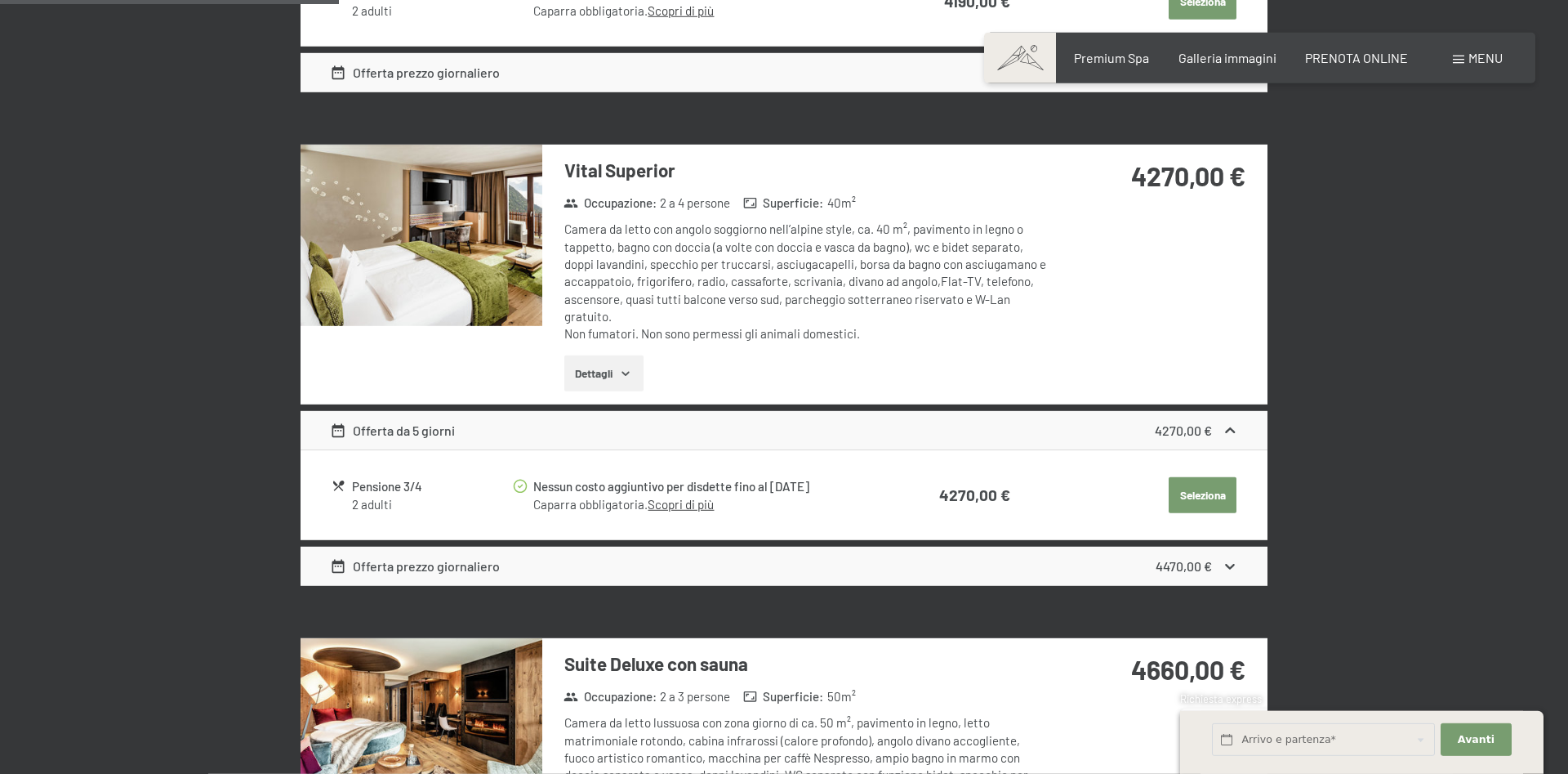
click at [1207, 20] on button "Seleziona" at bounding box center [1203, 2] width 68 height 36
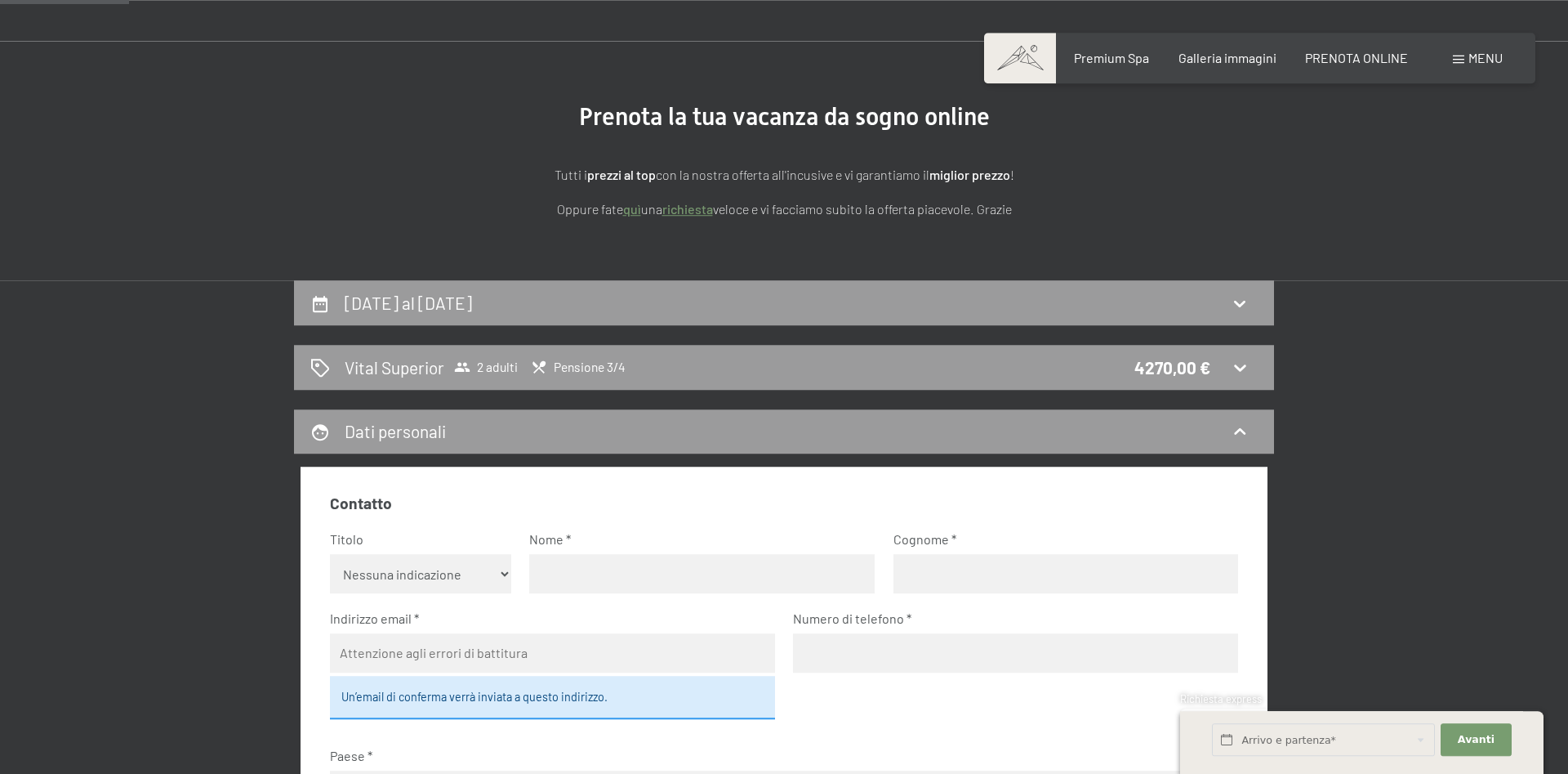
scroll to position [167, 0]
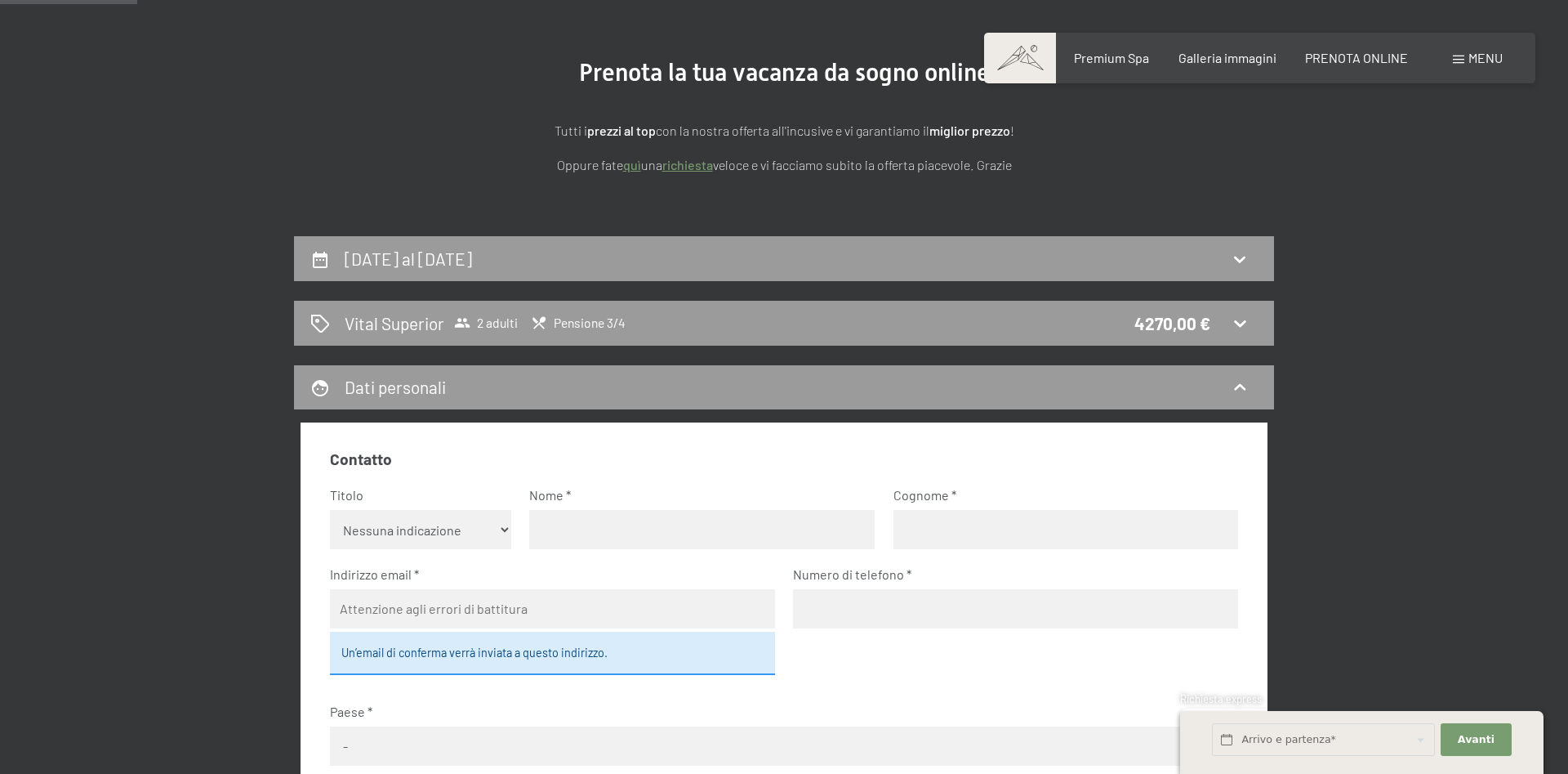
click at [370, 497] on label "Titolo" at bounding box center [414, 495] width 169 height 18
select select "m"
click option "Sig." at bounding box center [0, 0] width 0 height 0
click at [575, 508] on div "Nome" at bounding box center [702, 517] width 345 height 63
click at [564, 526] on input "text" at bounding box center [702, 530] width 345 height 40
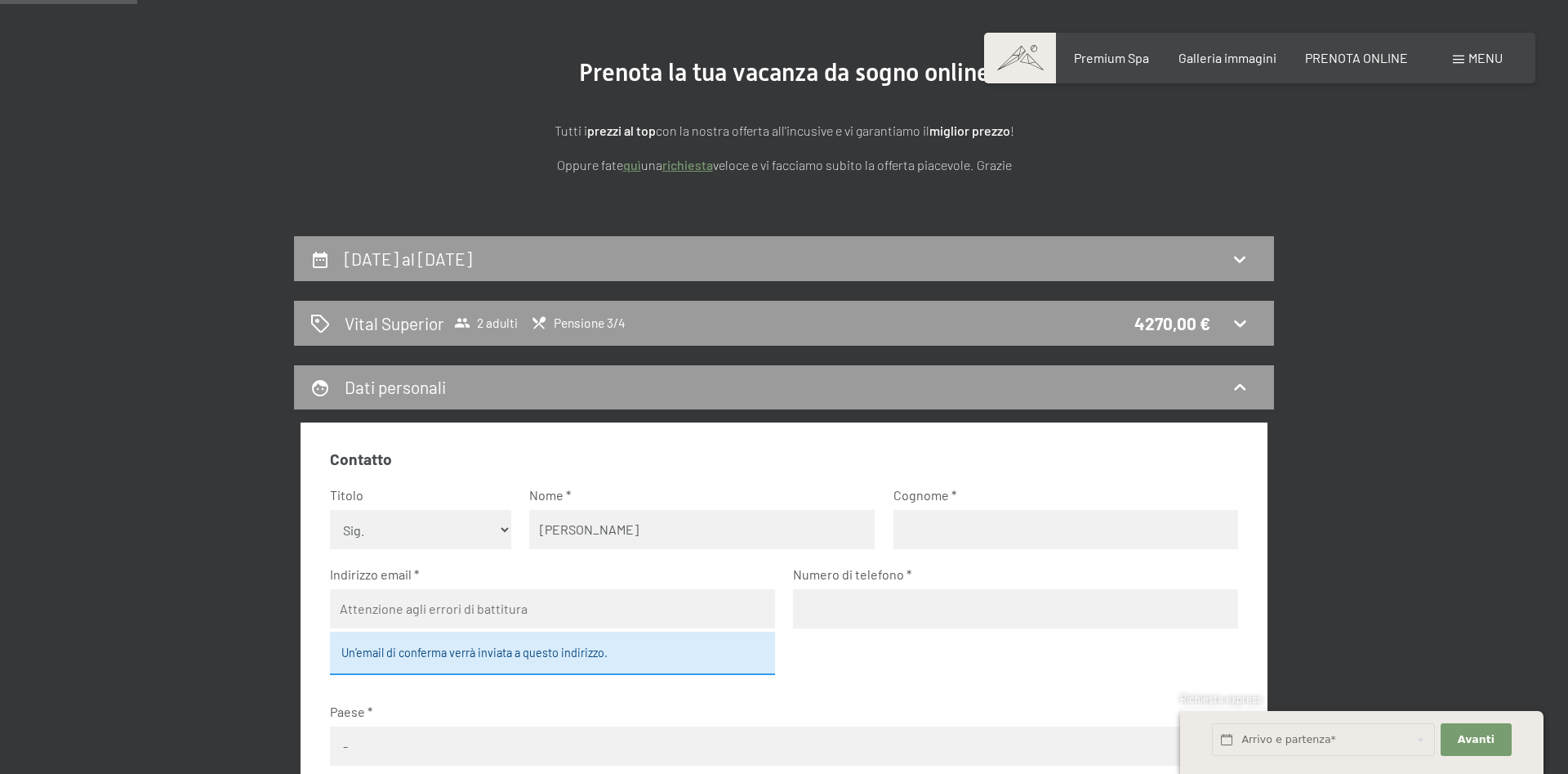
click at [857, 530] on input "[PERSON_NAME]" at bounding box center [702, 530] width 345 height 40
type input "[PERSON_NAME]"
click at [863, 564] on fieldset "Contatto Titolo Nessuna indicazione Sig.ra Sig. Nome [PERSON_NAME] Indirizzo em…" at bounding box center [785, 708] width 909 height 519
click at [921, 537] on input "text" at bounding box center [1066, 530] width 345 height 40
type input "PEVERELLI"
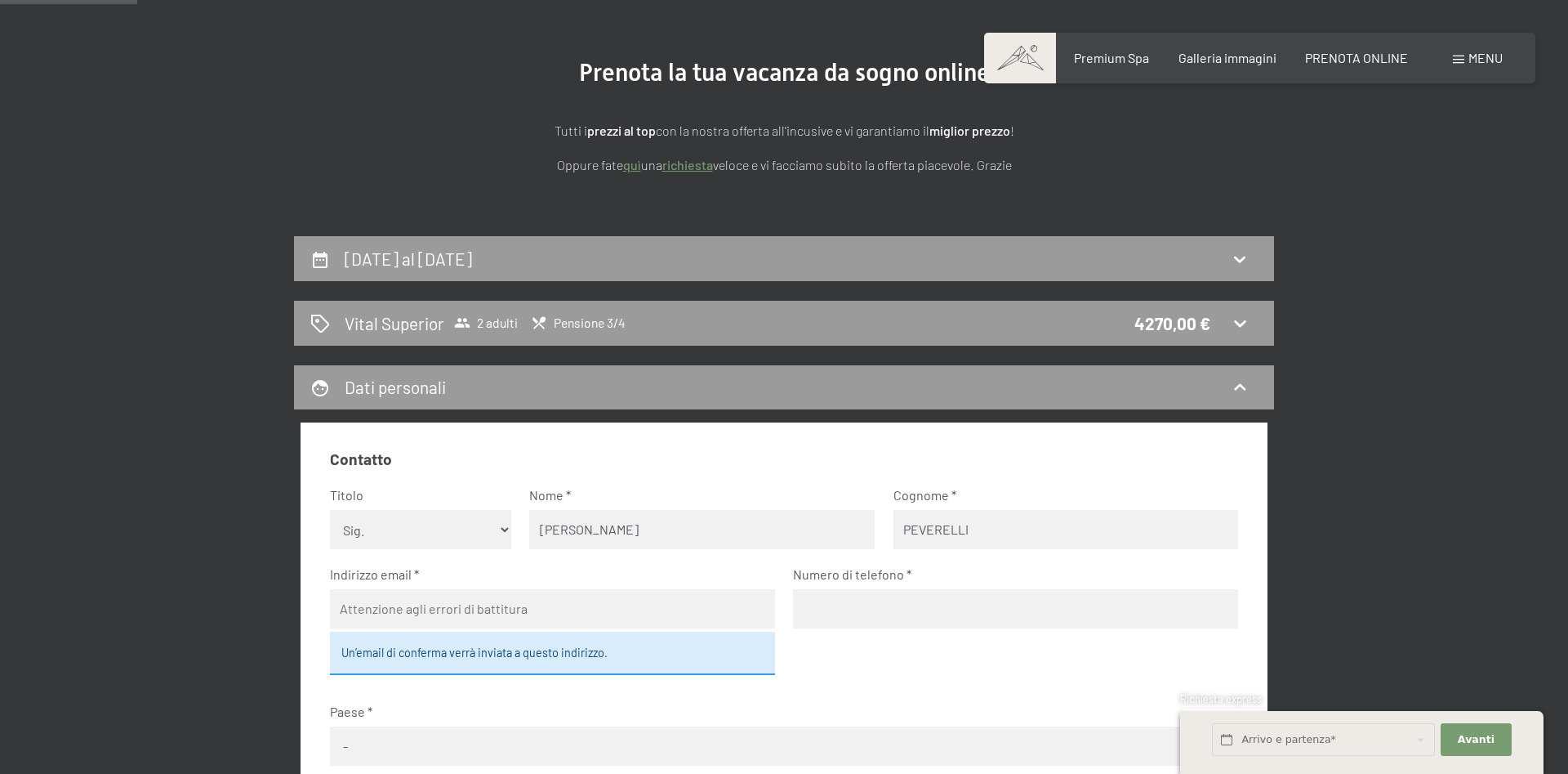
click at [375, 614] on input "email" at bounding box center [553, 609] width 445 height 40
type input "A"
type input "[EMAIL_ADDRESS][DOMAIN_NAME]"
click at [870, 603] on input "tel" at bounding box center [1016, 609] width 445 height 40
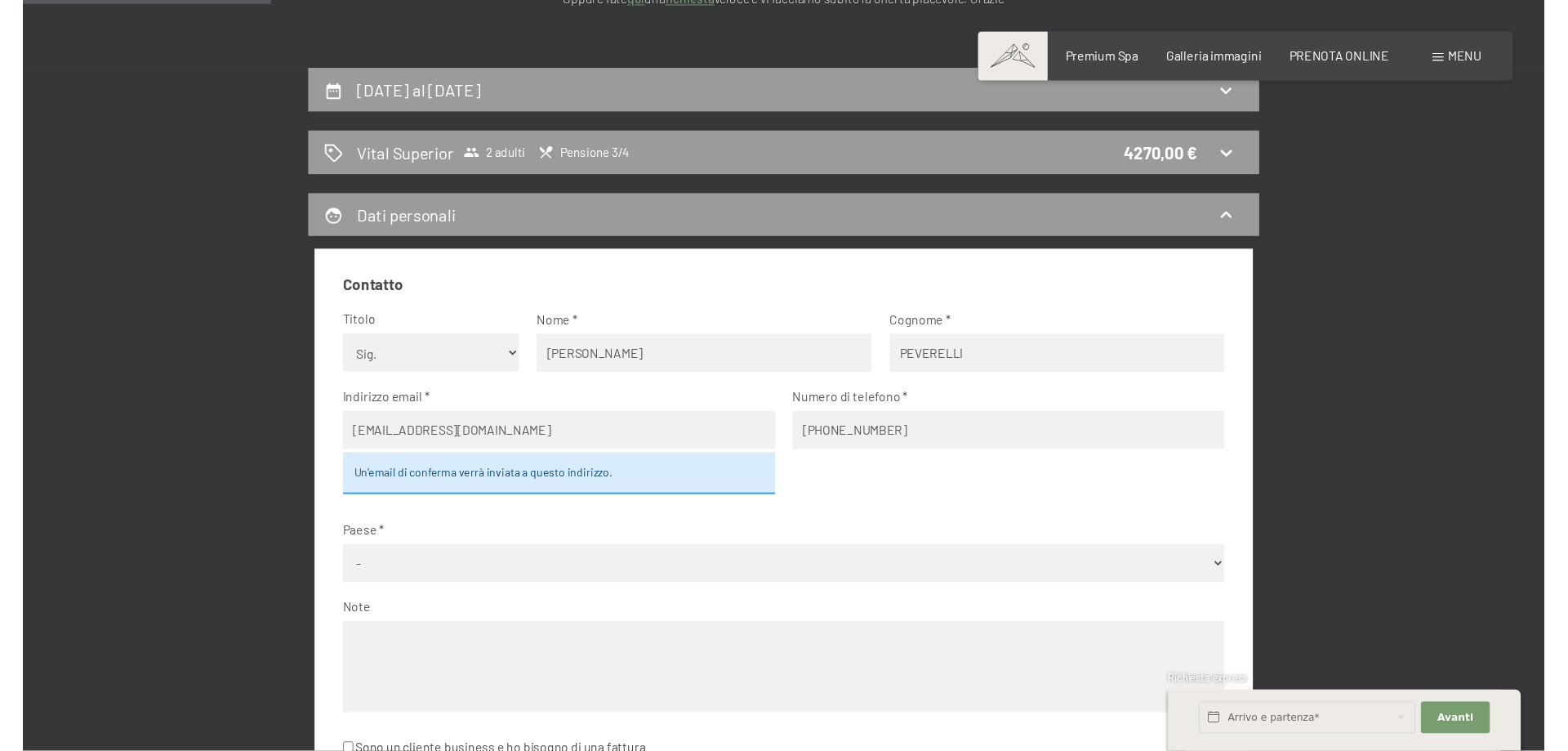
scroll to position [333, 0]
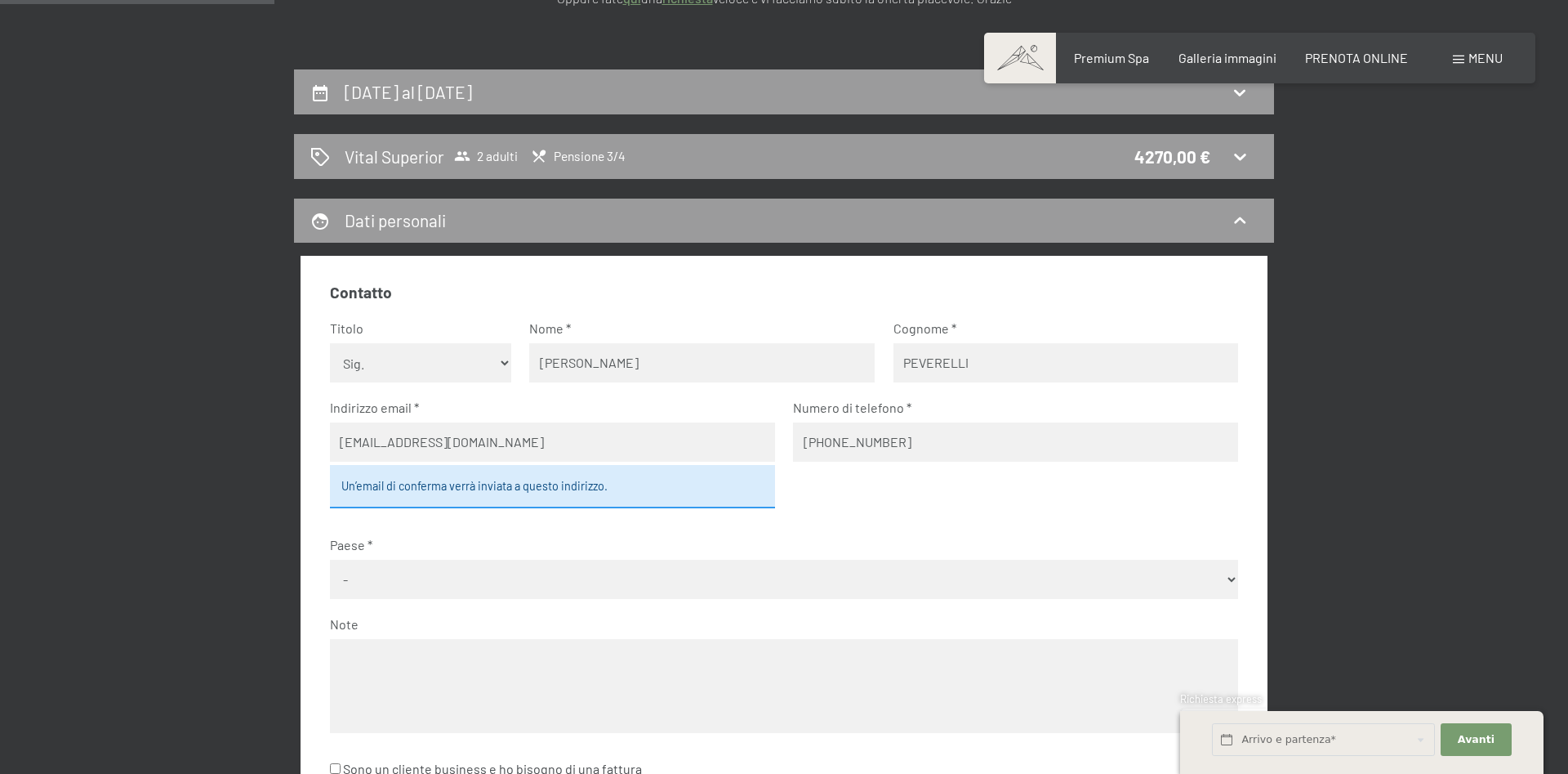
type input "[PHONE_NUMBER]"
select select "ITA"
click option "[GEOGRAPHIC_DATA]" at bounding box center [0, 0] width 0 height 0
click at [404, 644] on textarea at bounding box center [785, 686] width 909 height 94
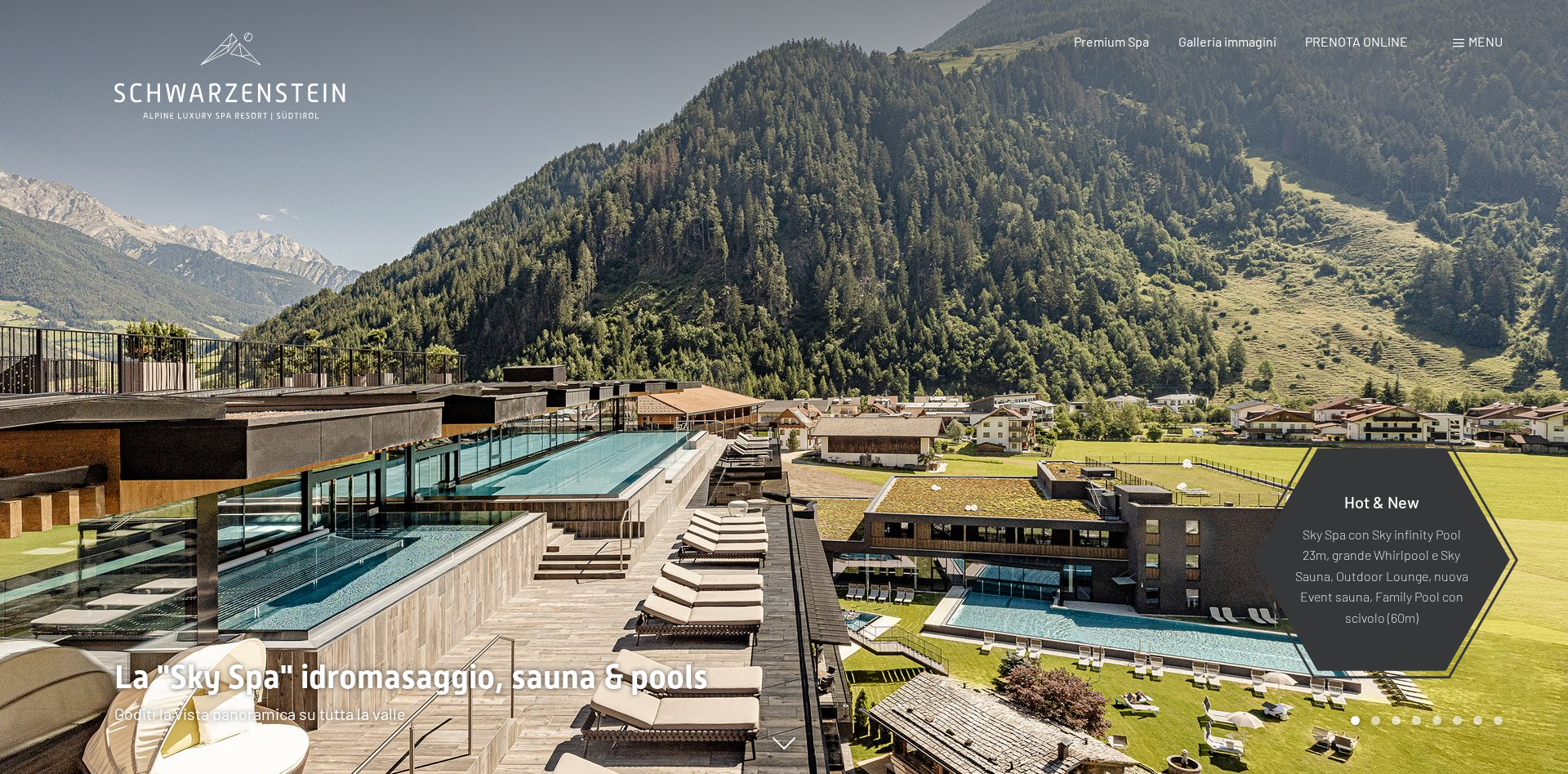
click at [1469, 42] on span "Menu" at bounding box center [1486, 41] width 34 height 15
